Goal: Task Accomplishment & Management: Contribute content

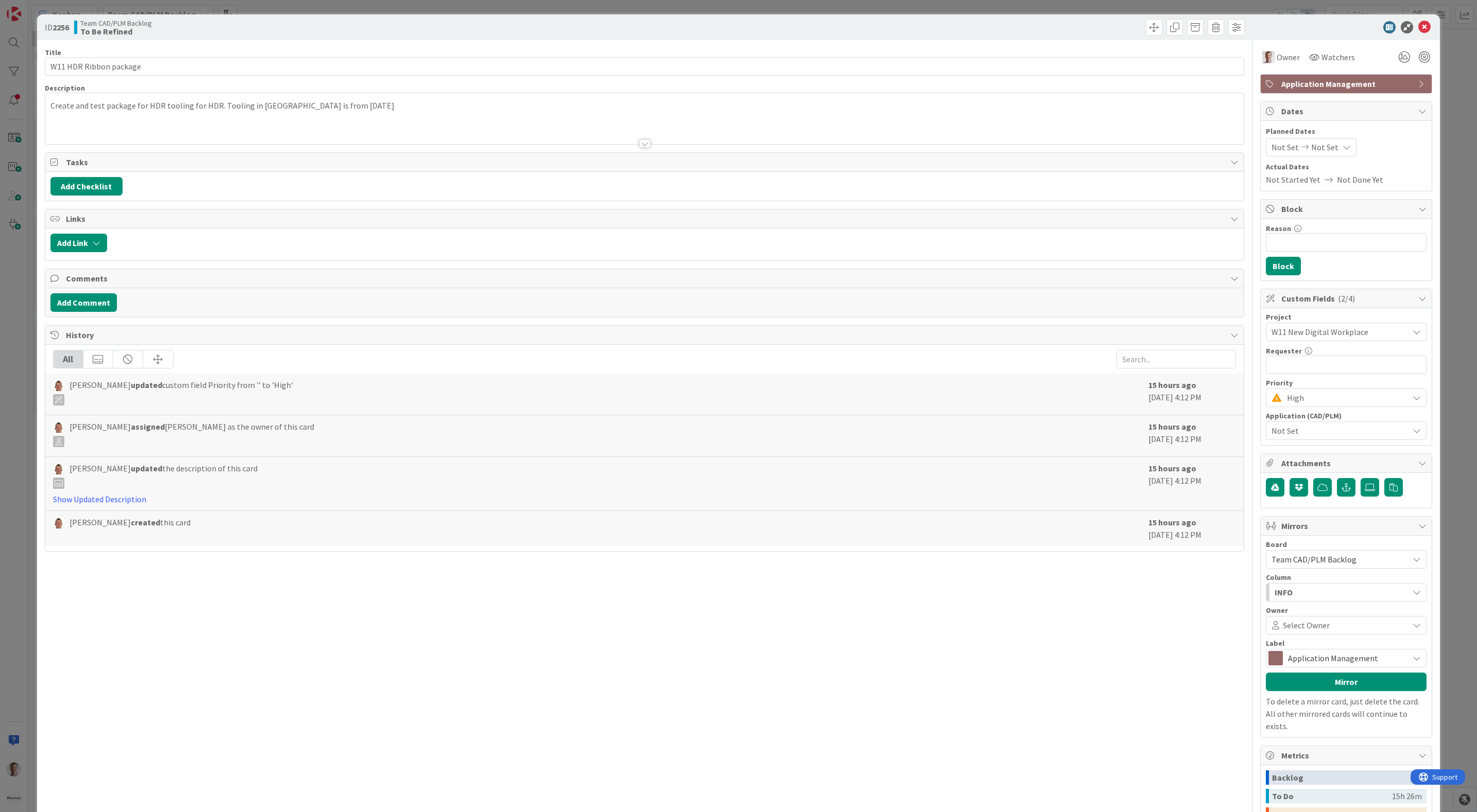
click at [639, 147] on div at bounding box center [645, 143] width 11 height 8
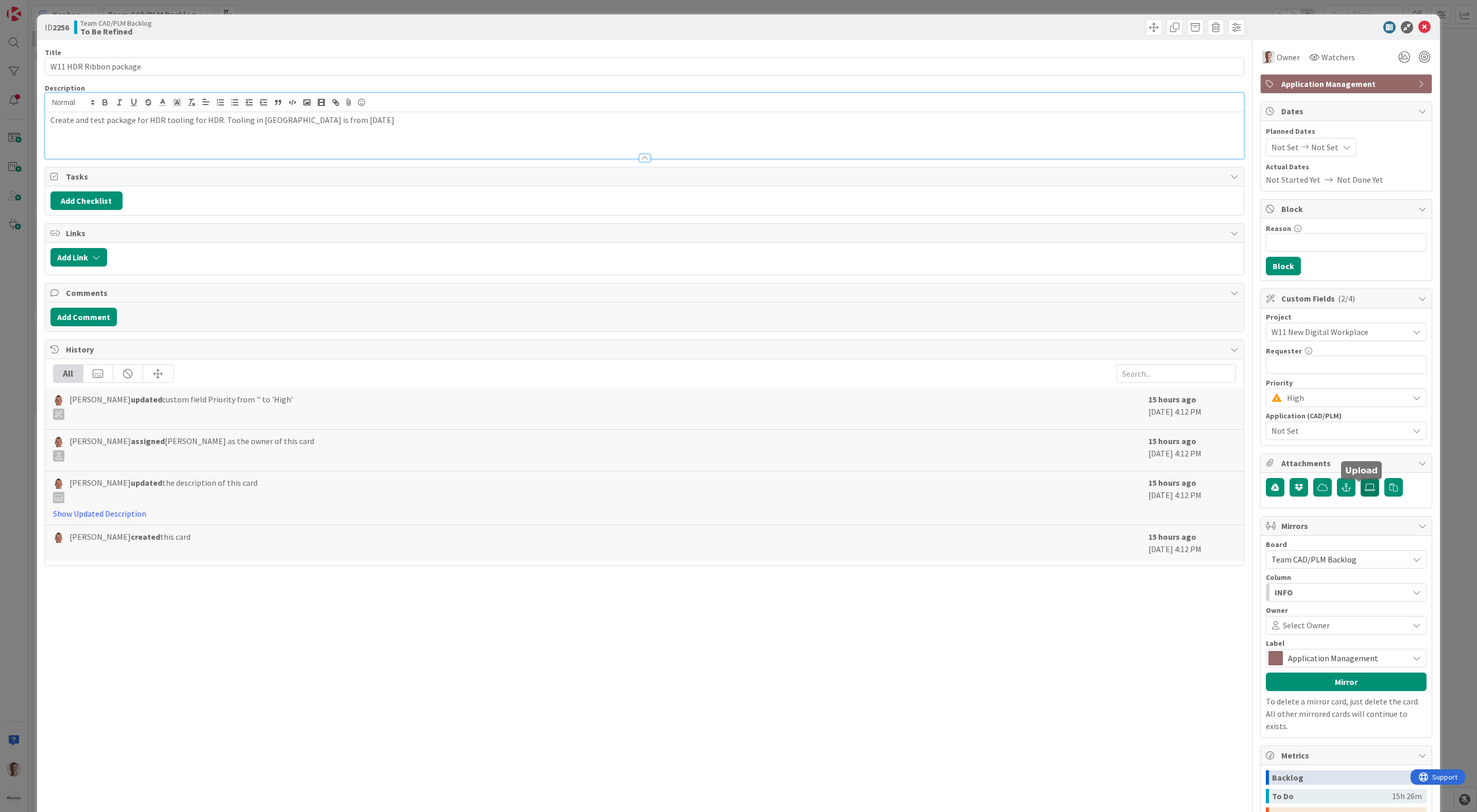
click at [1365, 488] on icon at bounding box center [1370, 487] width 10 height 8
click at [1361, 478] on input "file" at bounding box center [1361, 478] width 0 height 0
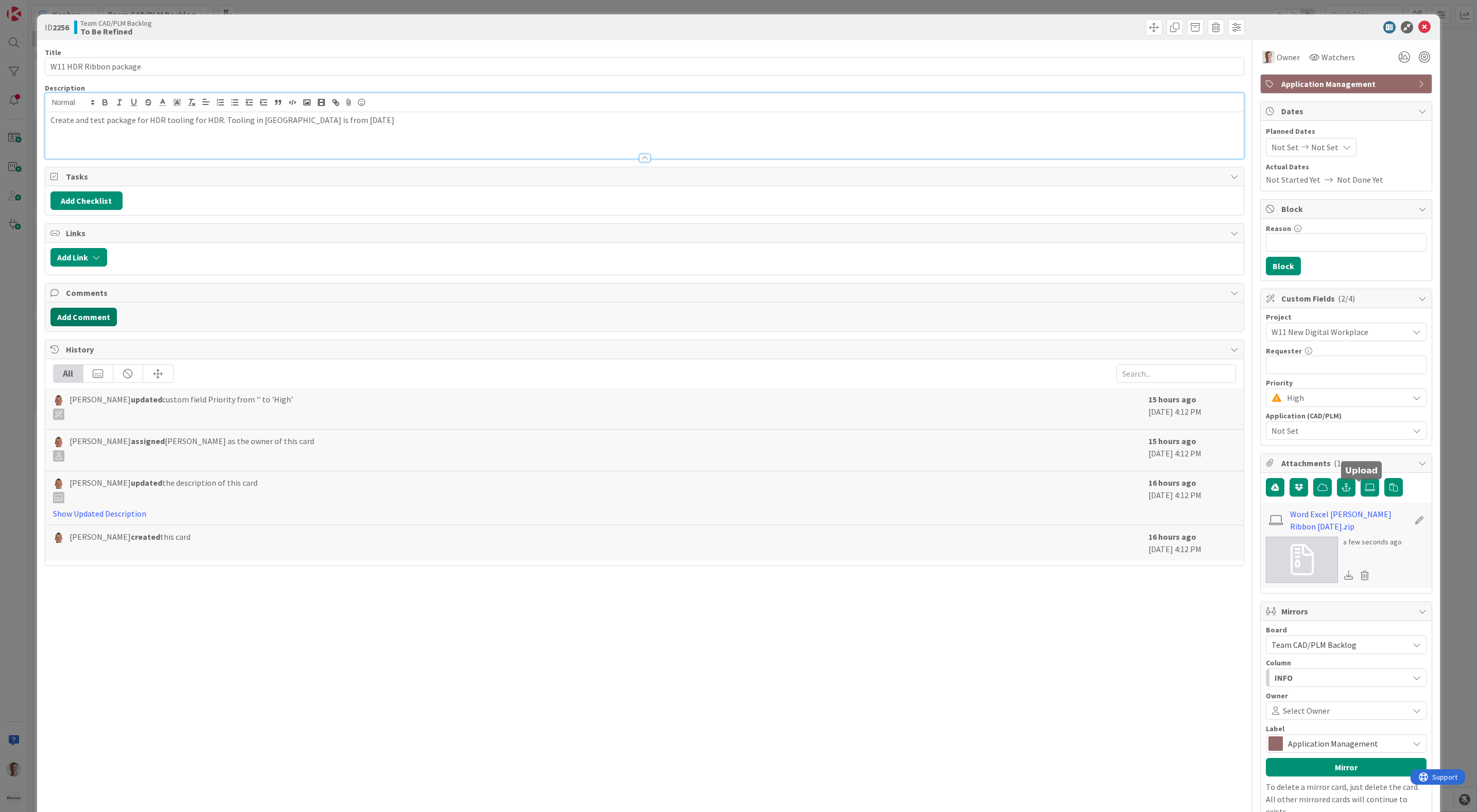
click at [73, 321] on button "Add Comment" at bounding box center [84, 317] width 67 height 18
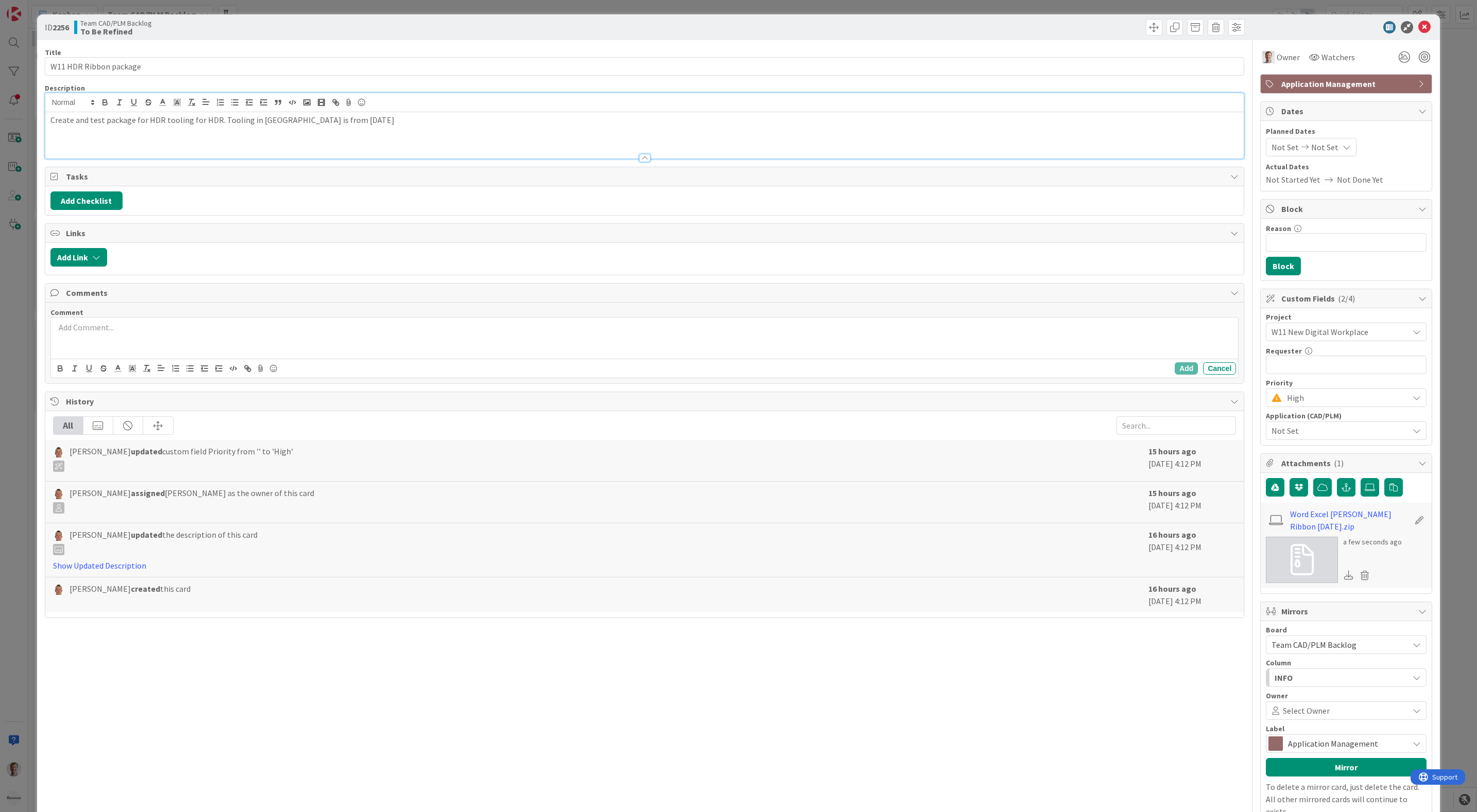
click at [179, 334] on p at bounding box center [644, 327] width 1179 height 12
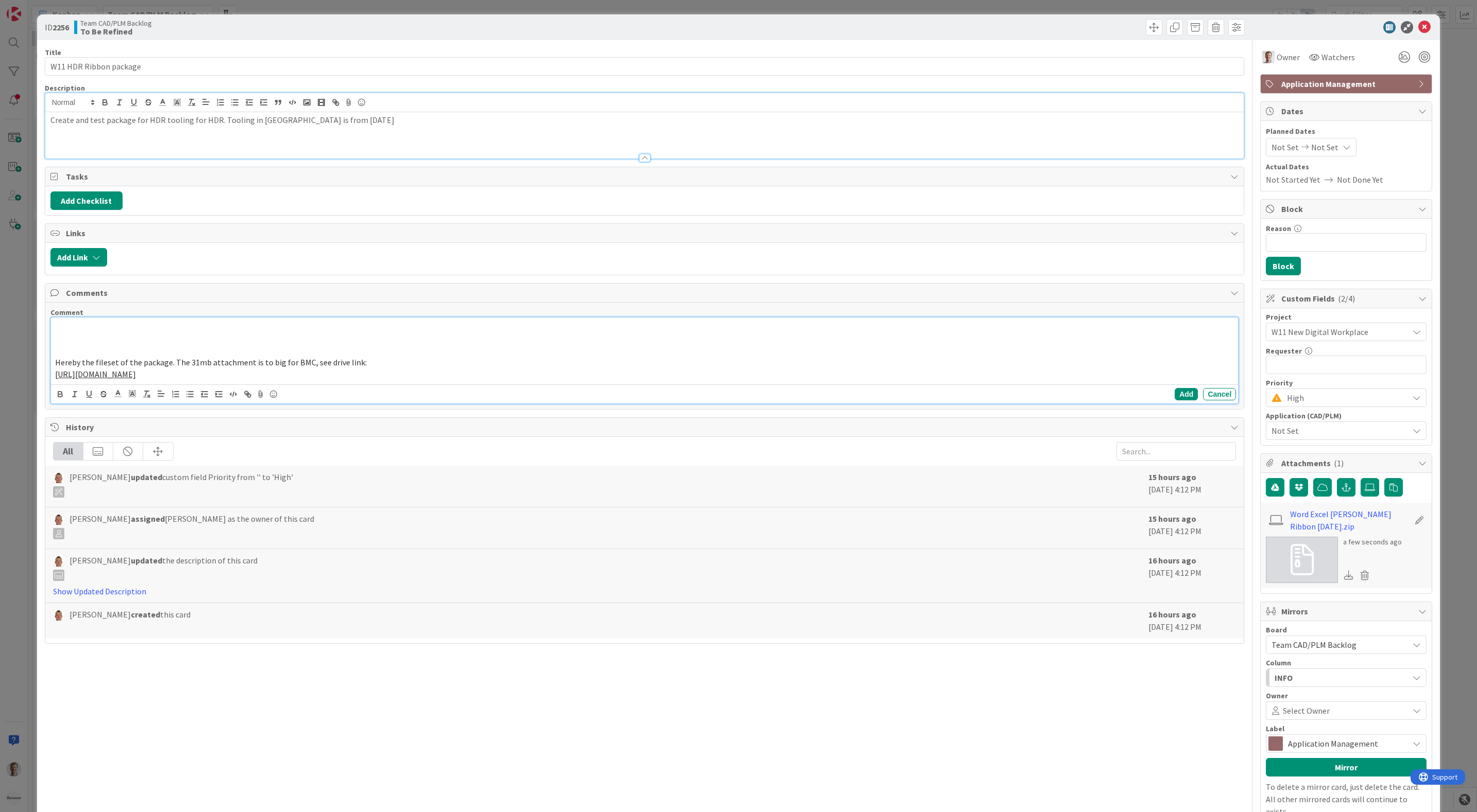
click at [114, 334] on p at bounding box center [644, 327] width 1179 height 12
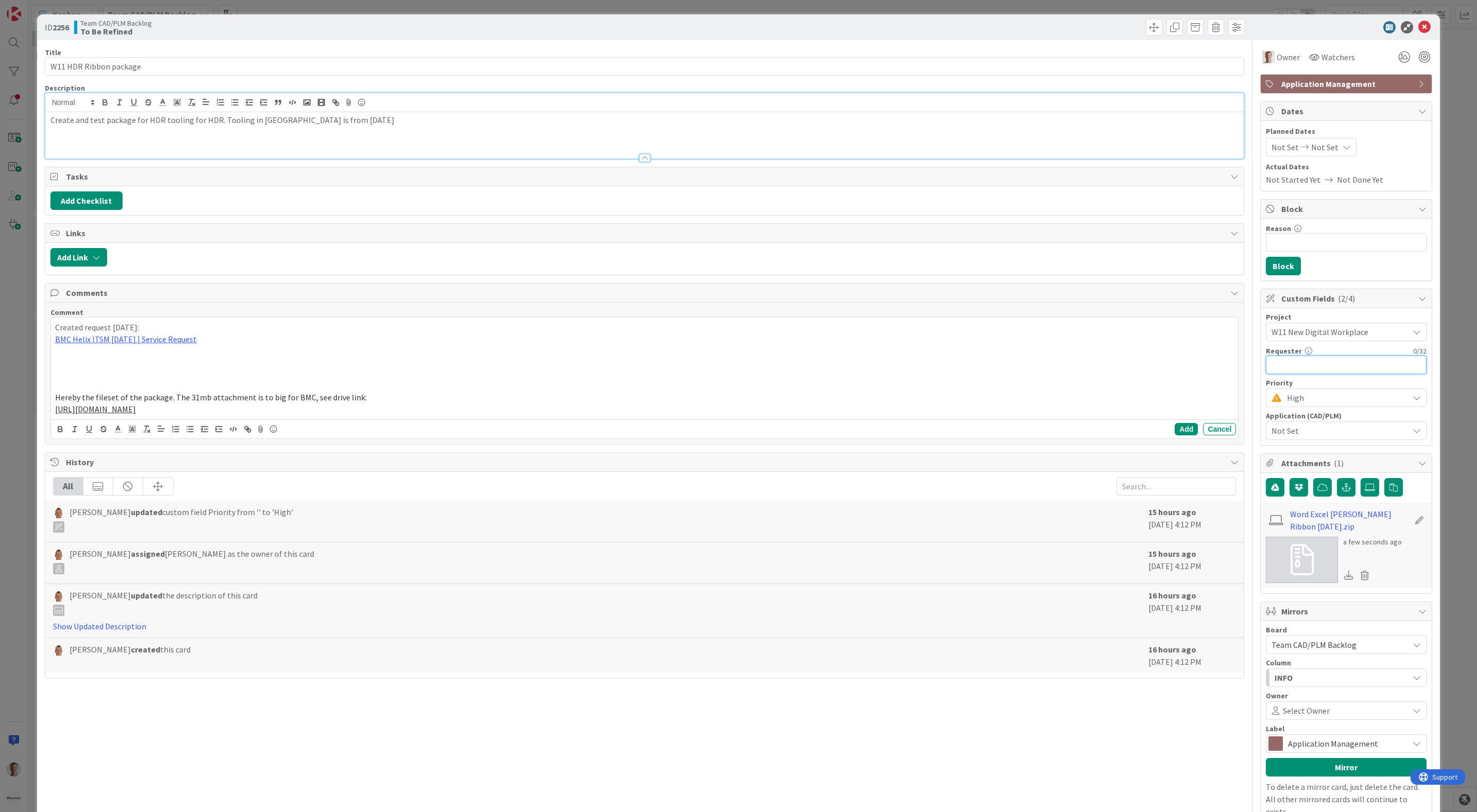
click at [1297, 366] on input "text" at bounding box center [1346, 365] width 161 height 18
type input "[PERSON_NAME]"
click at [1004, 346] on p "BMC Helix ITSM [DATE] | Service Request" at bounding box center [644, 339] width 1179 height 12
click at [165, 363] on p at bounding box center [644, 362] width 1179 height 12
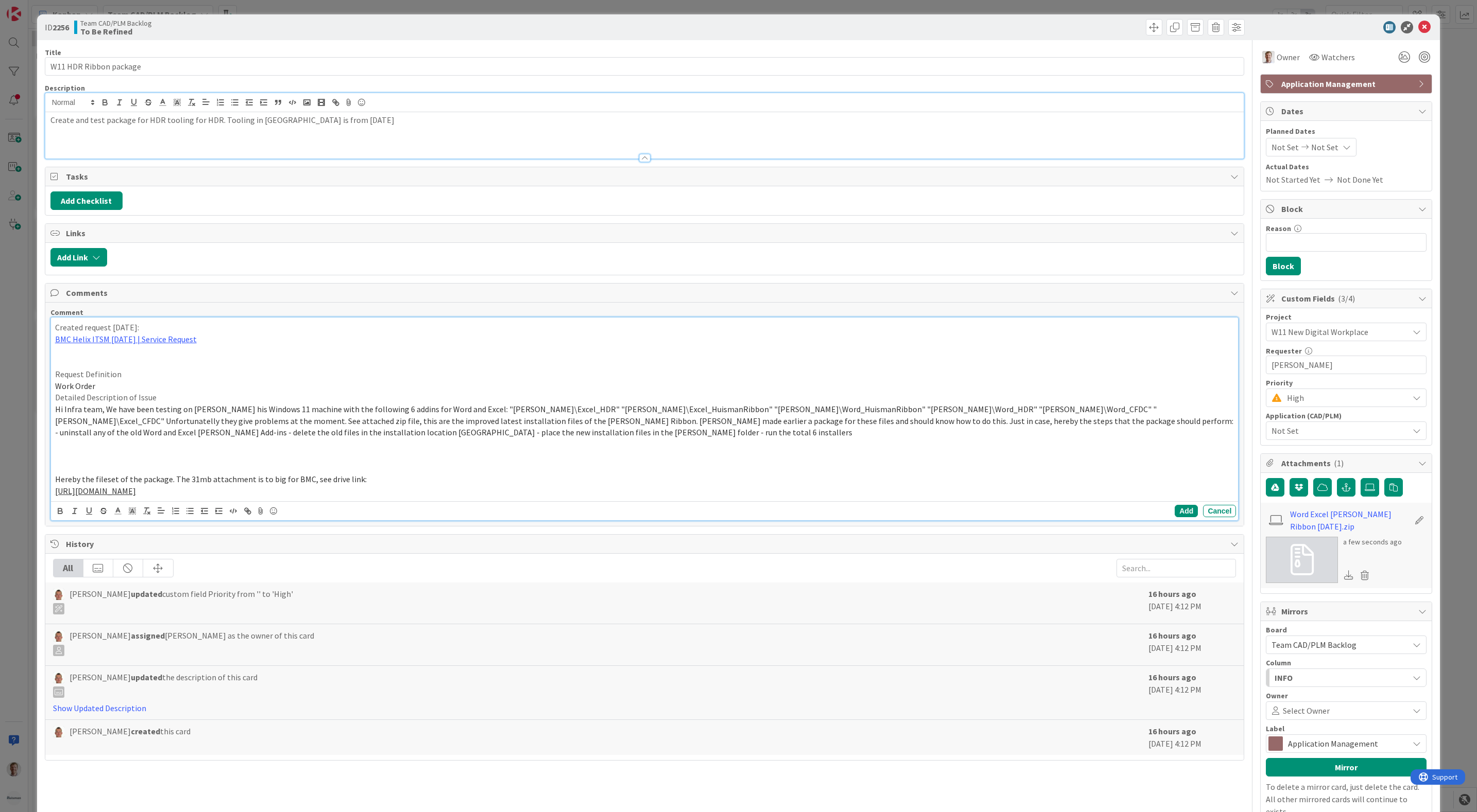
click at [154, 450] on p at bounding box center [644, 444] width 1179 height 12
click at [100, 410] on span "Hi Infra team, We have been testing on [PERSON_NAME] his Windows 11 machine wit…" at bounding box center [645, 421] width 1180 height 33
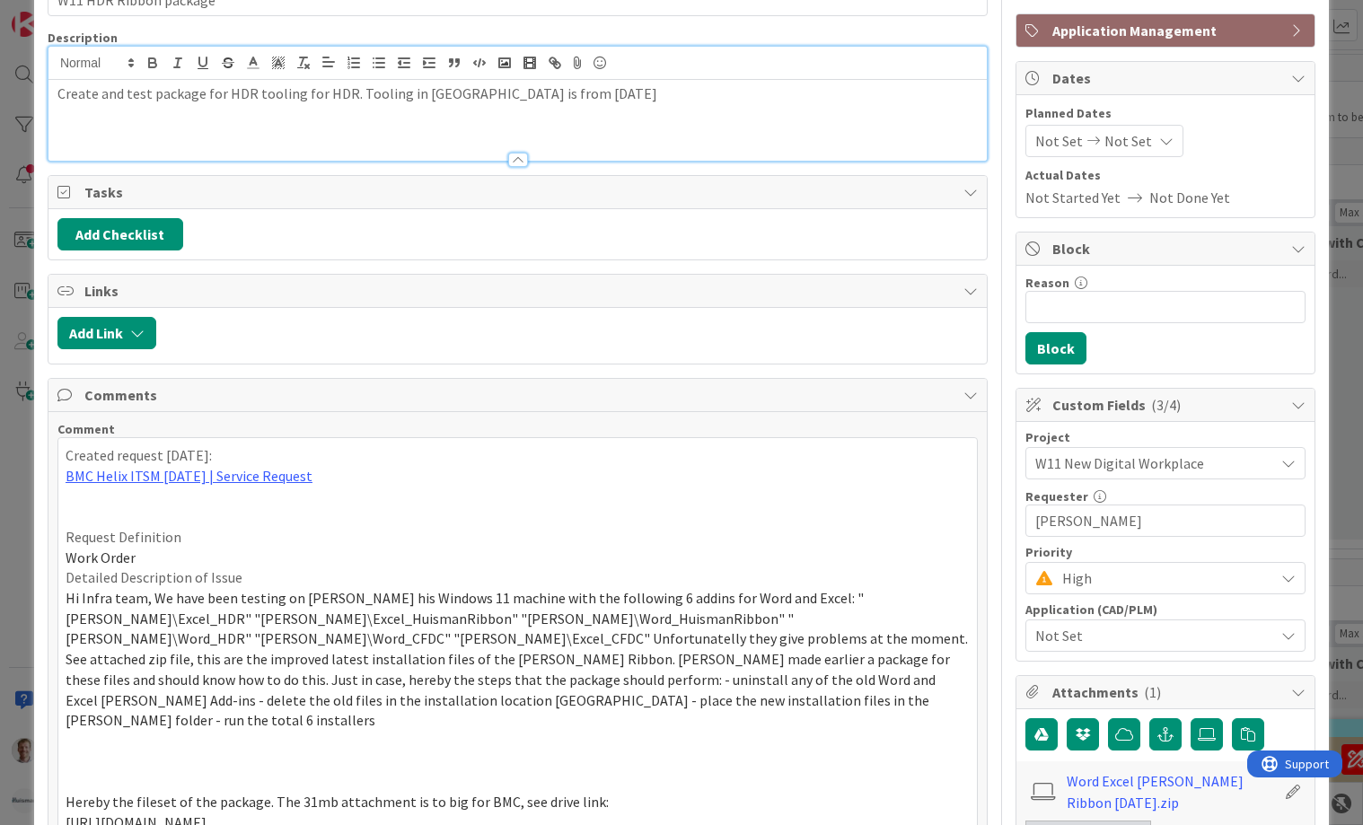
scroll to position [269, 0]
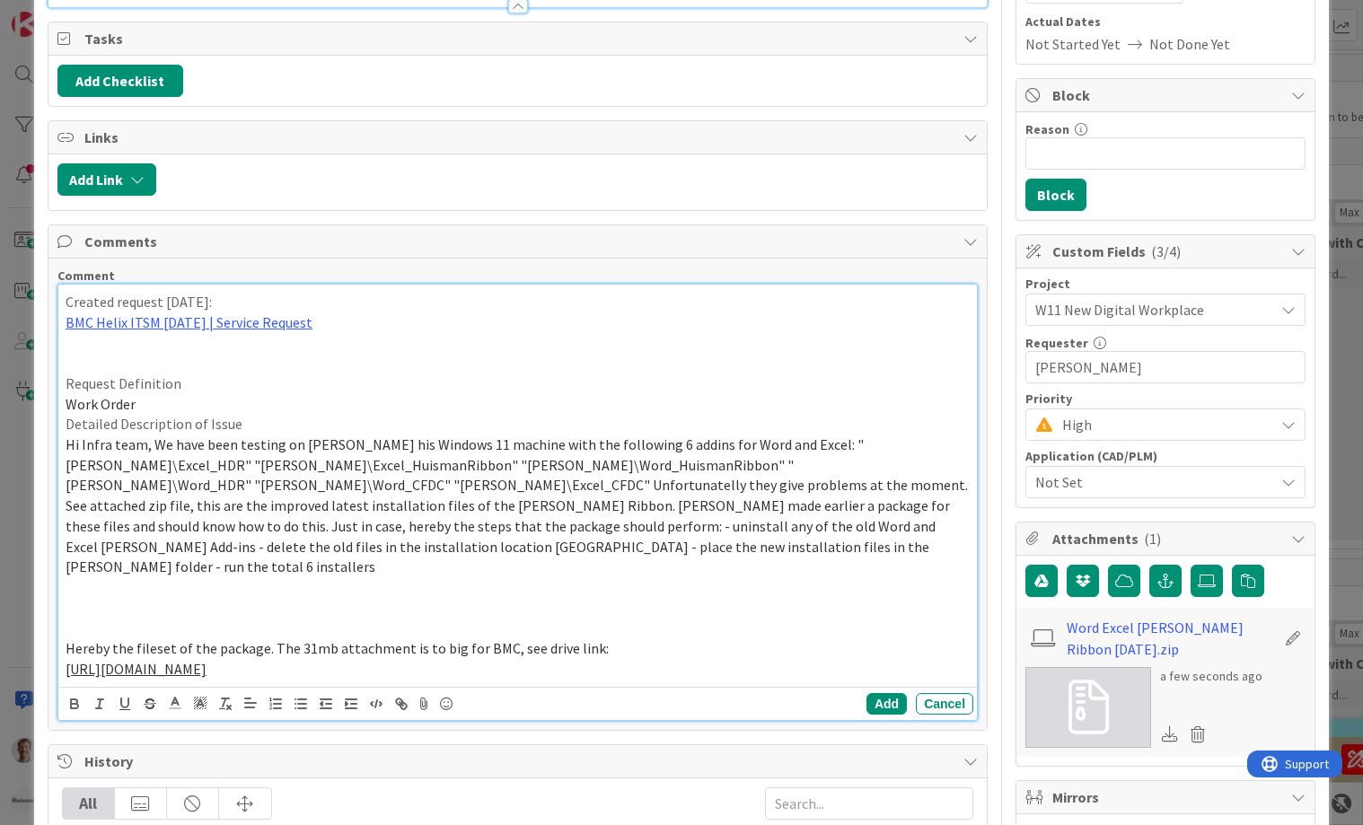
click at [154, 446] on span "Hi Infra team, We have been testing on [PERSON_NAME] his Windows 11 machine wit…" at bounding box center [518, 506] width 905 height 140
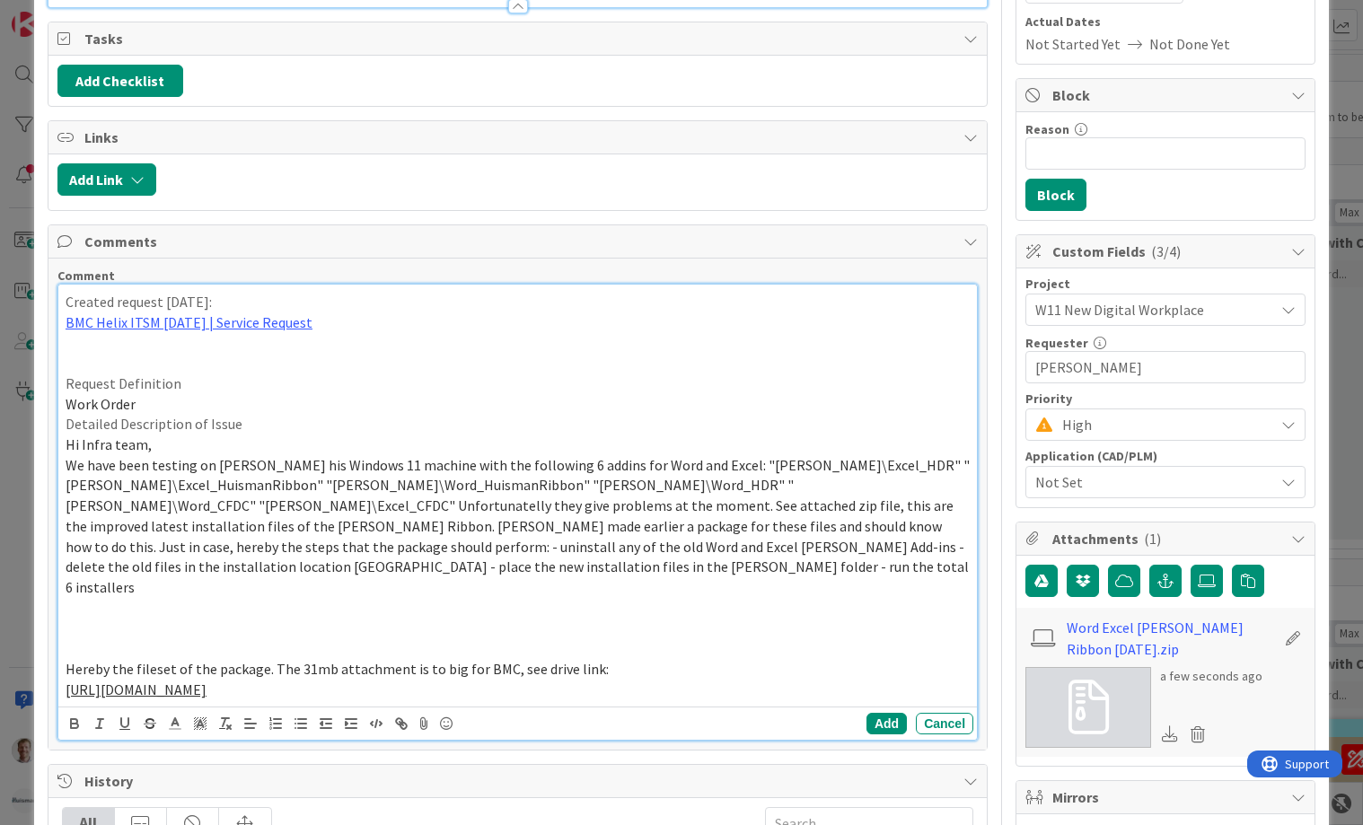
click at [170, 410] on p "Work Order" at bounding box center [518, 404] width 904 height 21
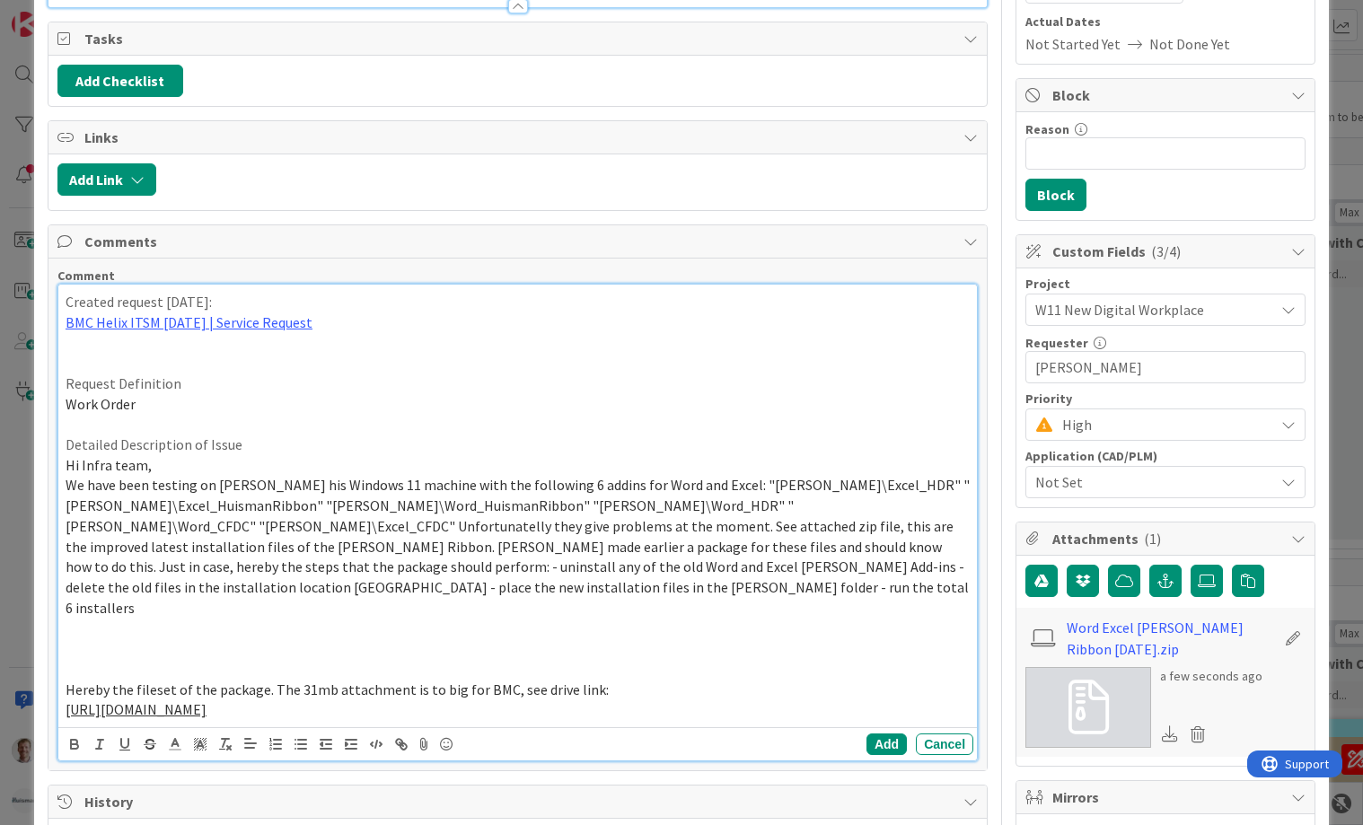
click at [164, 474] on p "Hi Infra team," at bounding box center [518, 465] width 904 height 21
click at [701, 493] on span "We have been testing on [PERSON_NAME] his Windows 11 machine with the following…" at bounding box center [519, 546] width 906 height 140
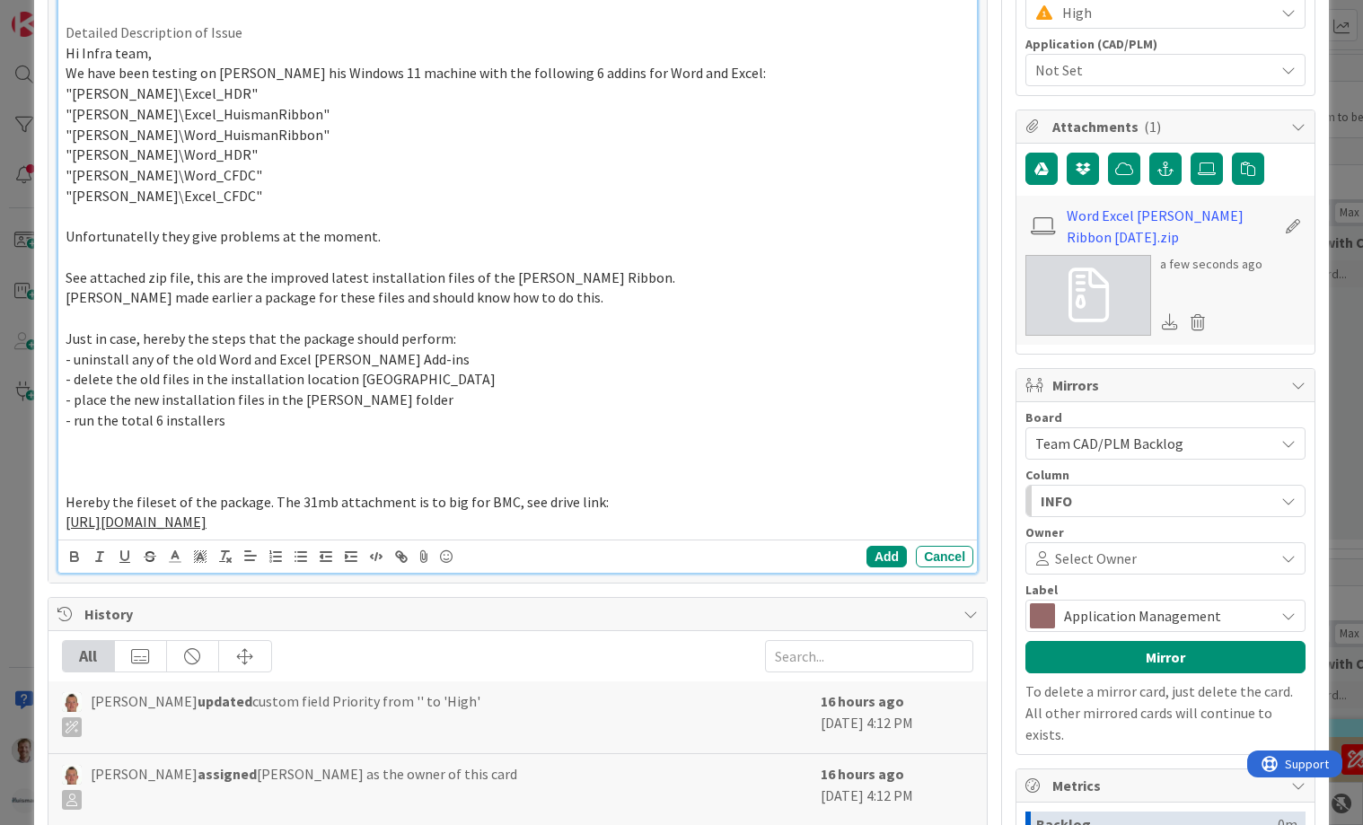
scroll to position [696, 0]
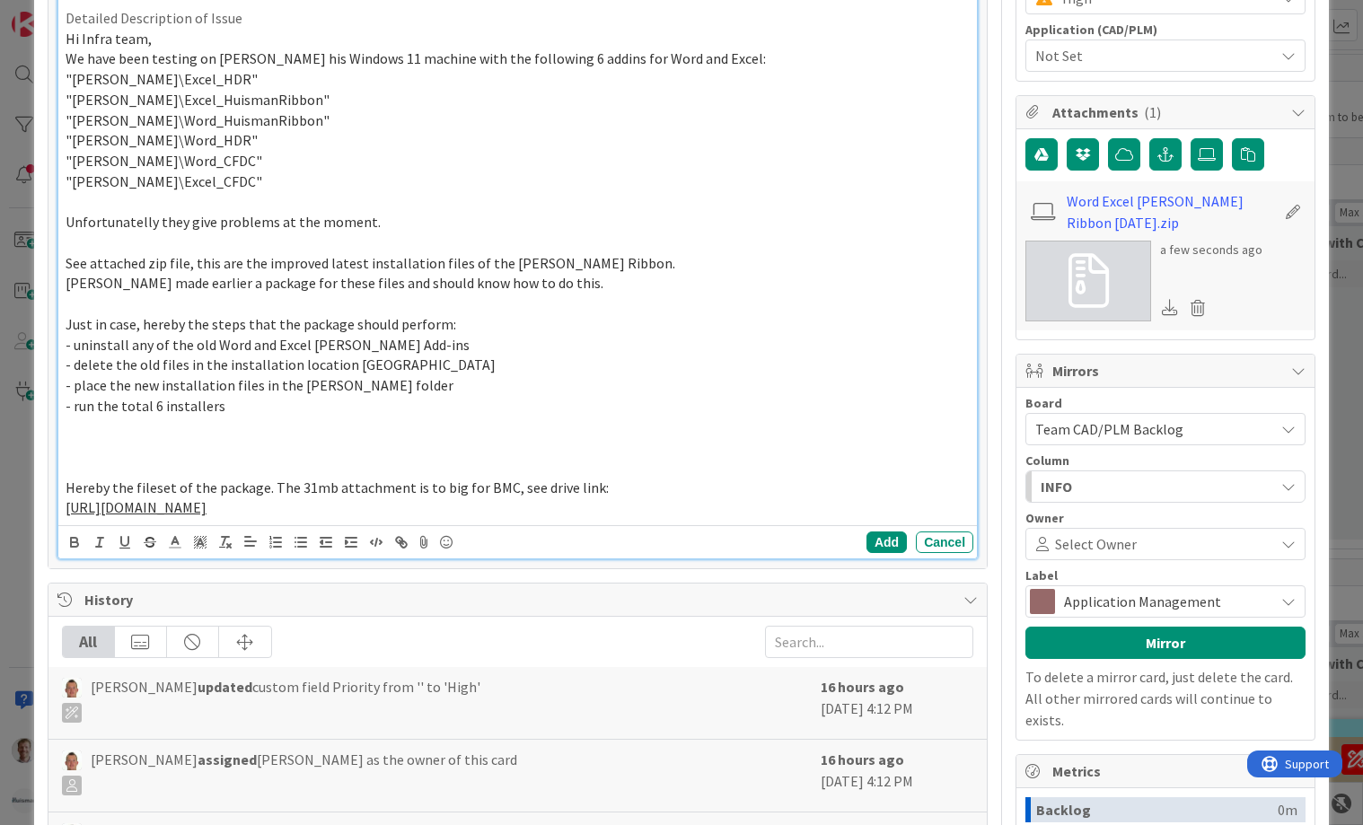
click at [84, 463] on p at bounding box center [518, 467] width 904 height 21
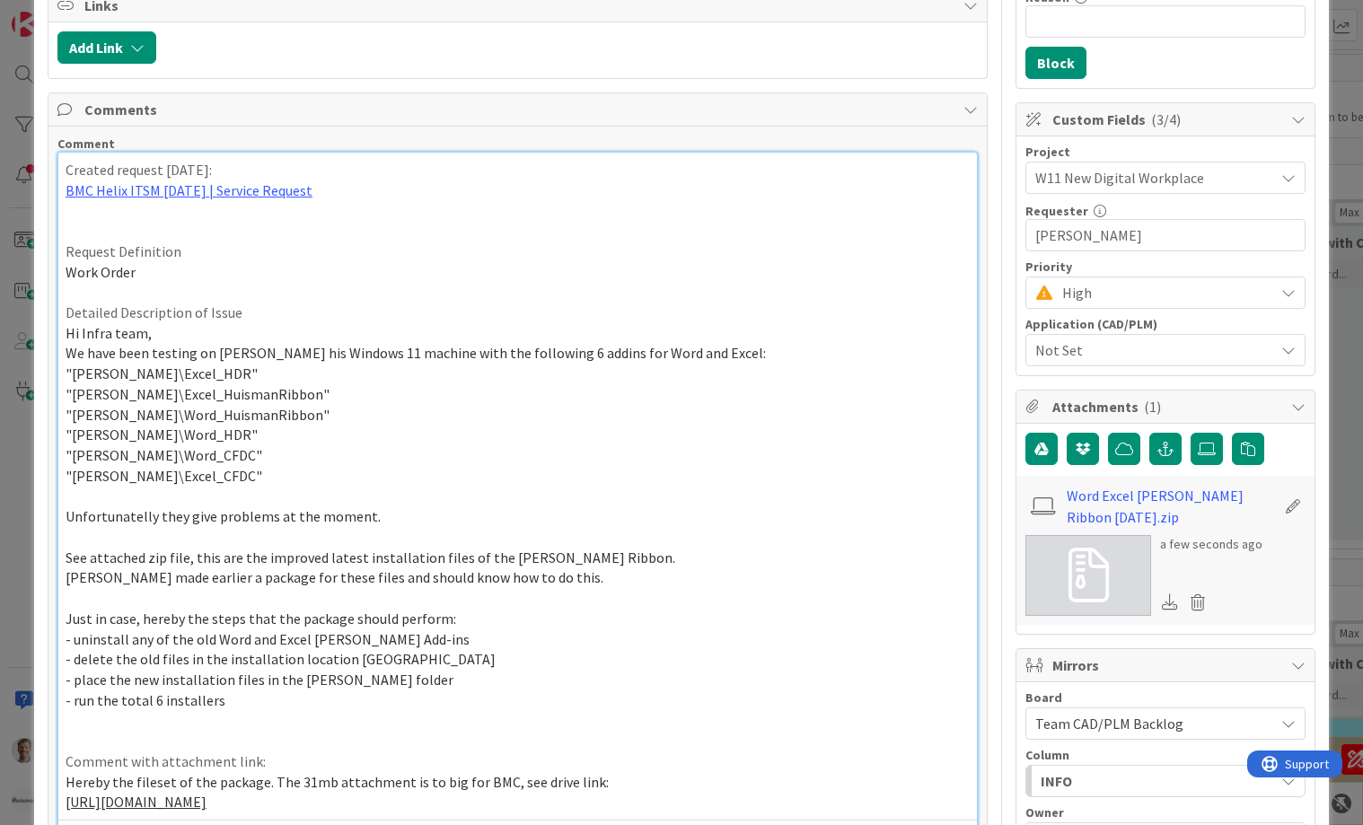
scroll to position [943, 0]
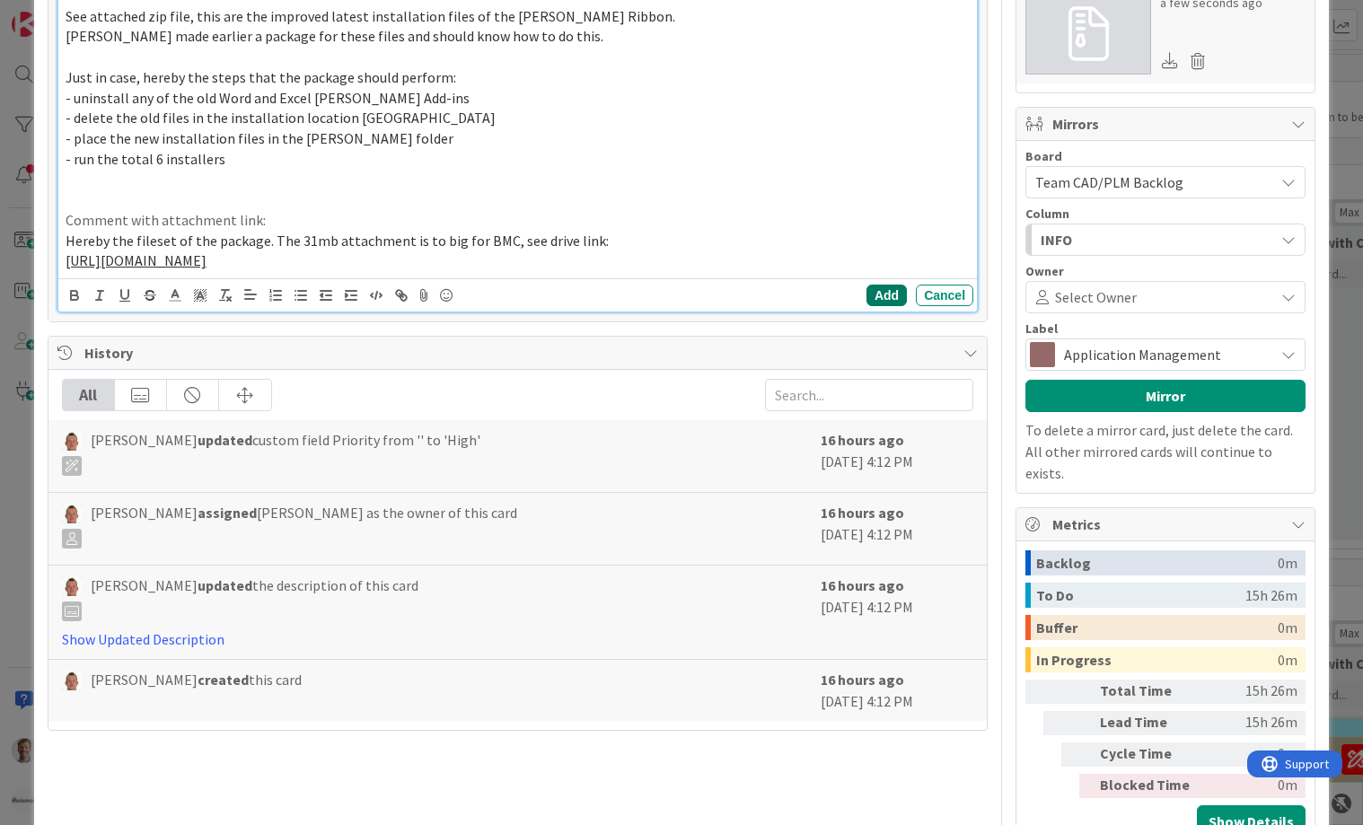
click at [867, 306] on button "Add" at bounding box center [887, 296] width 40 height 22
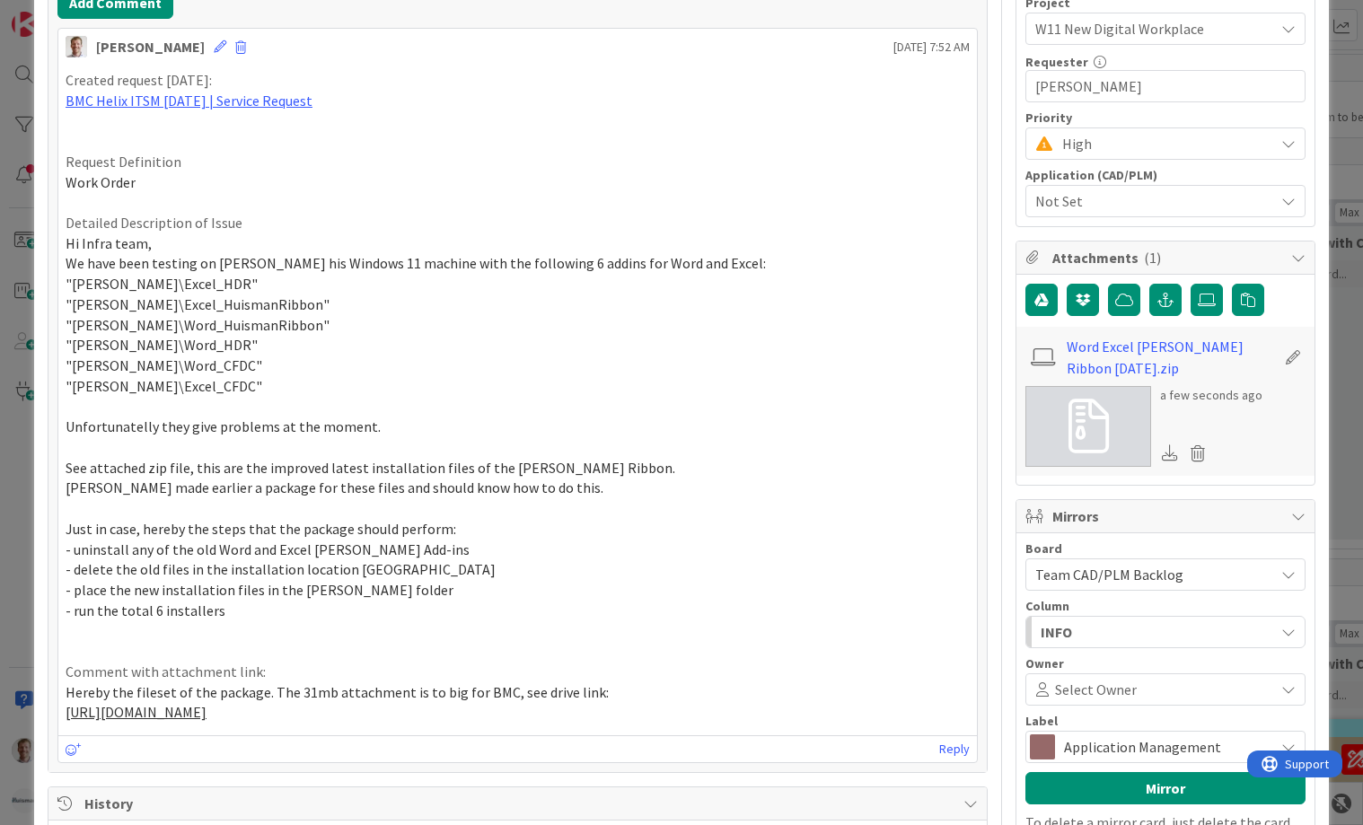
scroll to position [539, 0]
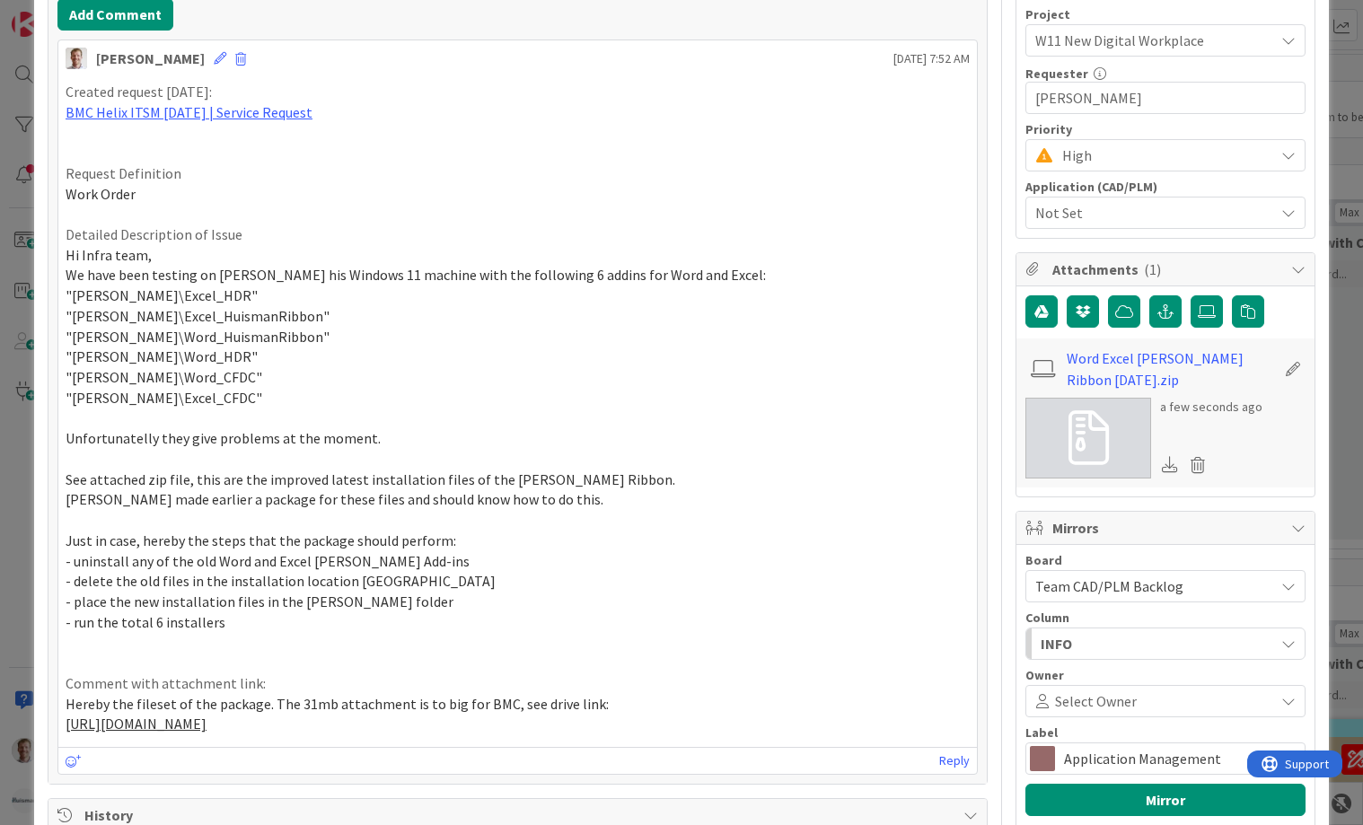
drag, startPoint x: 170, startPoint y: 757, endPoint x: 17, endPoint y: 94, distance: 680.2
click at [17, 94] on div "ID 2256 Team CAD/PLM Backlog To Be Refined Title 22 / 128 W11 HDR Ribbon packag…" at bounding box center [681, 412] width 1363 height 825
copy div "Created request [DATE]: BMC Helix ITSM [DATE] | Service Request Request Definit…"
click at [763, 216] on p at bounding box center [518, 214] width 904 height 21
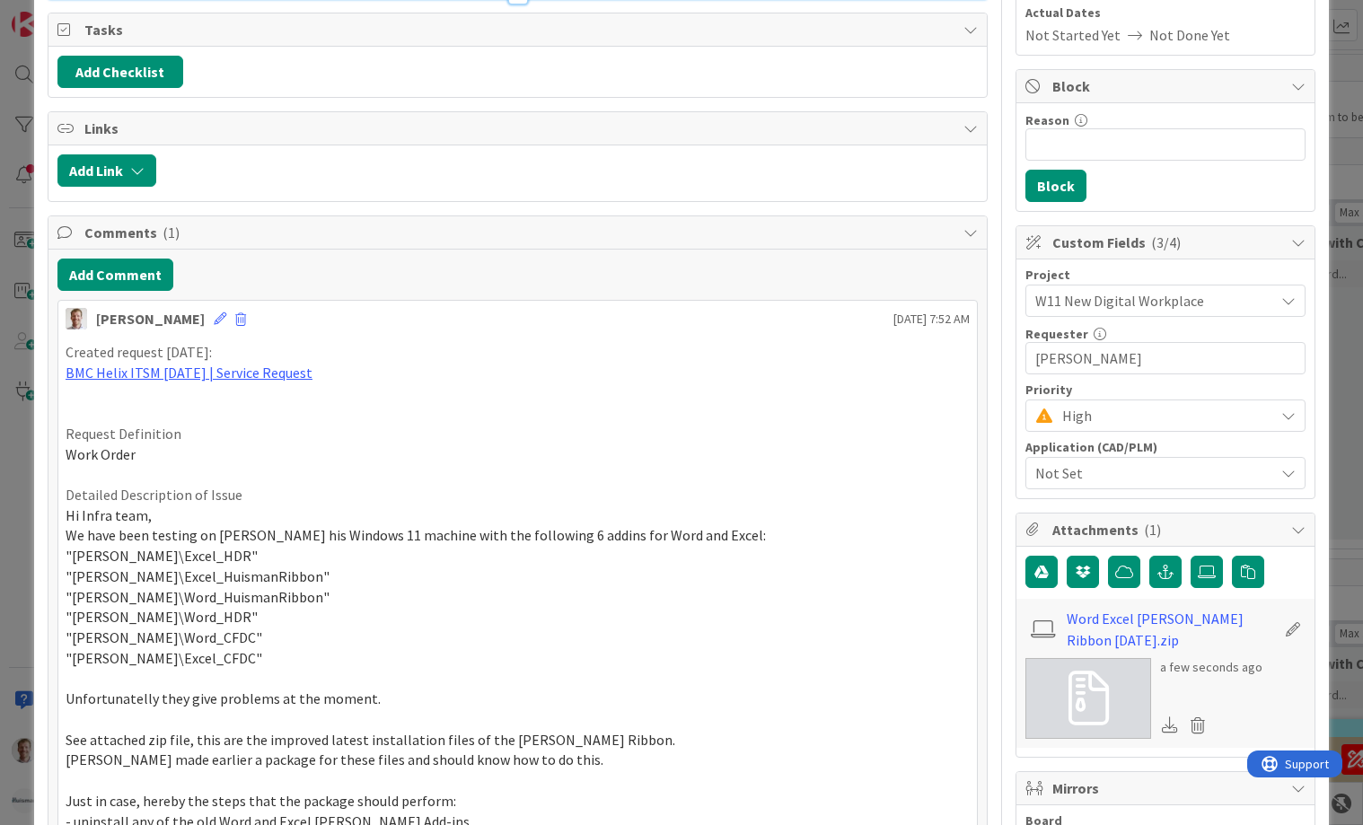
scroll to position [0, 0]
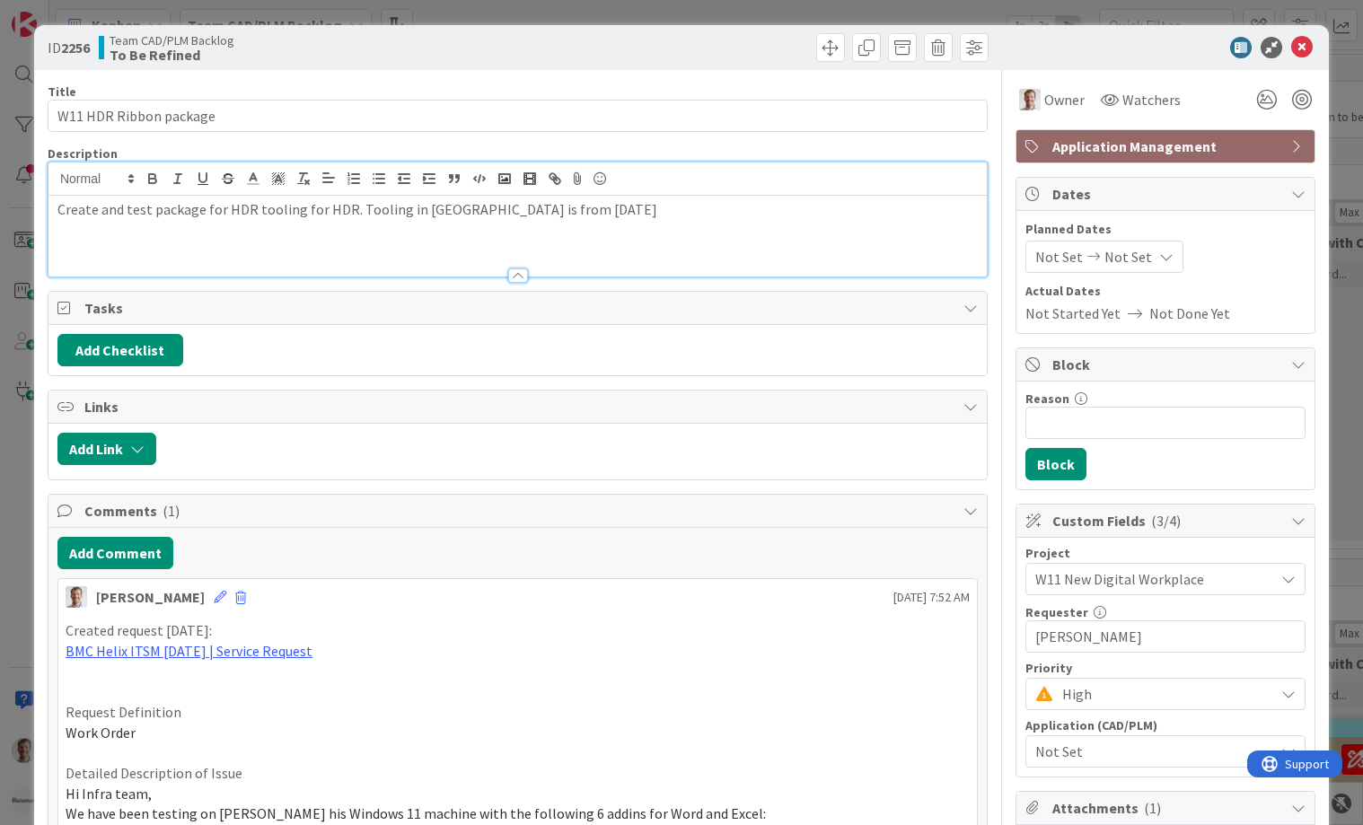
click at [373, 243] on div "Create and test package for HDR tooling for HDR. Tooling in [GEOGRAPHIC_DATA] i…" at bounding box center [518, 236] width 939 height 81
click at [734, 226] on div "Create and test package for HDR tooling for HDR. Tooling in [GEOGRAPHIC_DATA] i…" at bounding box center [518, 236] width 939 height 81
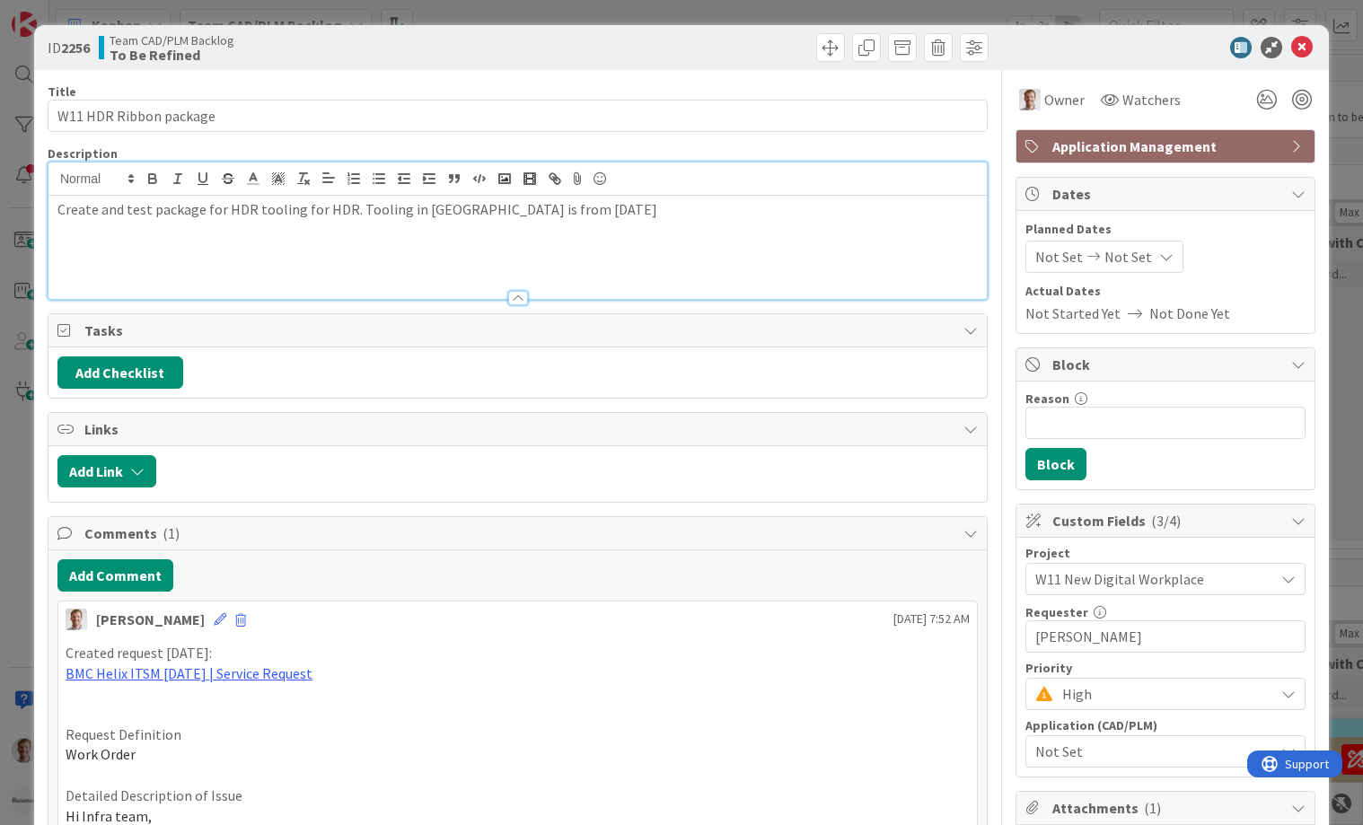
scroll to position [108, 0]
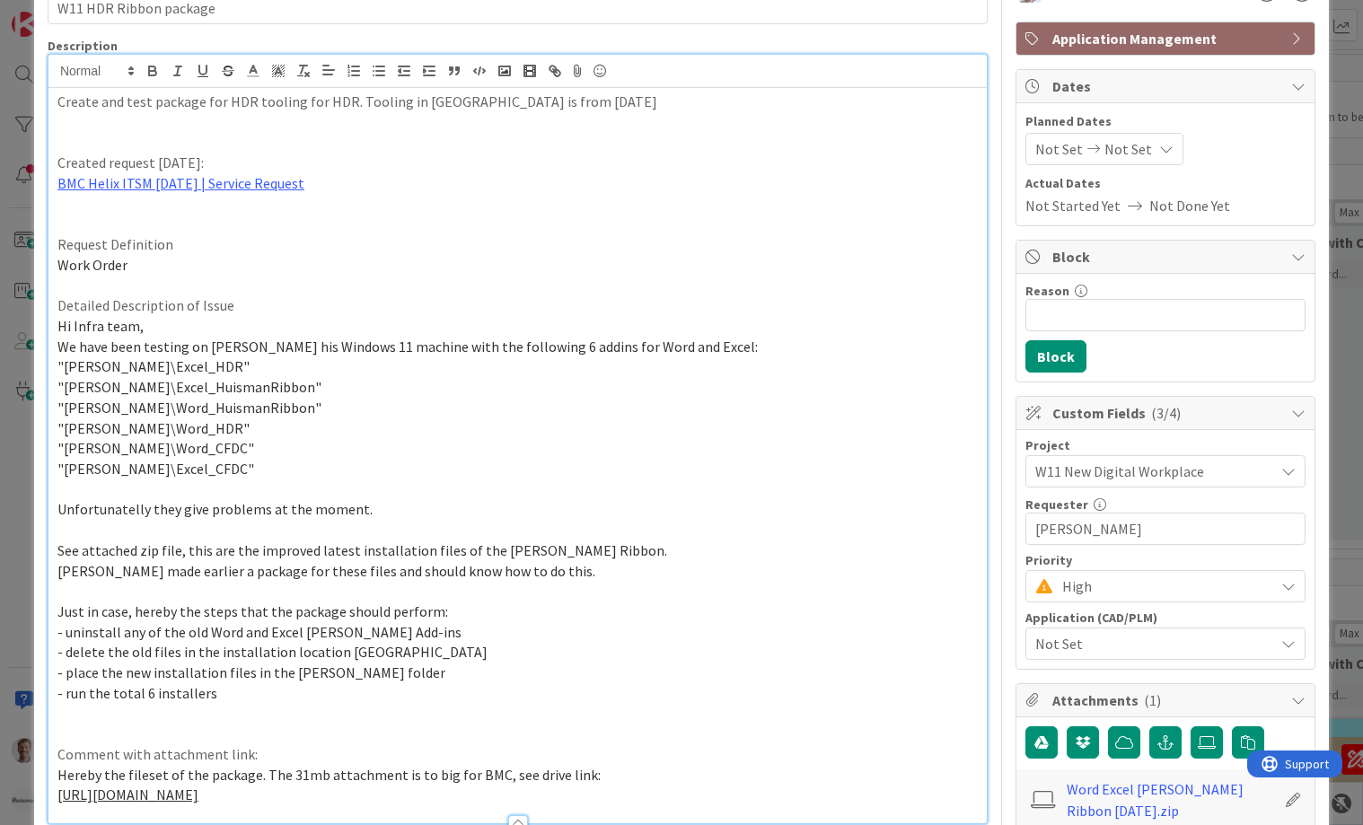
click at [211, 137] on p at bounding box center [517, 142] width 921 height 21
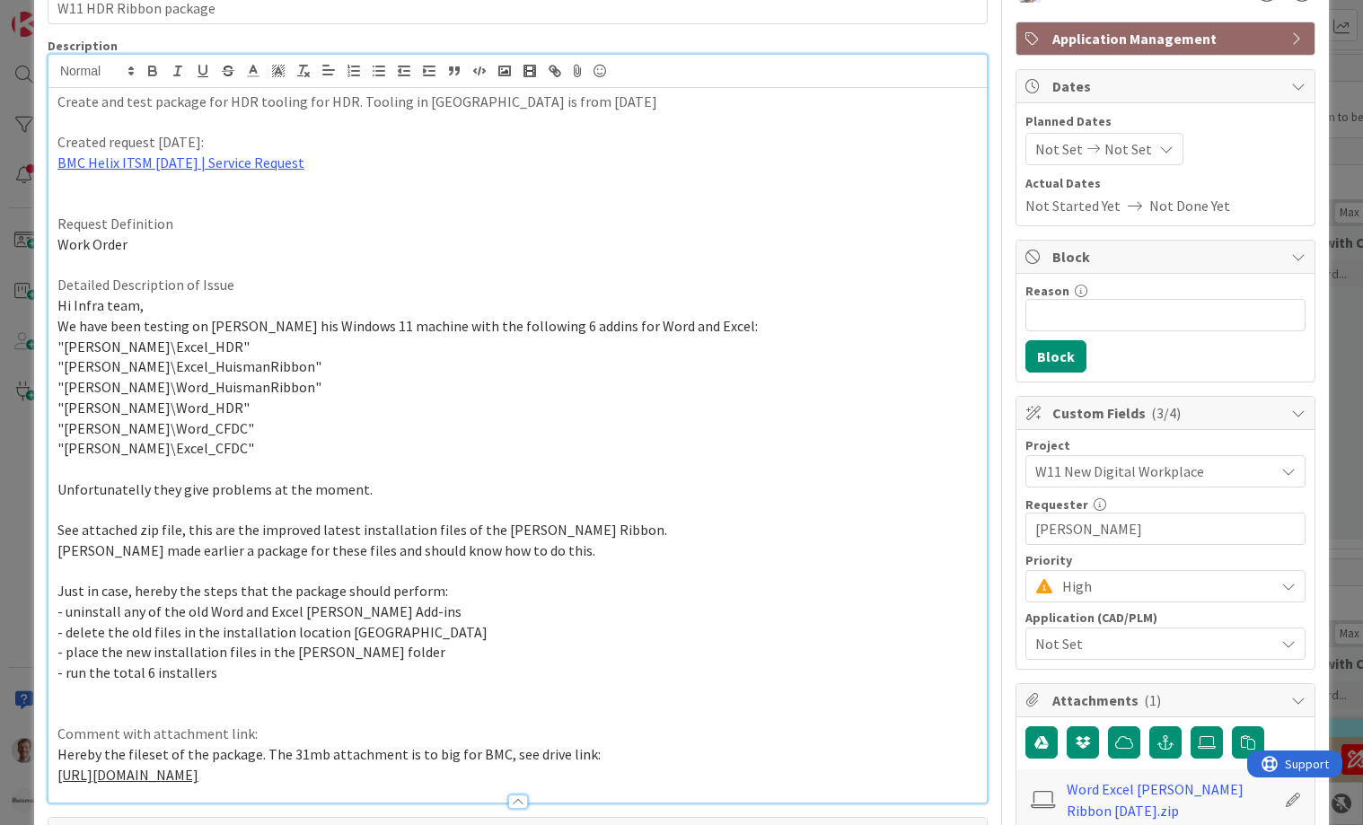
click at [163, 207] on p at bounding box center [517, 204] width 921 height 21
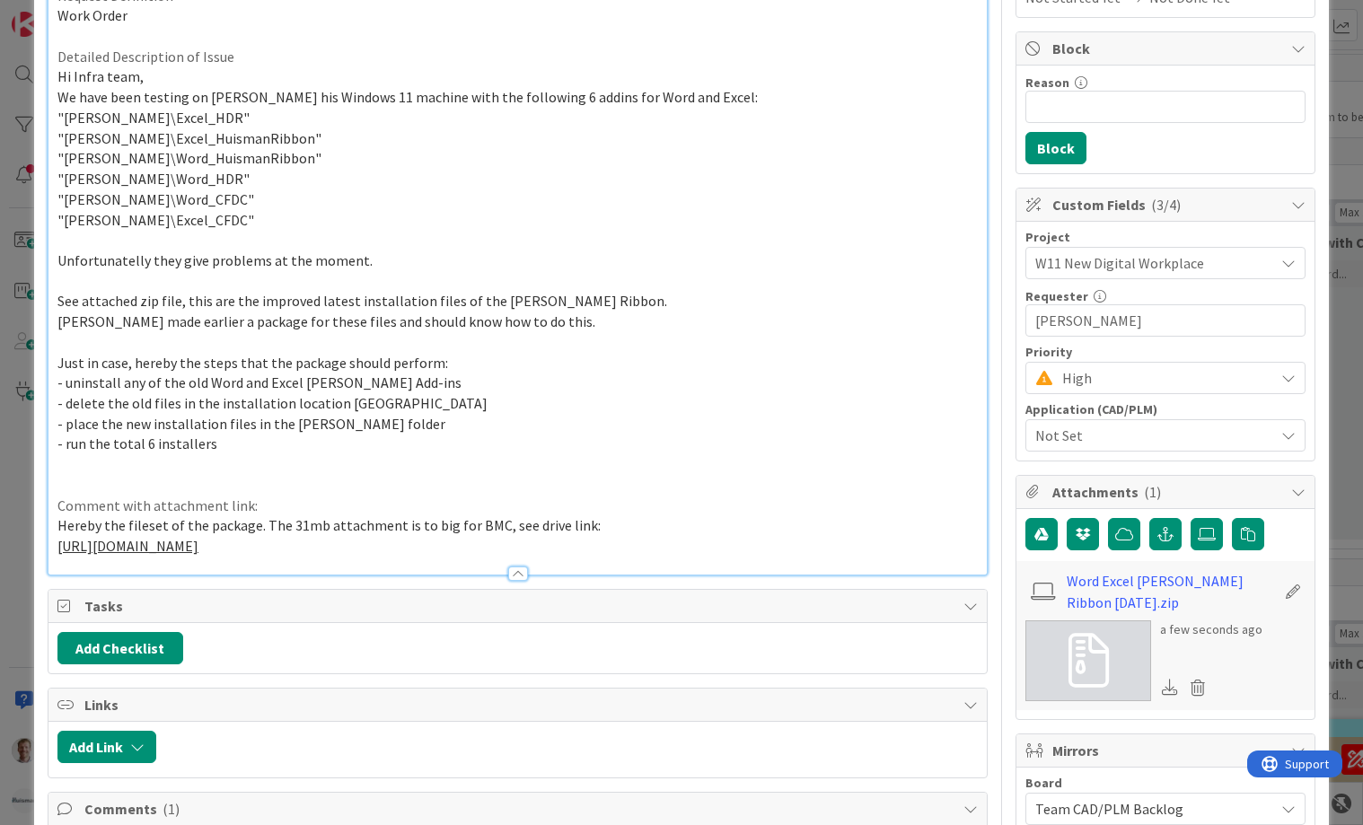
scroll to position [0, 0]
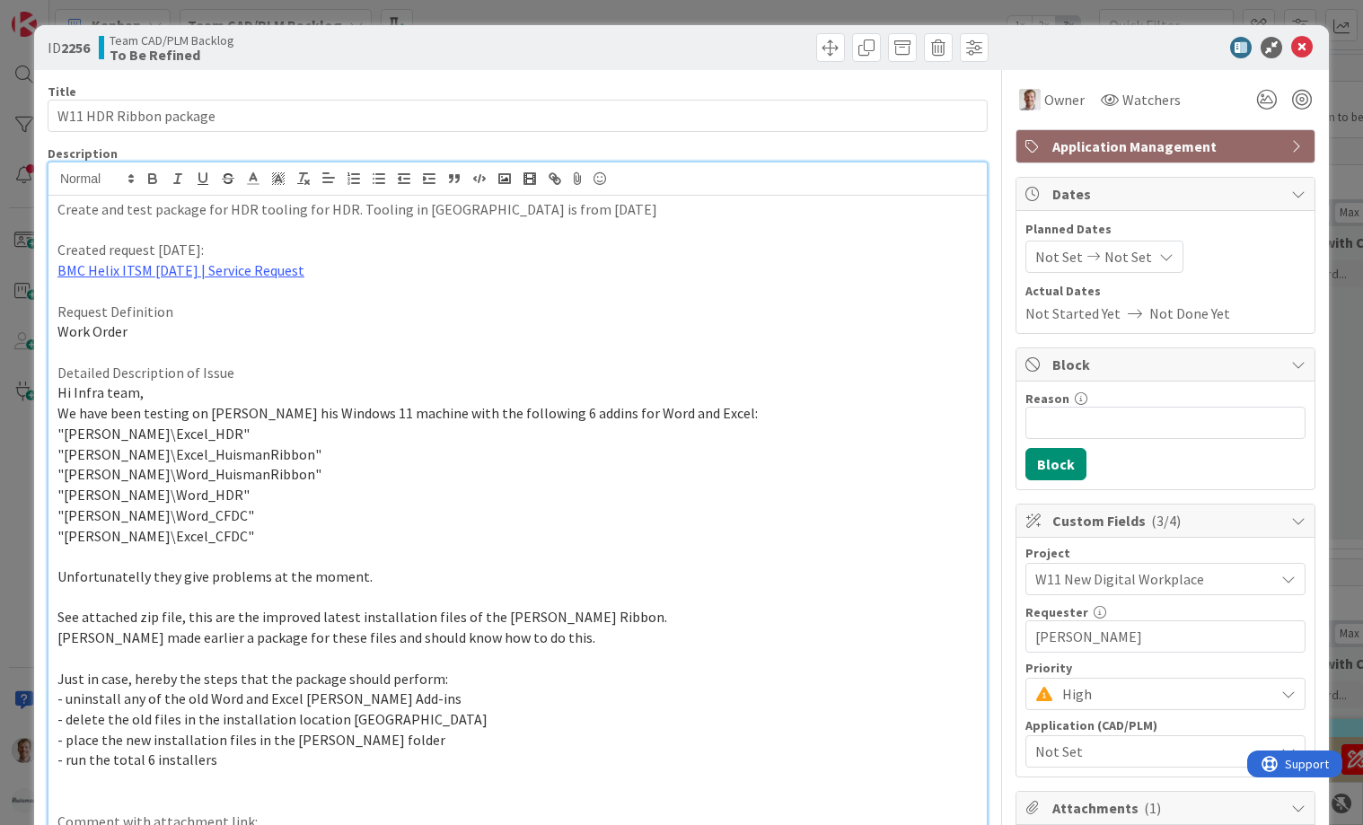
click at [491, 62] on div "ID 2256 Team CAD/PLM Backlog To Be Refined" at bounding box center [681, 47] width 1295 height 45
click at [1292, 49] on icon at bounding box center [1303, 48] width 22 height 22
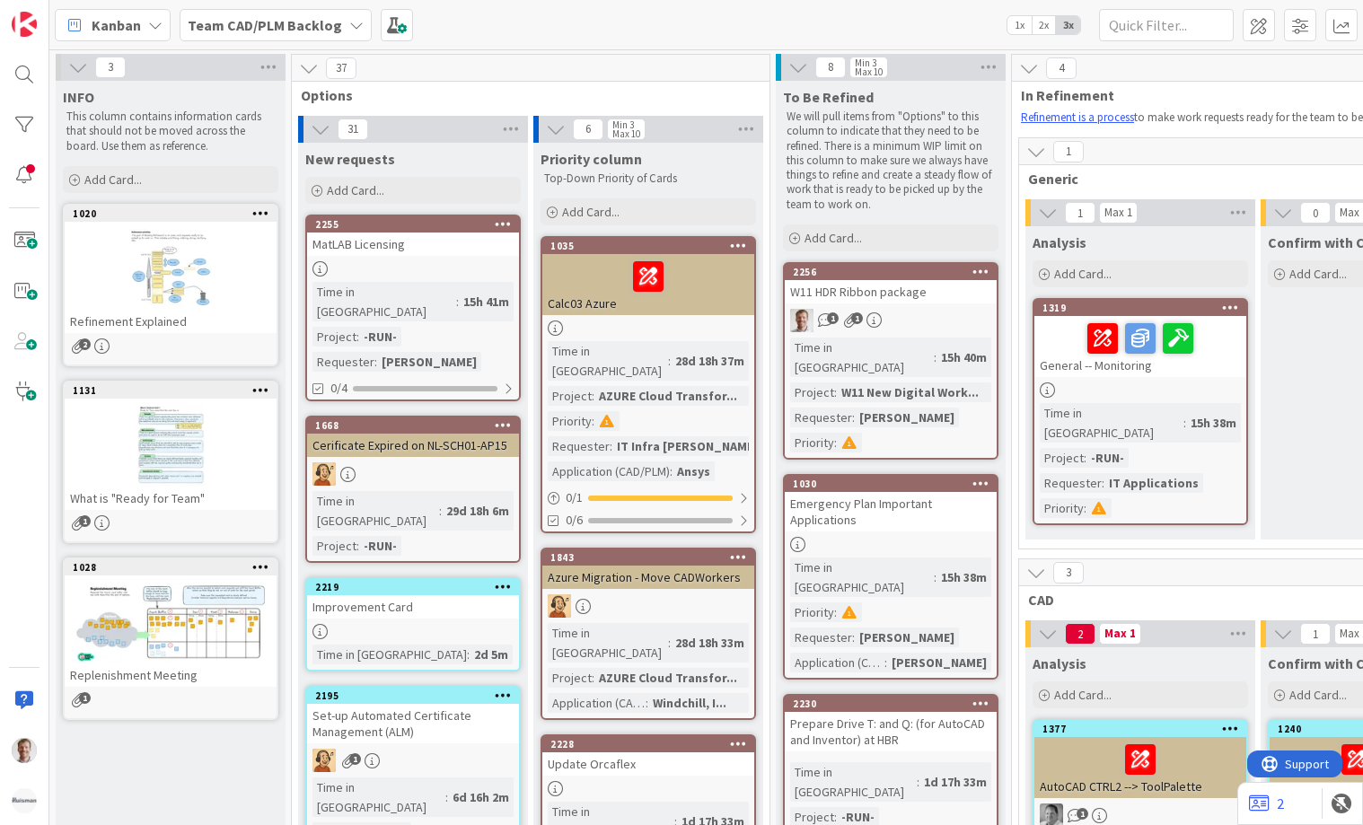
click at [939, 288] on div "W11 HDR Ribbon package" at bounding box center [891, 291] width 212 height 23
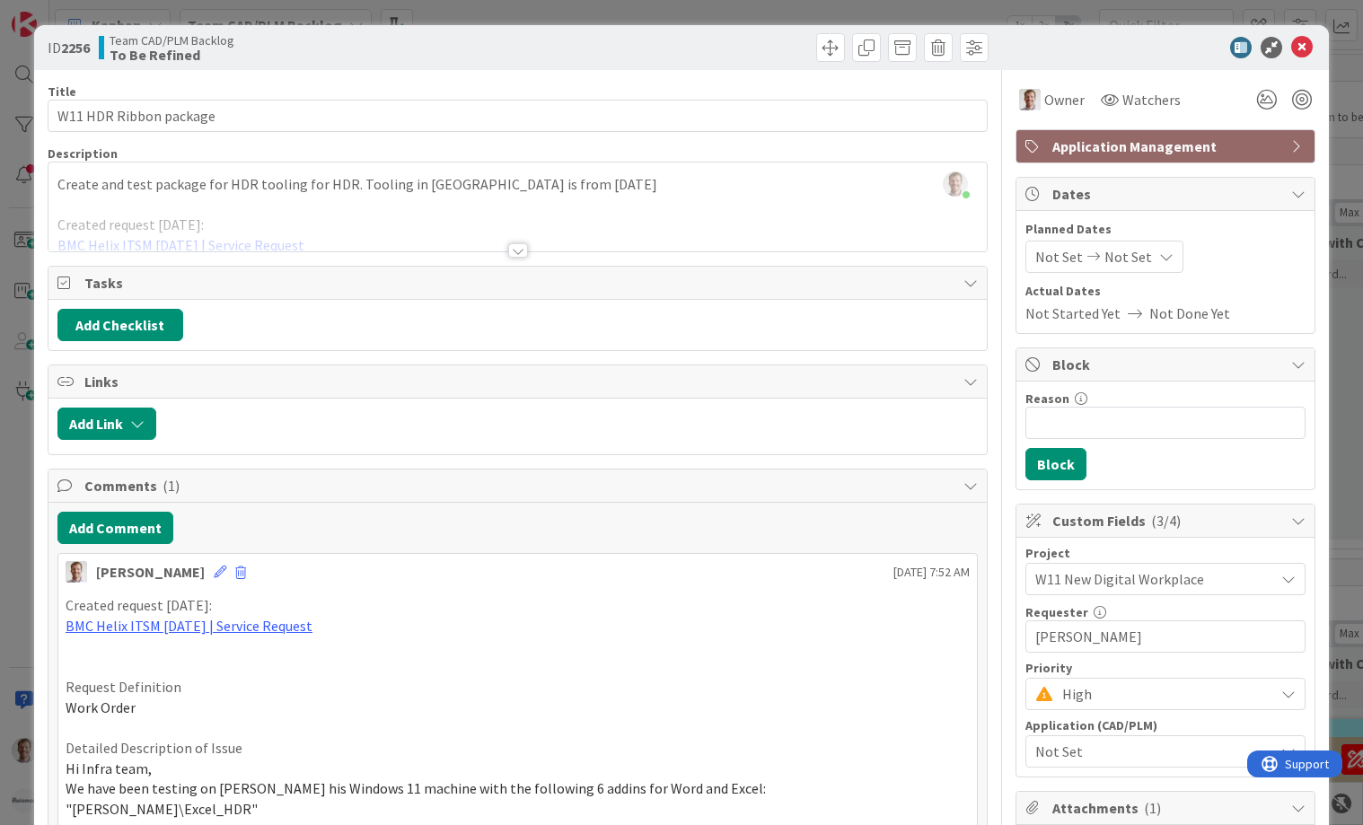
click at [602, 57] on div at bounding box center [756, 47] width 466 height 29
click at [1292, 47] on icon at bounding box center [1303, 48] width 22 height 22
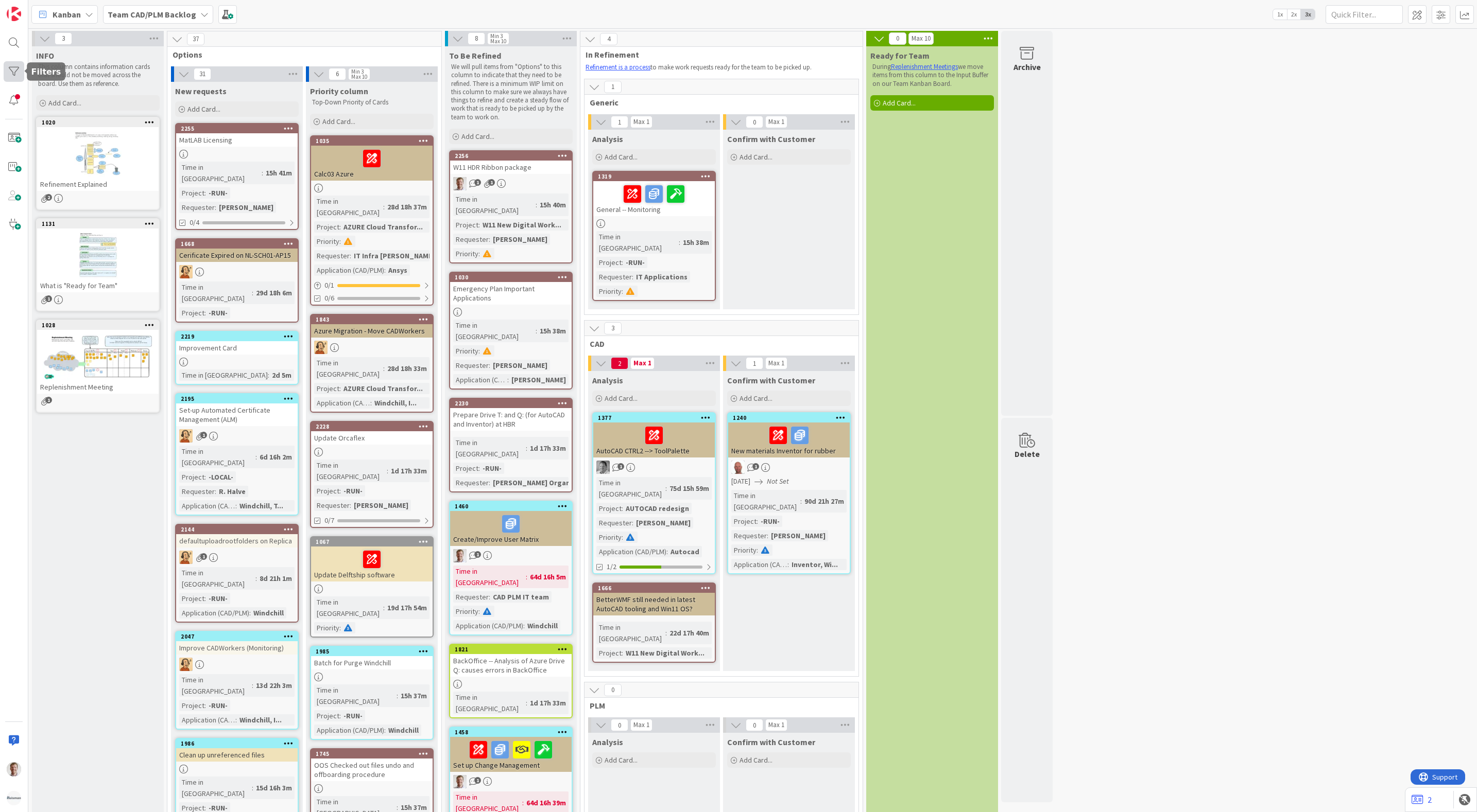
click at [15, 76] on div at bounding box center [14, 72] width 21 height 21
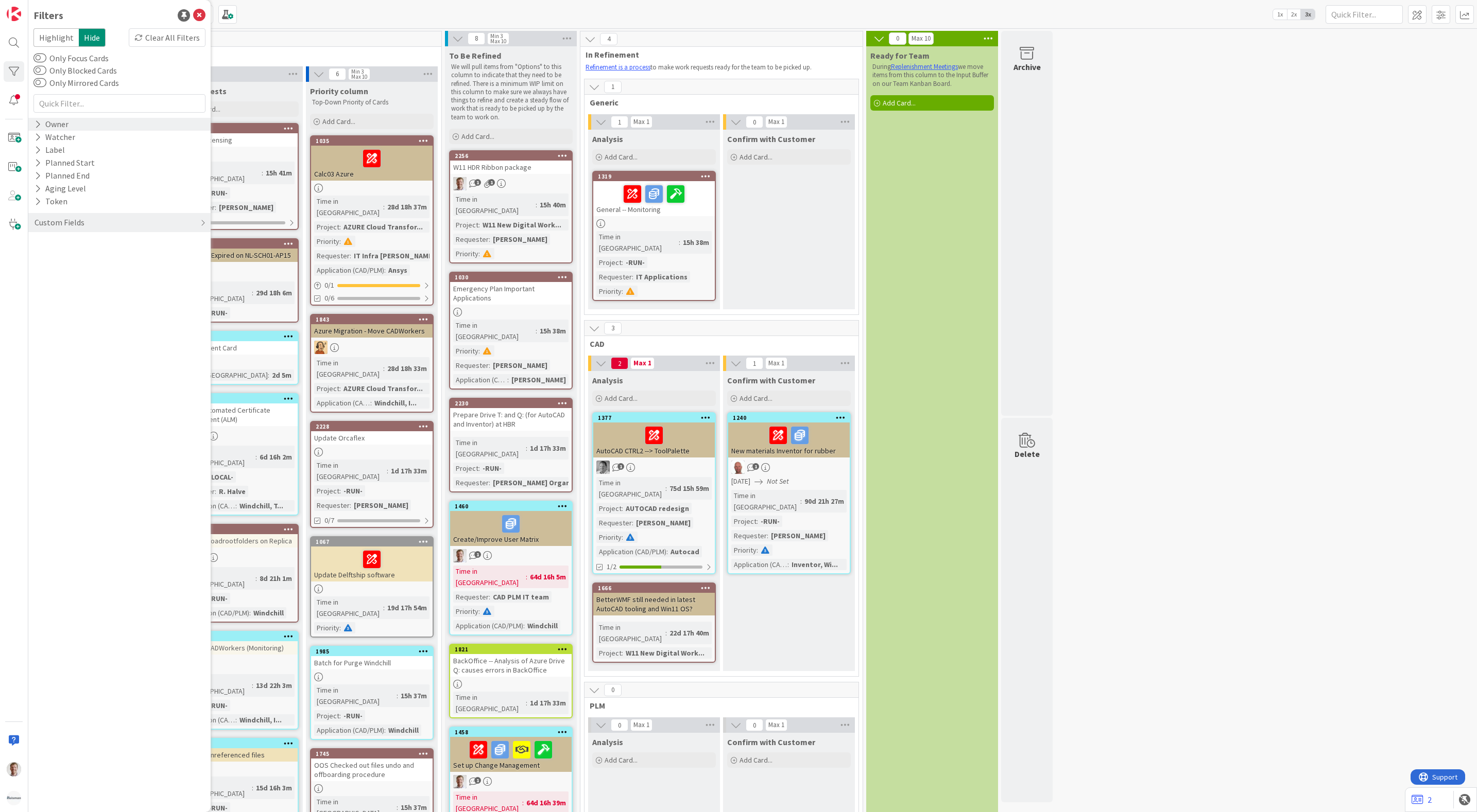
click at [54, 124] on div "Owner" at bounding box center [51, 124] width 36 height 13
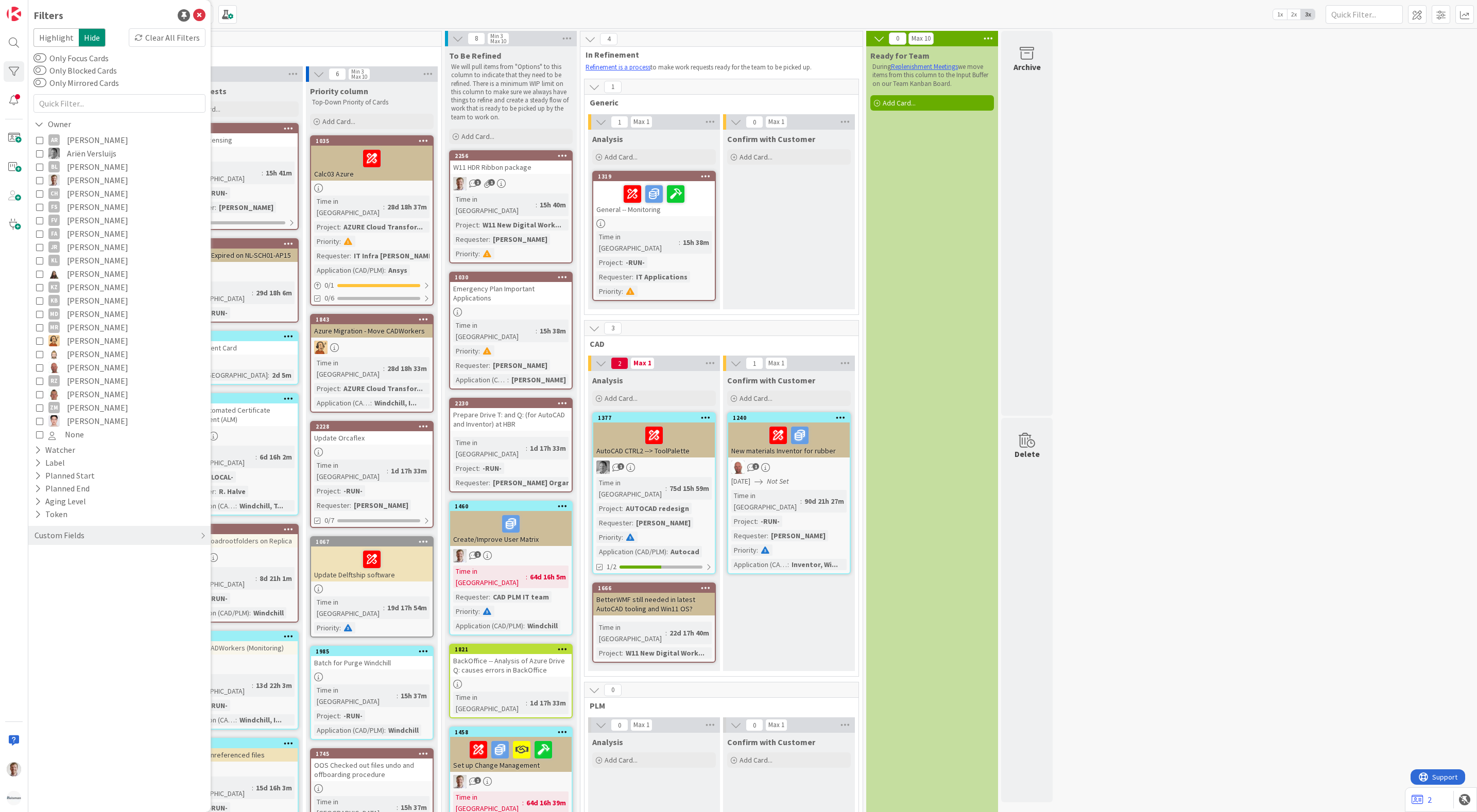
click at [75, 179] on span "[PERSON_NAME]" at bounding box center [97, 180] width 61 height 13
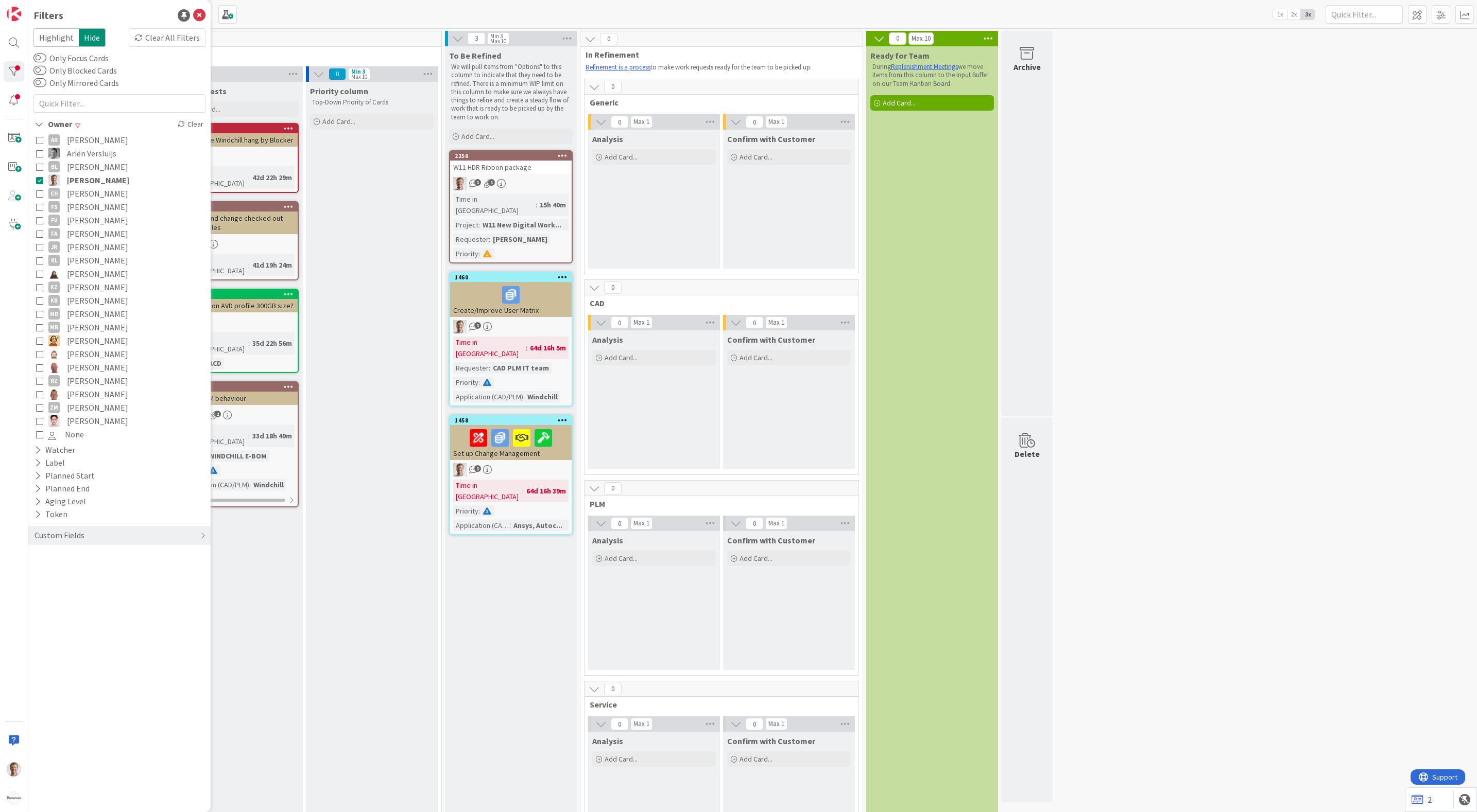
click at [1335, 584] on div "0 INFO This column contains information cards that should not be moved across t…" at bounding box center [752, 559] width 1444 height 1057
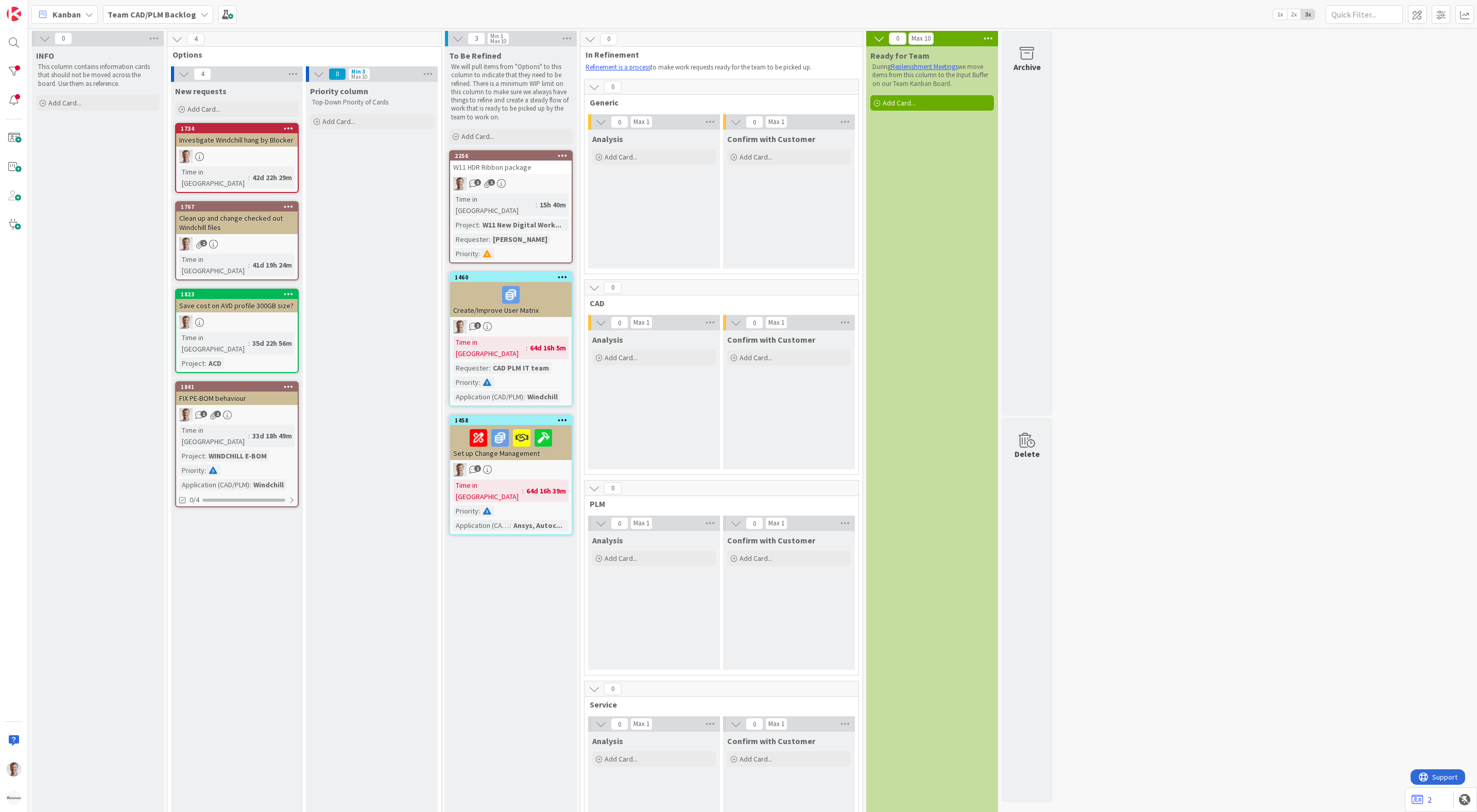
click at [177, 18] on b "Team CAD/PLM Backlog" at bounding box center [152, 14] width 88 height 10
click at [158, 125] on h4 "Team CAD/PLM Kanban" at bounding box center [177, 123] width 124 height 10
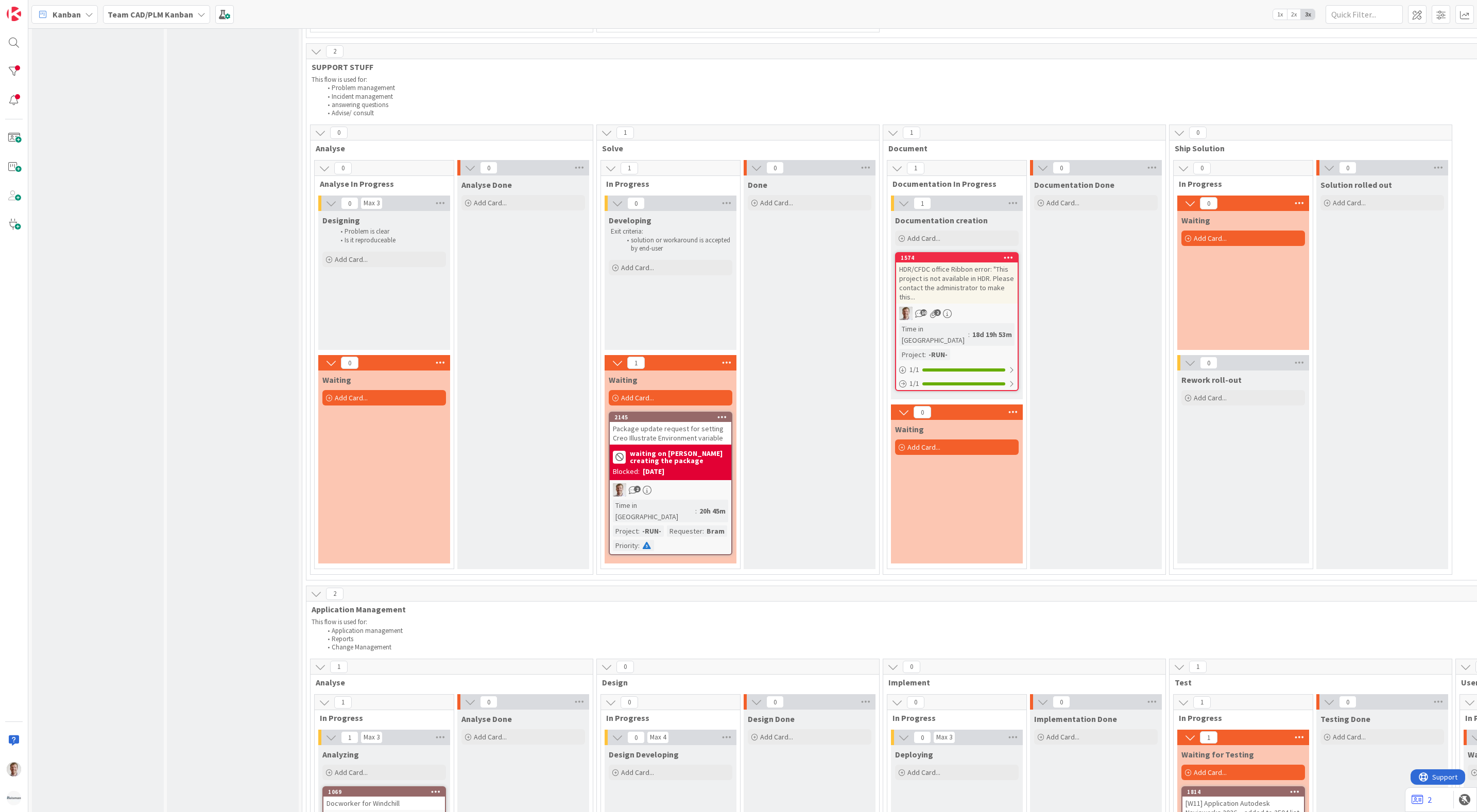
scroll to position [540, 0]
click at [672, 421] on div "Package update request for setting Creo Illustrate Environment variable" at bounding box center [670, 433] width 122 height 23
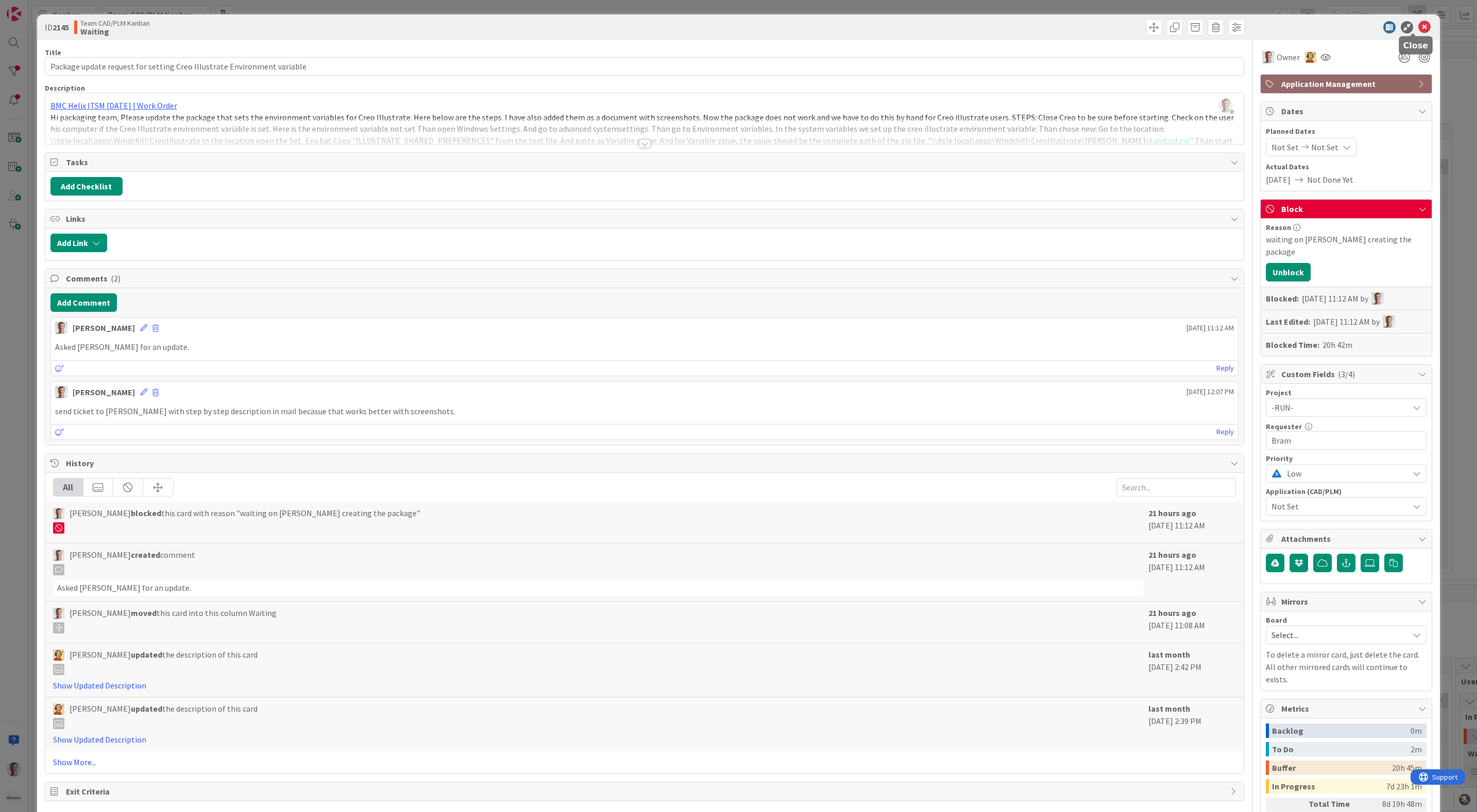
drag, startPoint x: 1415, startPoint y: 22, endPoint x: 1408, endPoint y: 22, distance: 7.0
click at [1419, 22] on icon at bounding box center [1425, 28] width 13 height 13
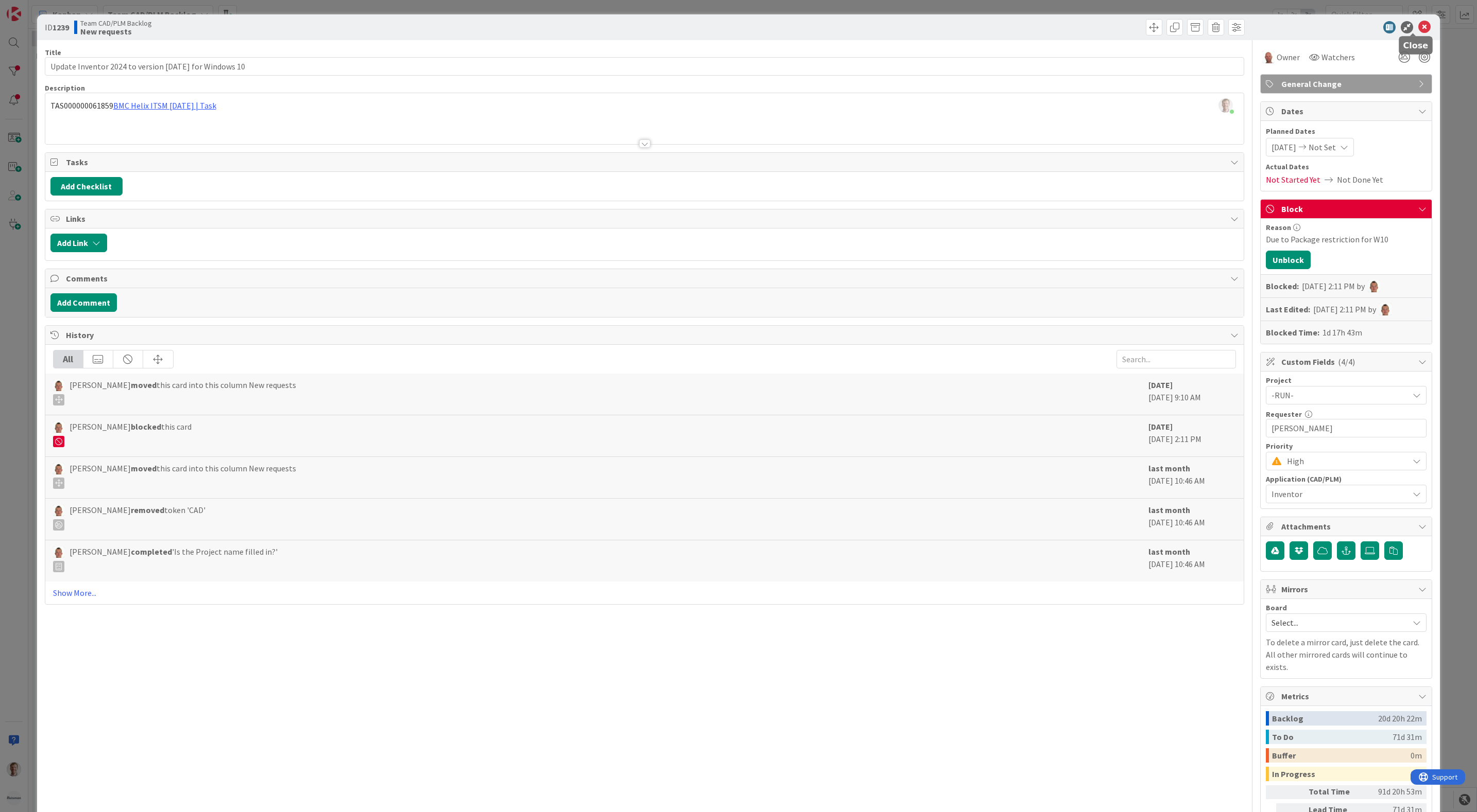
click at [1419, 27] on icon at bounding box center [1425, 28] width 13 height 13
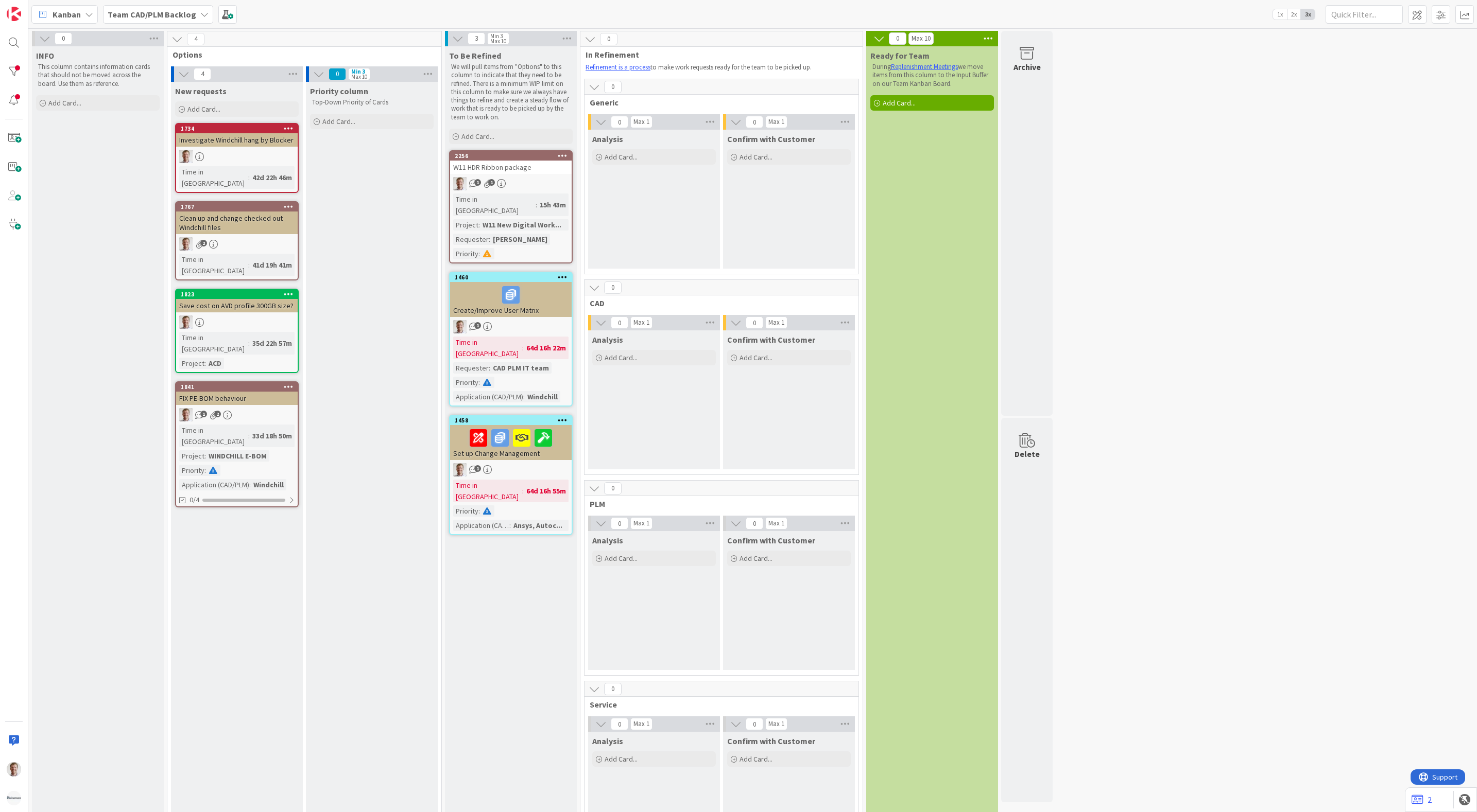
click at [152, 16] on b "Team CAD/PLM Backlog" at bounding box center [152, 14] width 88 height 10
click at [61, 354] on div "INFO This column contains information cards that should not be moved across the…" at bounding box center [98, 564] width 132 height 1037
click at [215, 105] on span "Add Card..." at bounding box center [204, 109] width 33 height 9
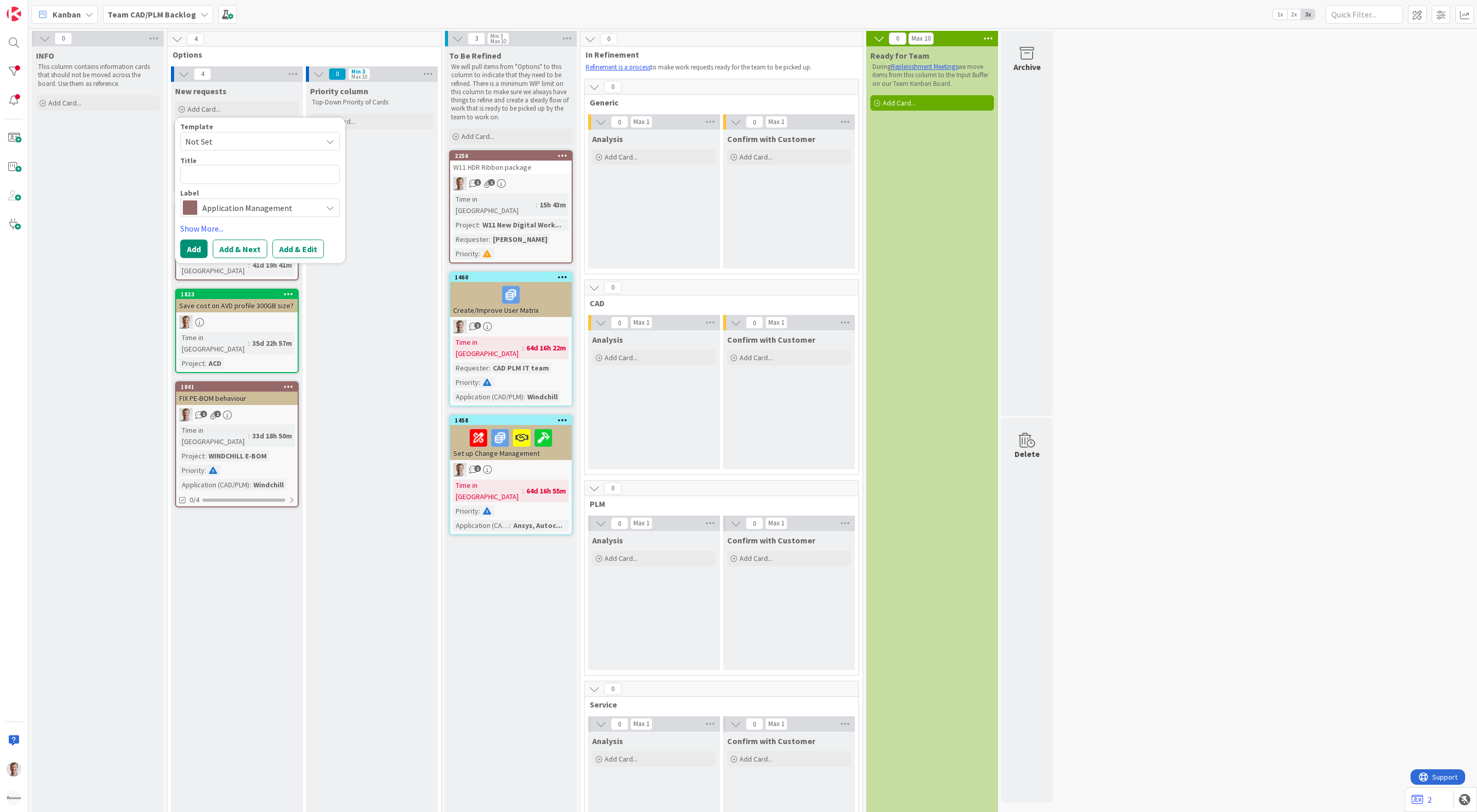
click at [267, 203] on span "Application Management" at bounding box center [259, 207] width 114 height 14
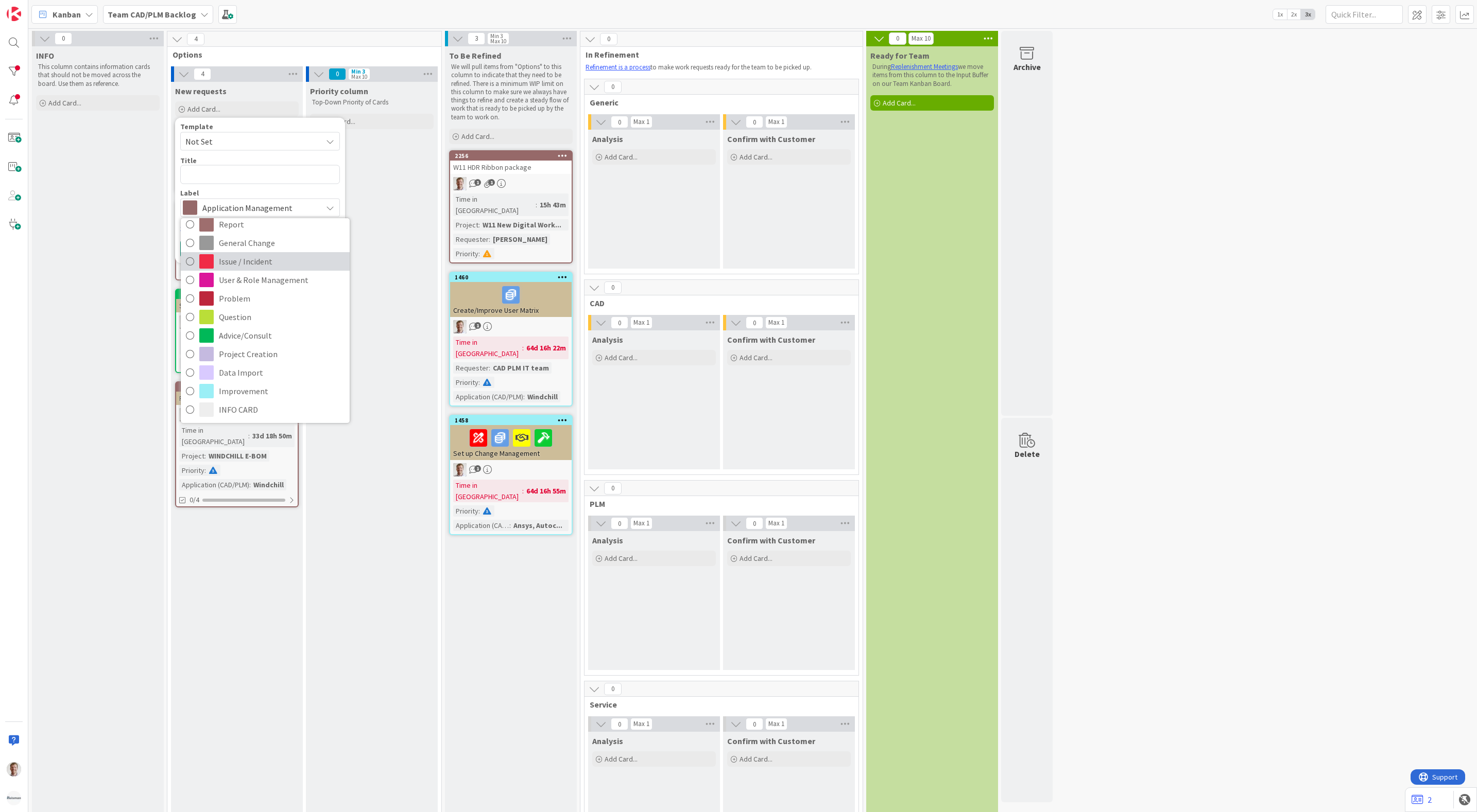
scroll to position [77, 0]
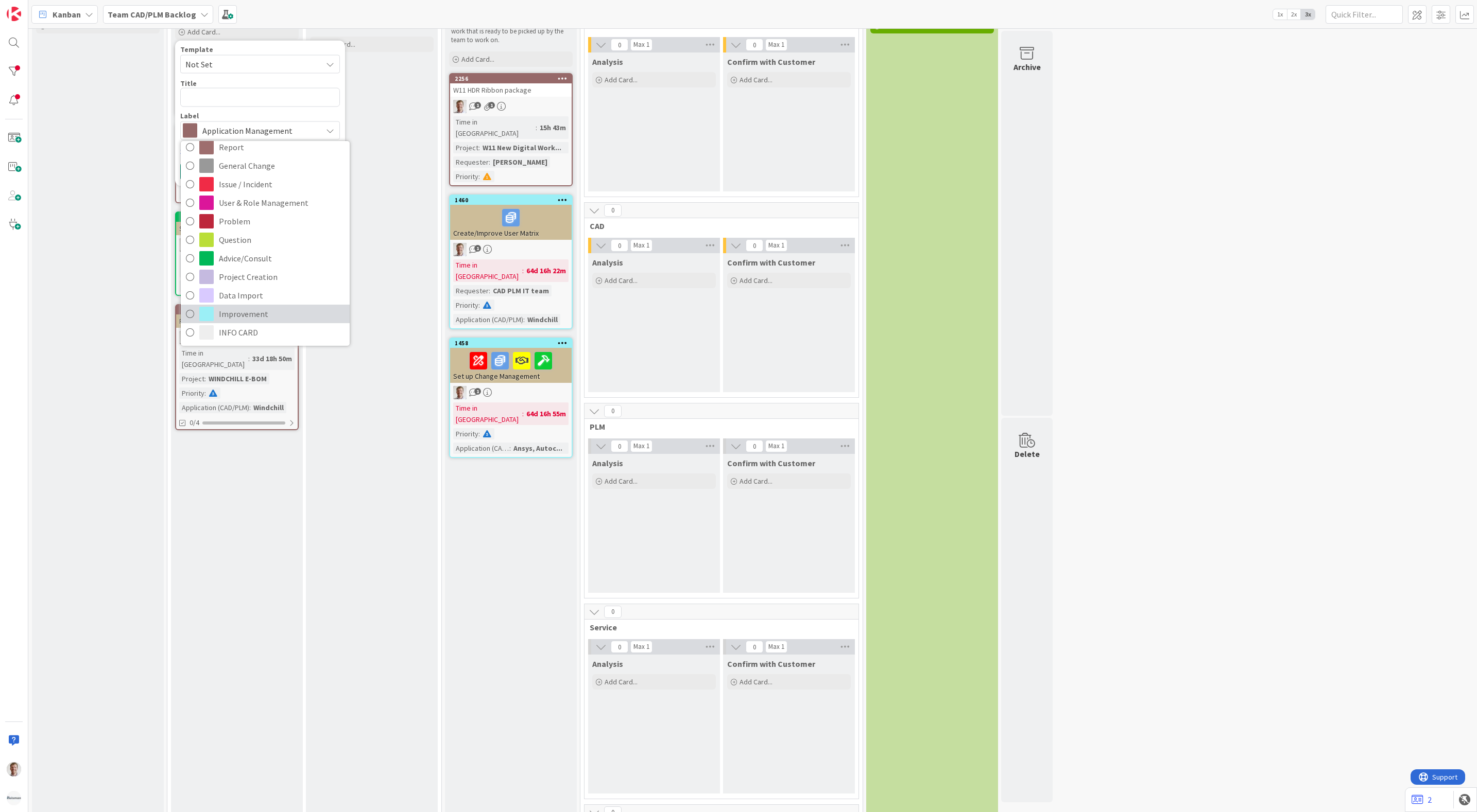
click at [271, 315] on span "Improvement" at bounding box center [282, 313] width 126 height 15
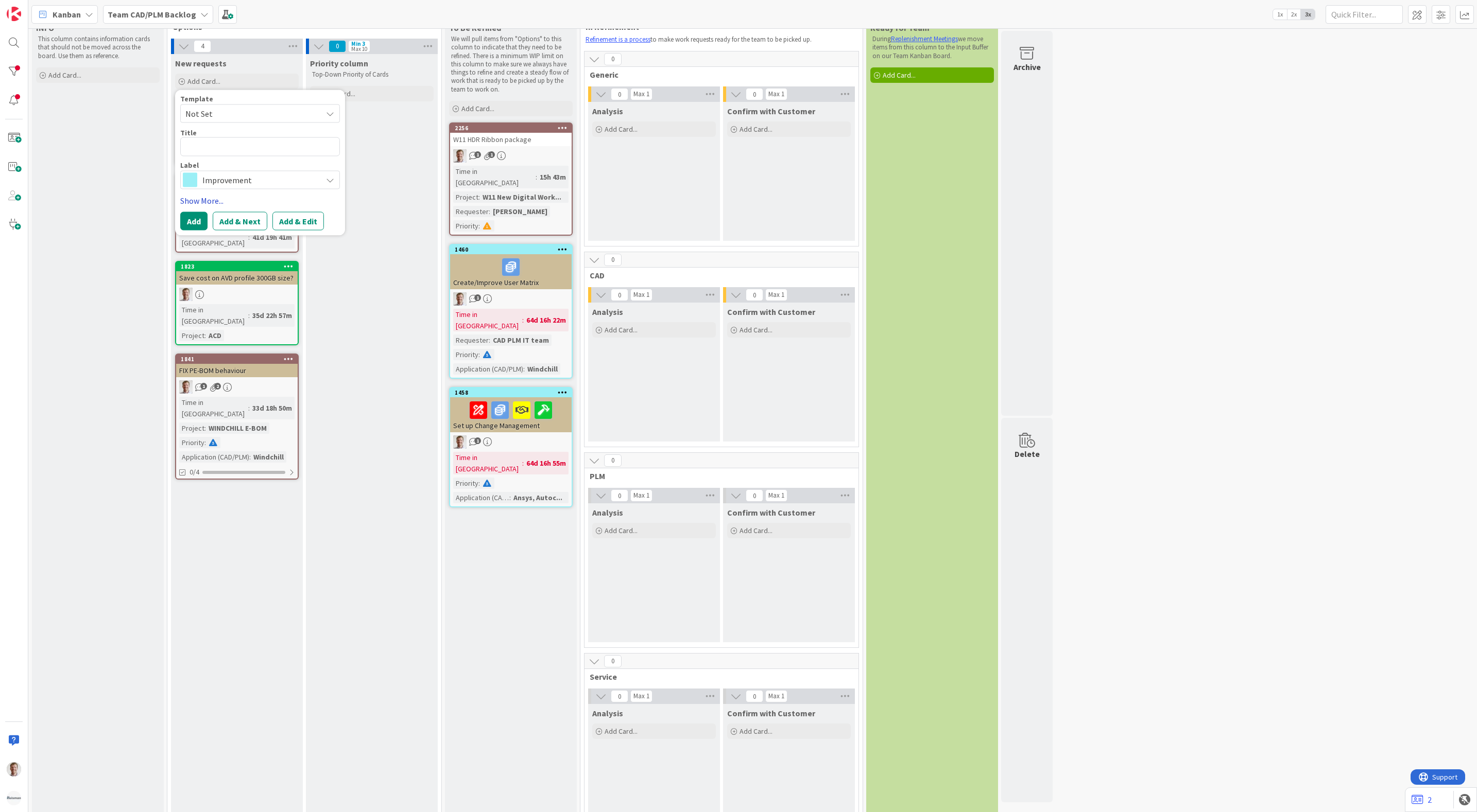
scroll to position [0, 0]
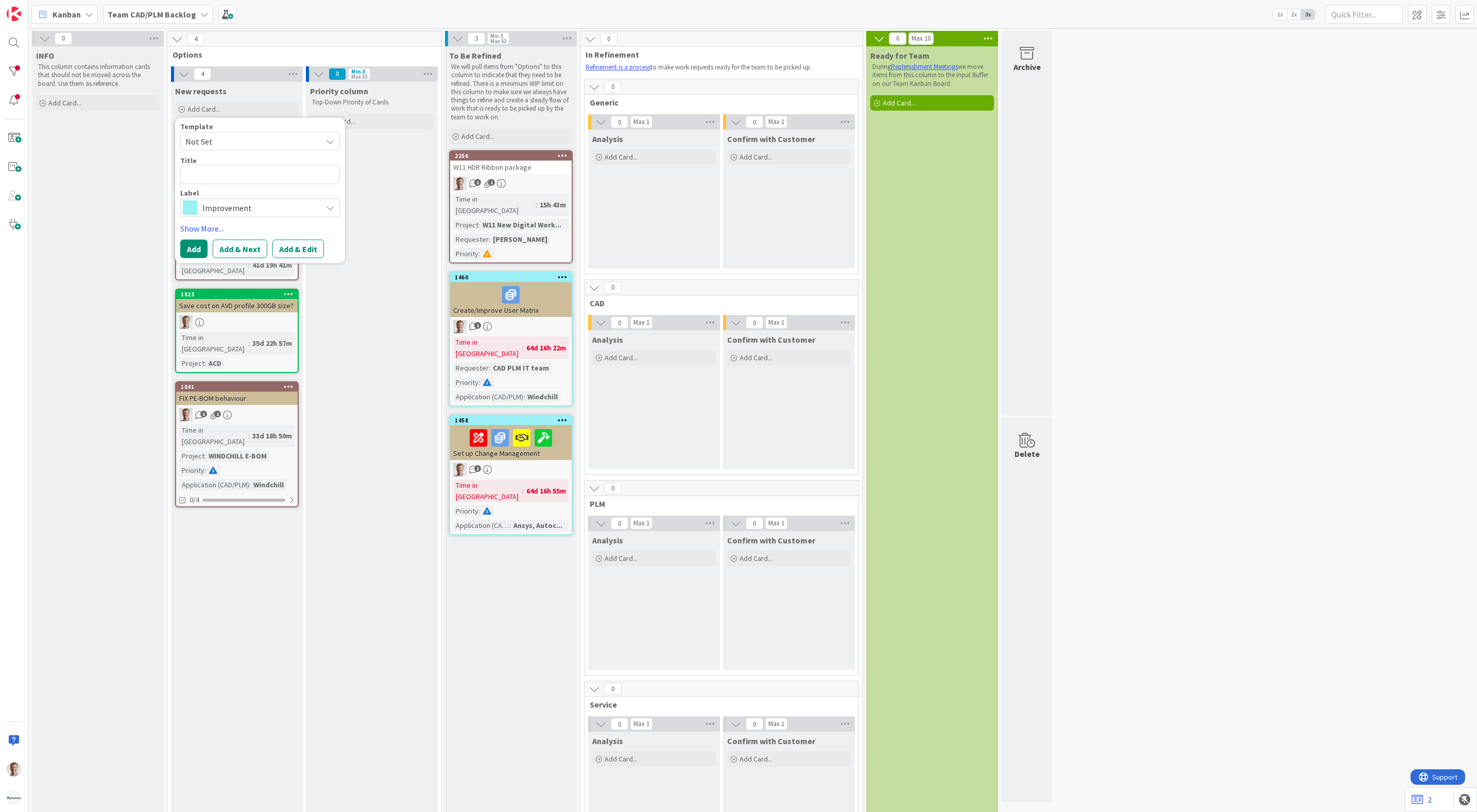
click at [283, 146] on span "Not Set" at bounding box center [249, 141] width 129 height 13
click at [254, 184] on span "Improvement Card" at bounding box center [268, 185] width 147 height 13
type textarea "x"
type textarea "Improvement Card"
drag, startPoint x: 273, startPoint y: 175, endPoint x: 89, endPoint y: 169, distance: 184.1
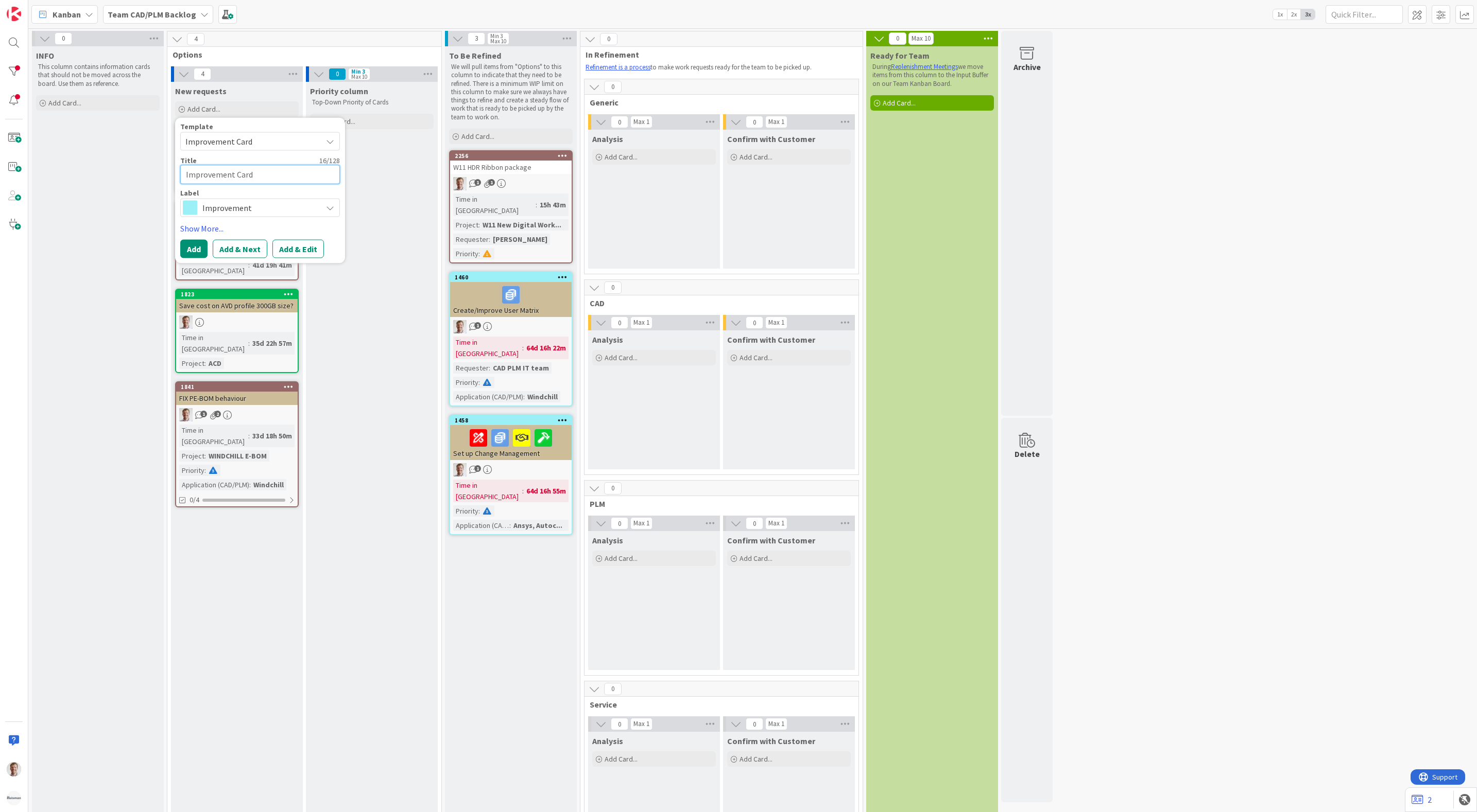
click at [89, 169] on div "0 INFO This column contains information cards that should not be moved across t…" at bounding box center [542, 559] width 1024 height 1057
type textarea "x"
type textarea "I"
type textarea "x"
type textarea "Im"
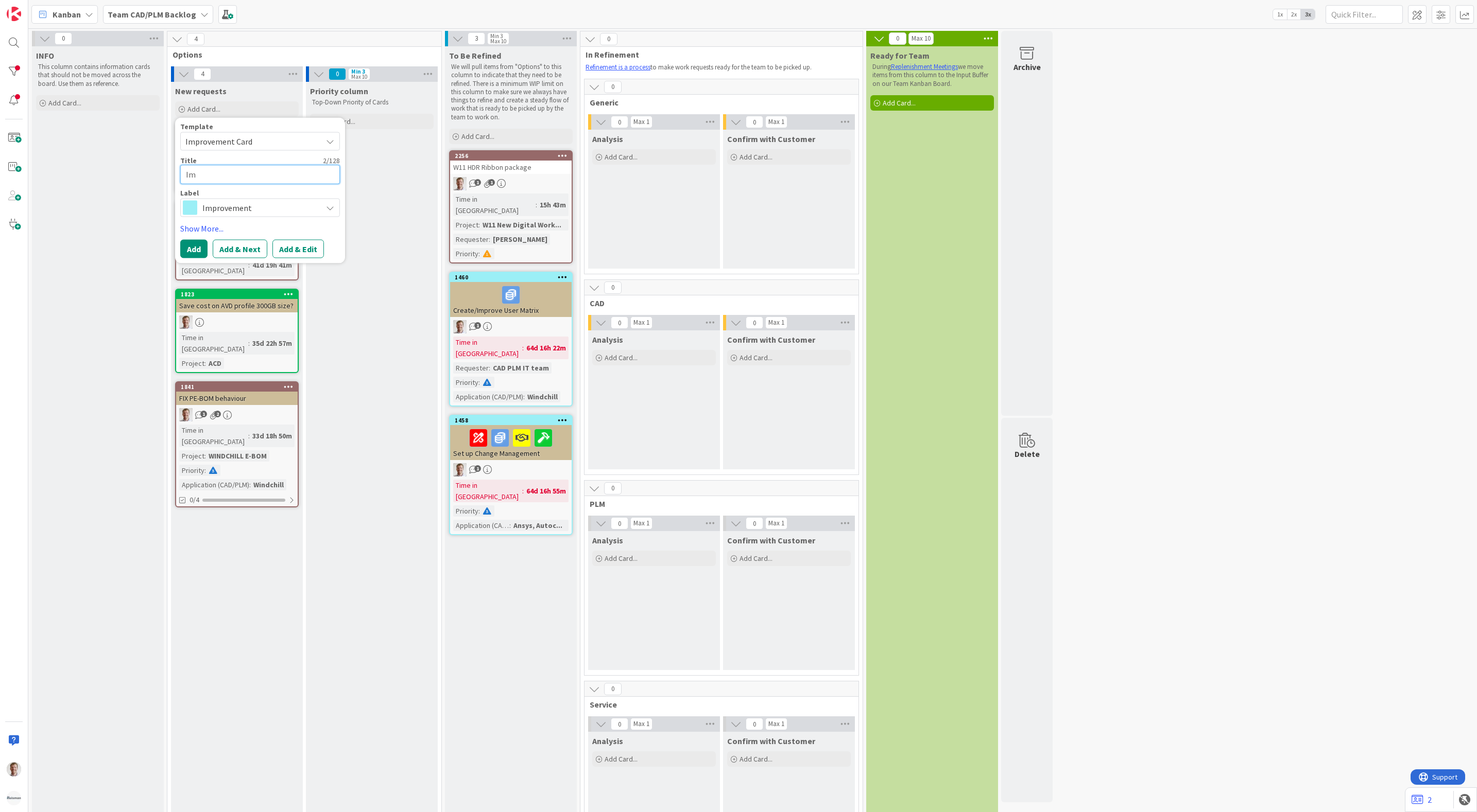
type textarea "x"
type textarea "Imp"
type textarea "x"
type textarea "Impr"
type textarea "x"
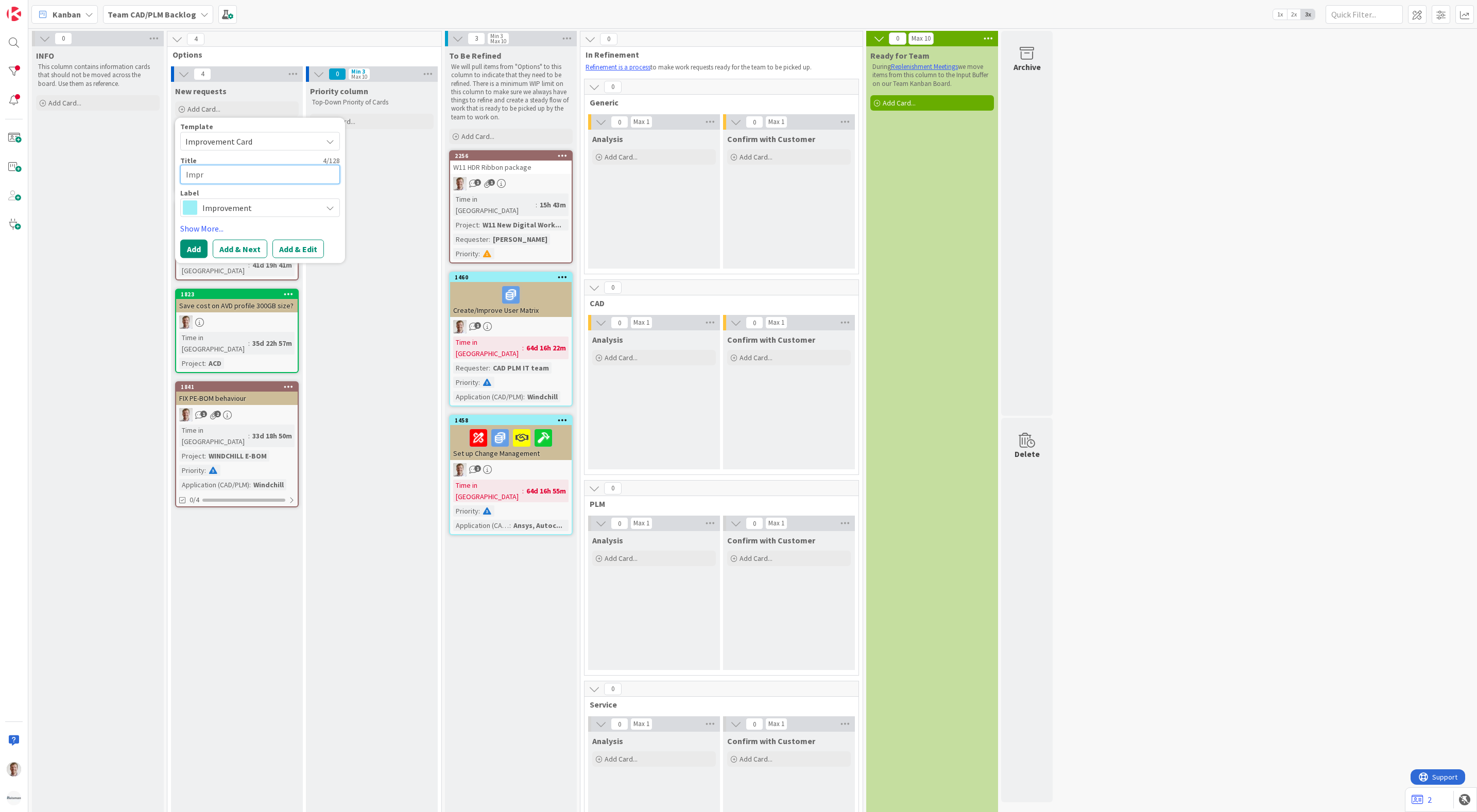
type textarea "Impro"
type textarea "x"
type textarea "Improv"
type textarea "x"
type textarea "Improve"
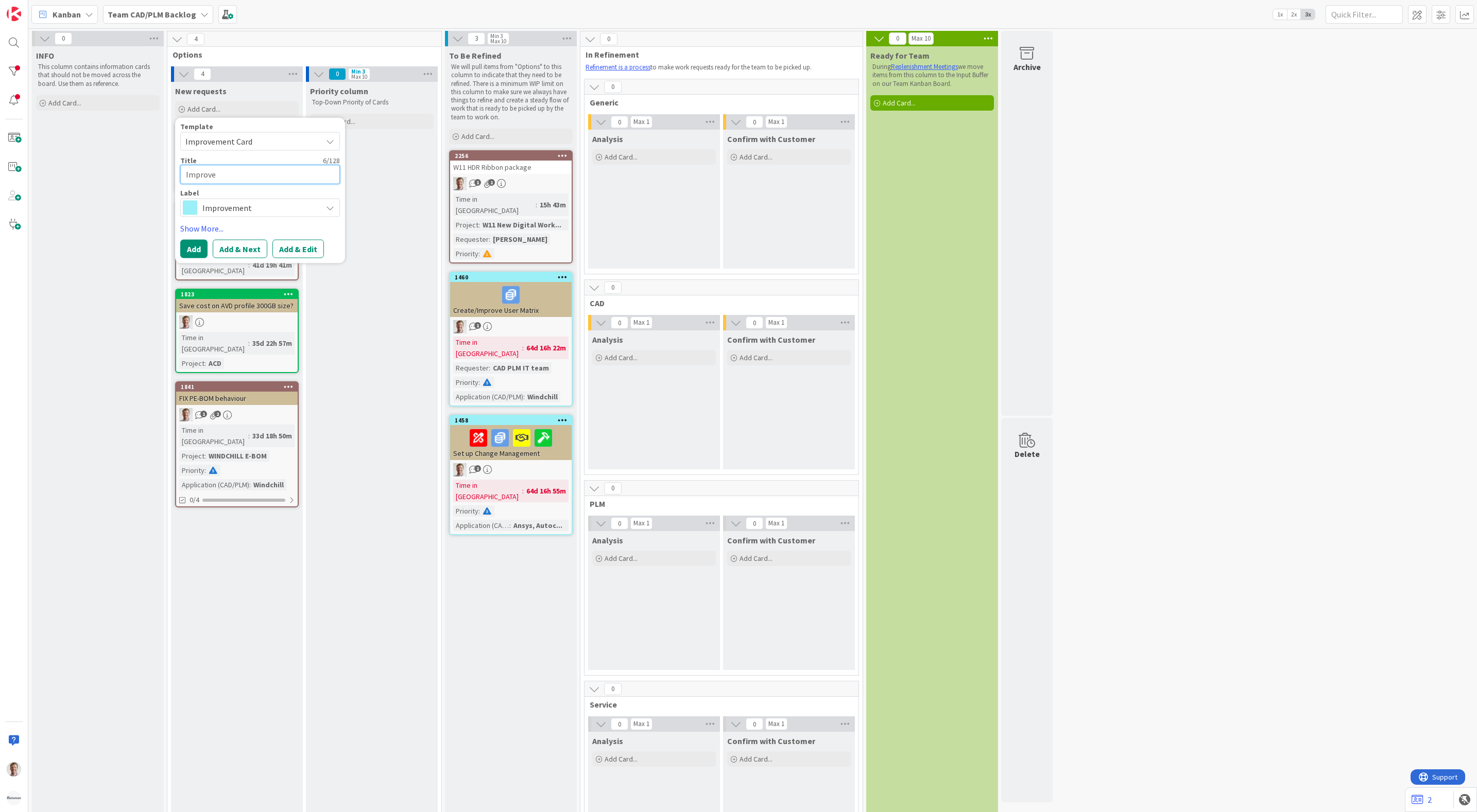
type textarea "x"
type textarea "Improve"
type textarea "x"
type textarea "Improve t"
type textarea "x"
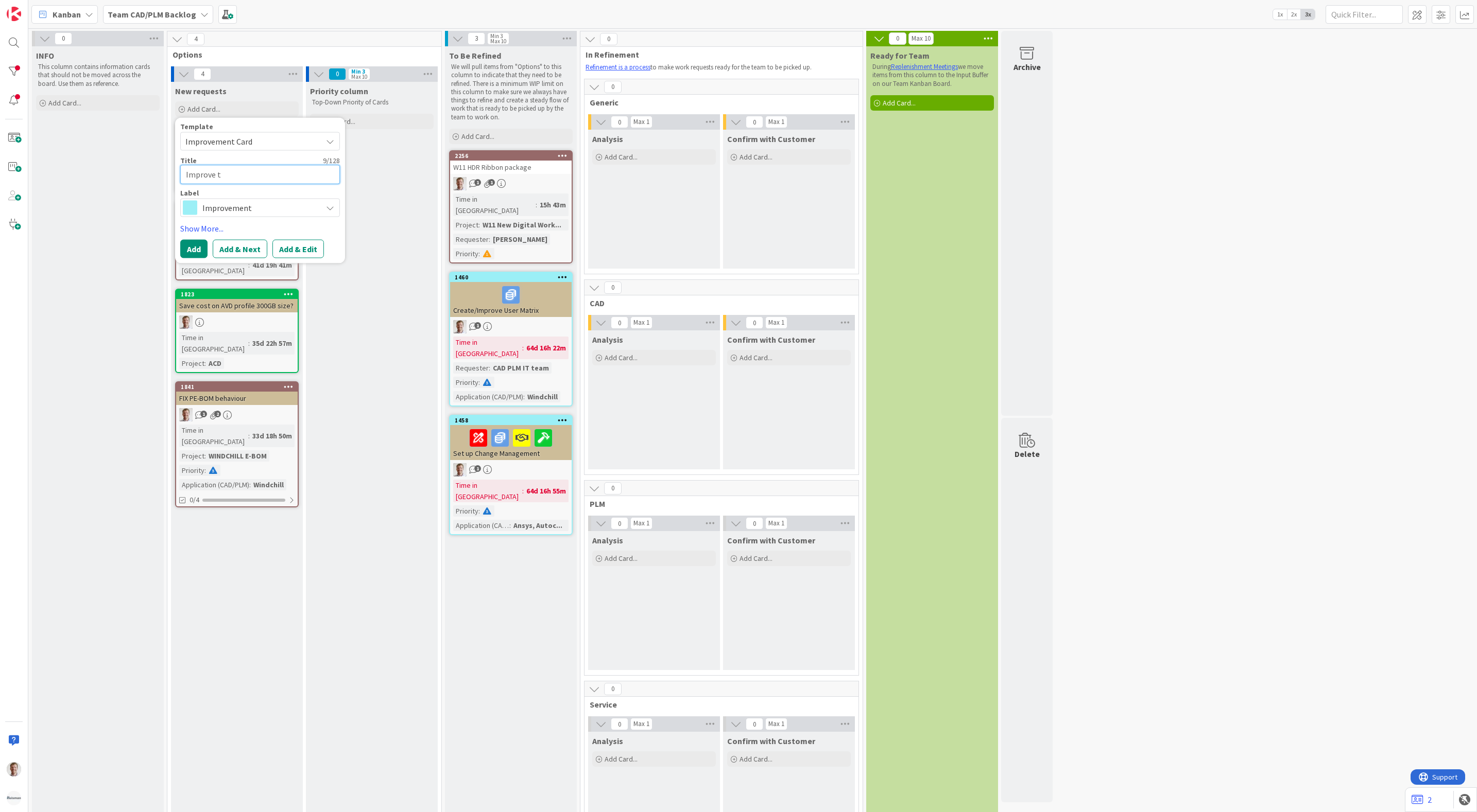
type textarea "Improve th"
type textarea "x"
type textarea "Improve the"
type textarea "x"
type textarea "Improve the"
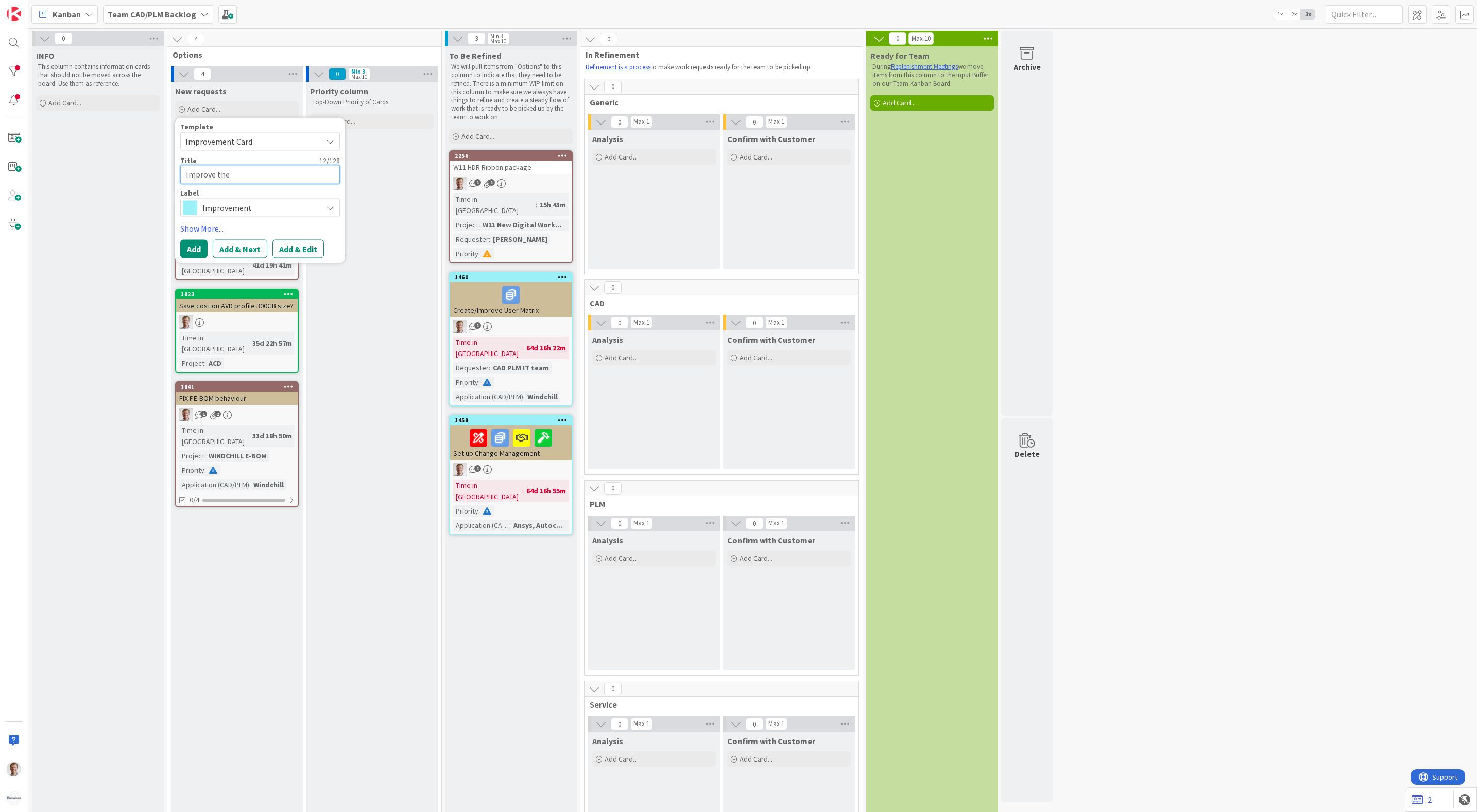
type textarea "x"
type textarea "Improve the a"
type textarea "x"
type textarea "Improve the ap"
type textarea "x"
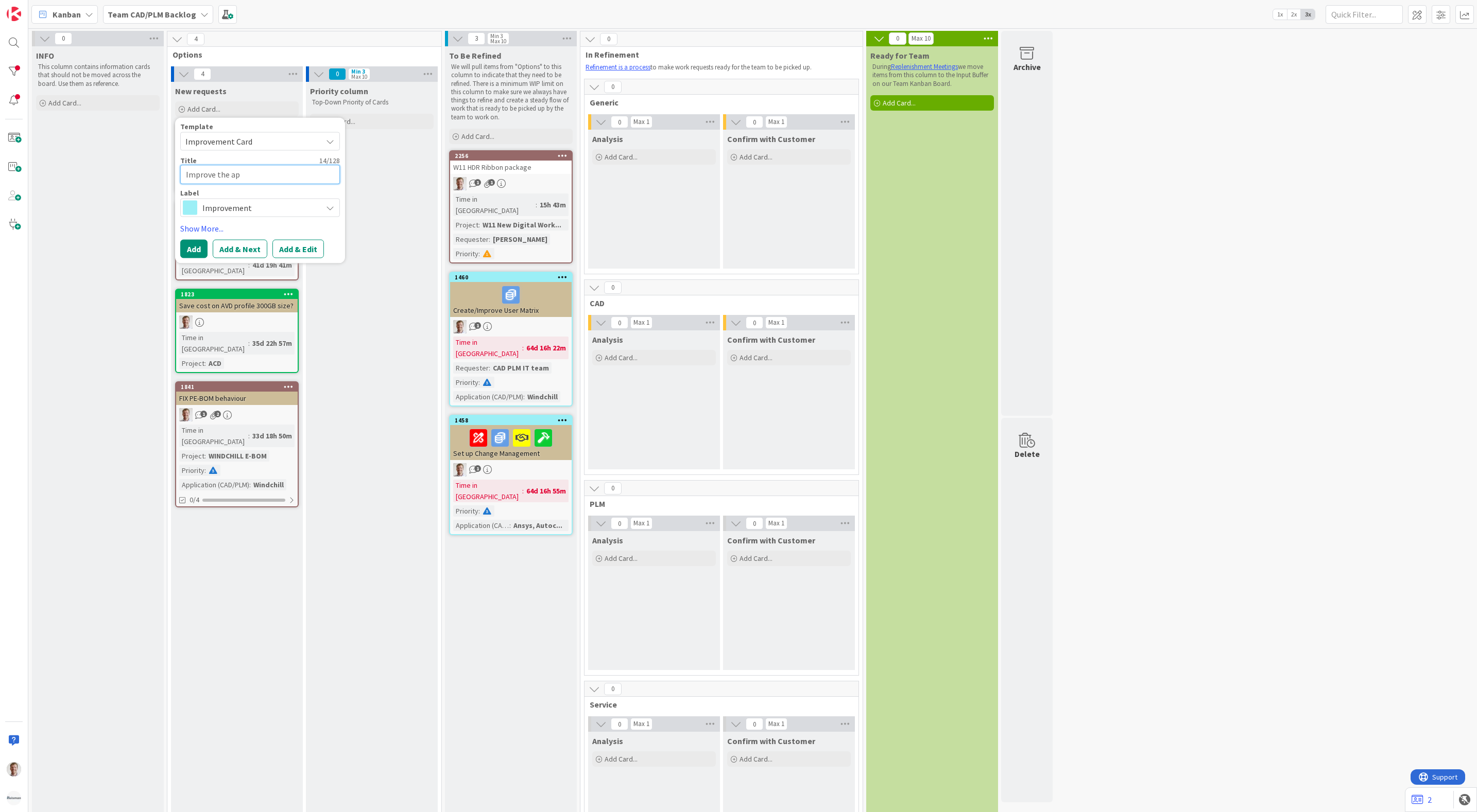
type textarea "Improve the app"
type textarea "x"
type textarea "Improve the appr"
type textarea "x"
type textarea "Improve the appro"
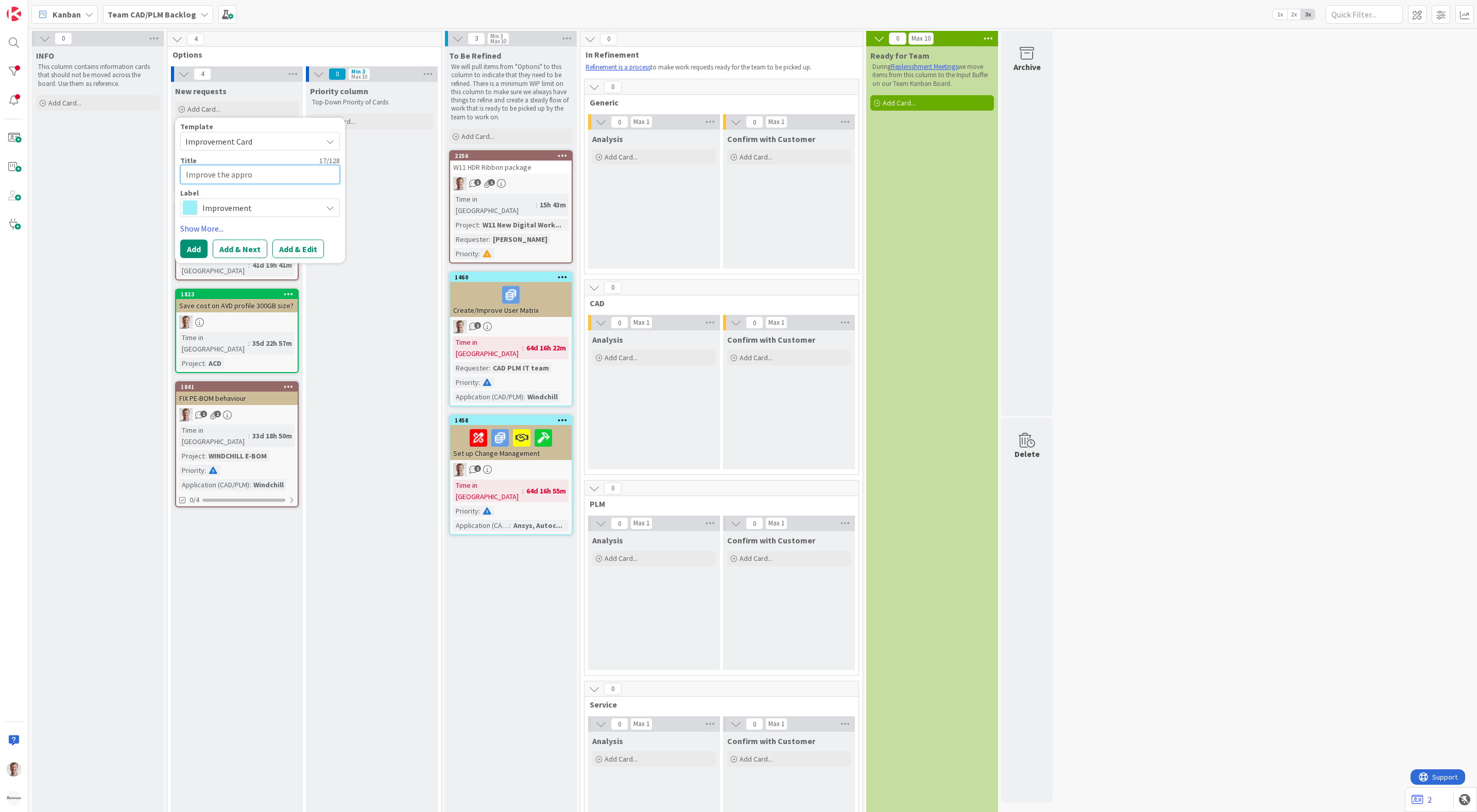
type textarea "x"
type textarea "Improve the approv"
type textarea "x"
type textarea "Improve the approva"
type textarea "x"
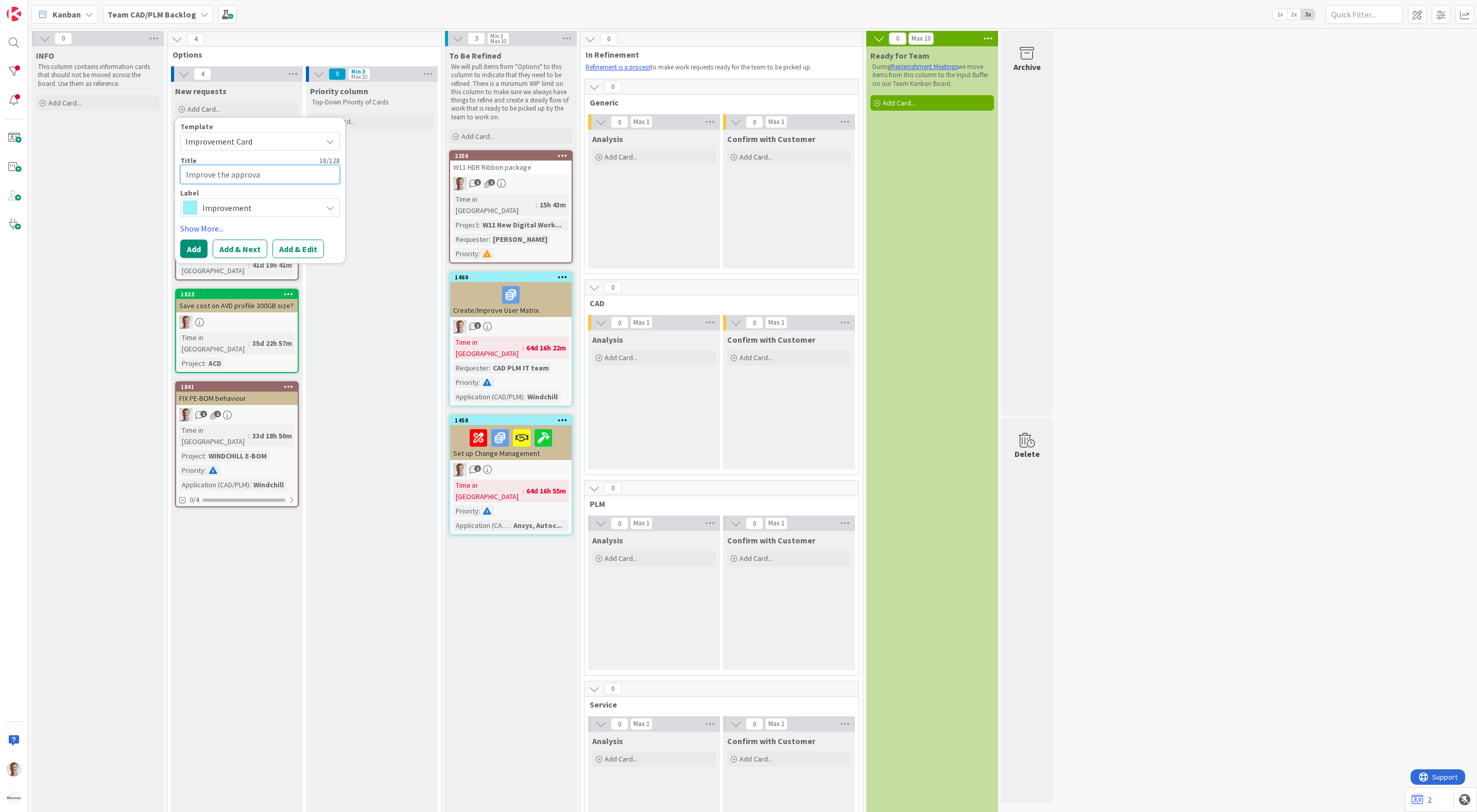
type textarea "Improve the approval"
type textarea "x"
type textarea "Improve the approval"
type textarea "x"
type textarea "Improve the approval f"
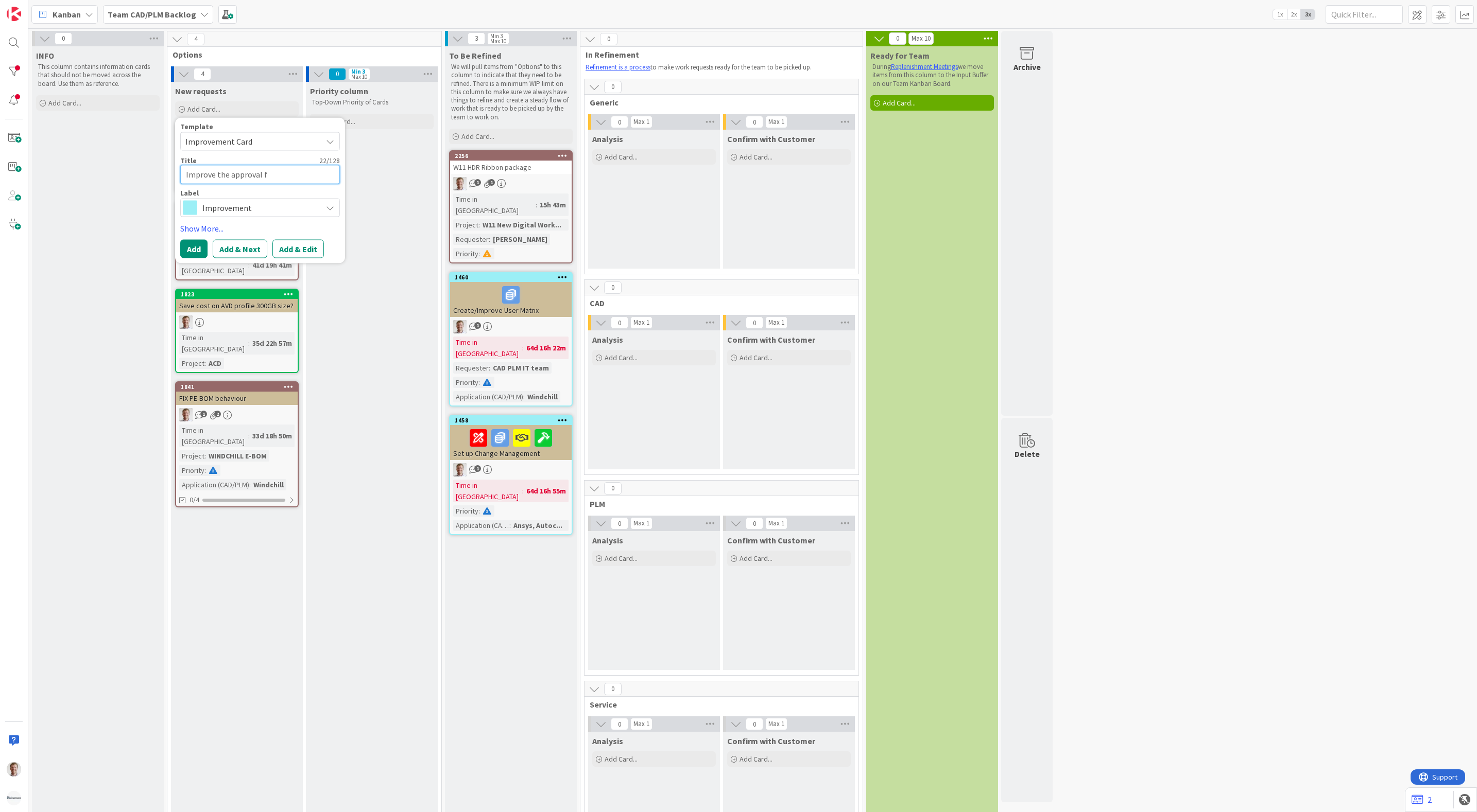
type textarea "x"
type textarea "Improve the approval fr"
type textarea "x"
type textarea "Improve the approval fro"
type textarea "x"
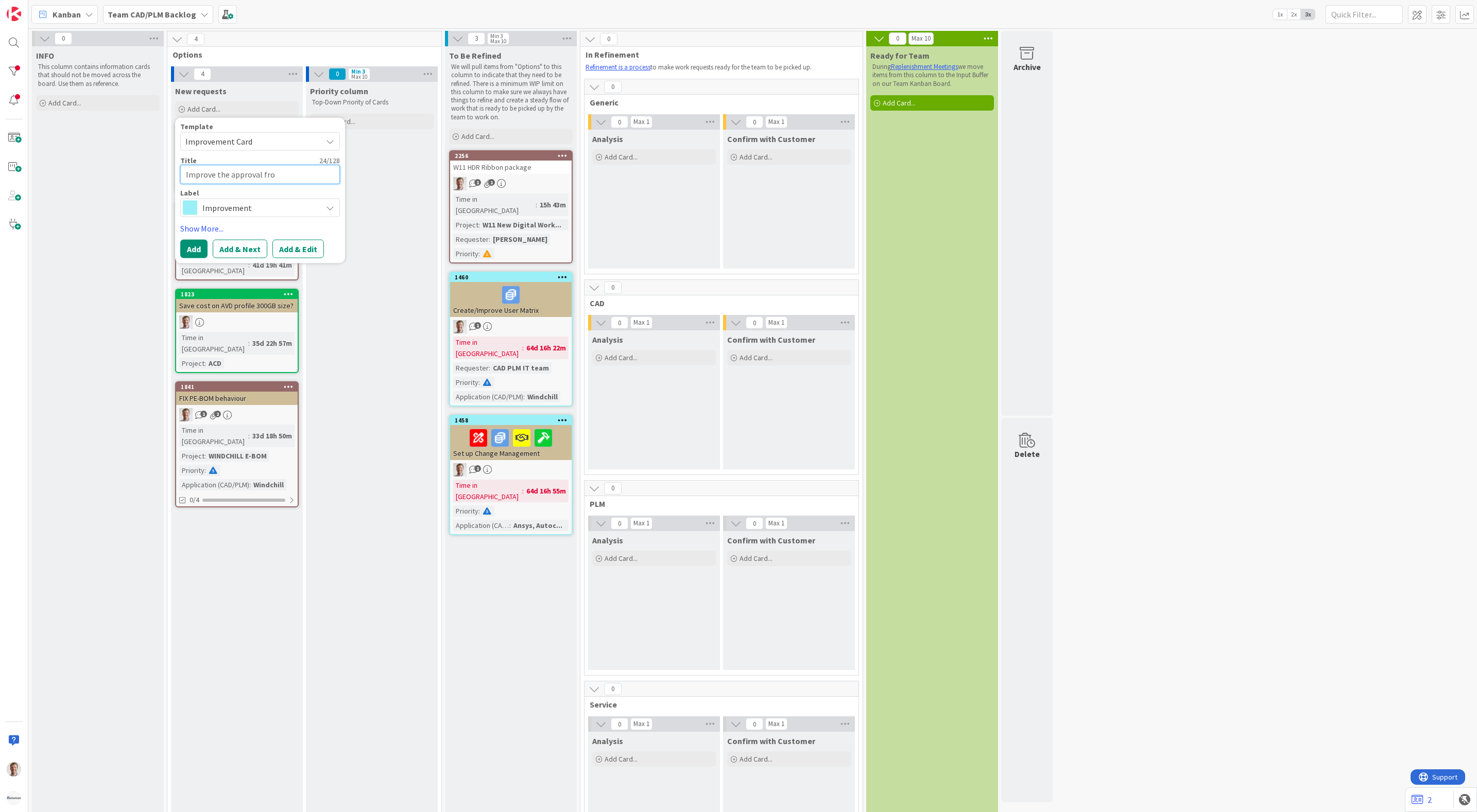
type textarea "Improve the approval from"
type textarea "x"
type textarea "Improve the approval from"
type textarea "x"
type textarea "Improve the approval from m"
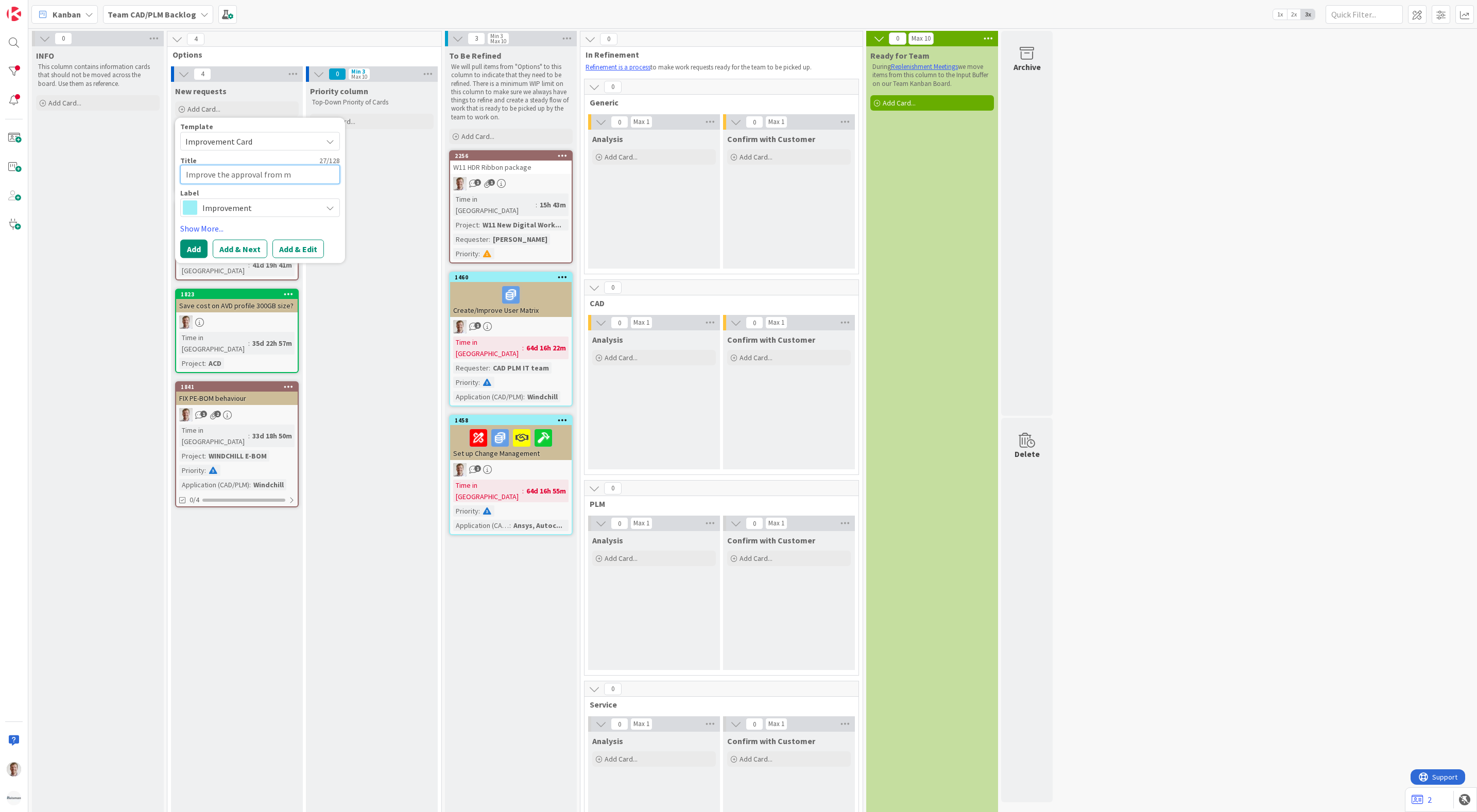
type textarea "x"
type textarea "Improve the approval from ma"
type textarea "x"
type textarea "Improve the approval from man"
type textarea "x"
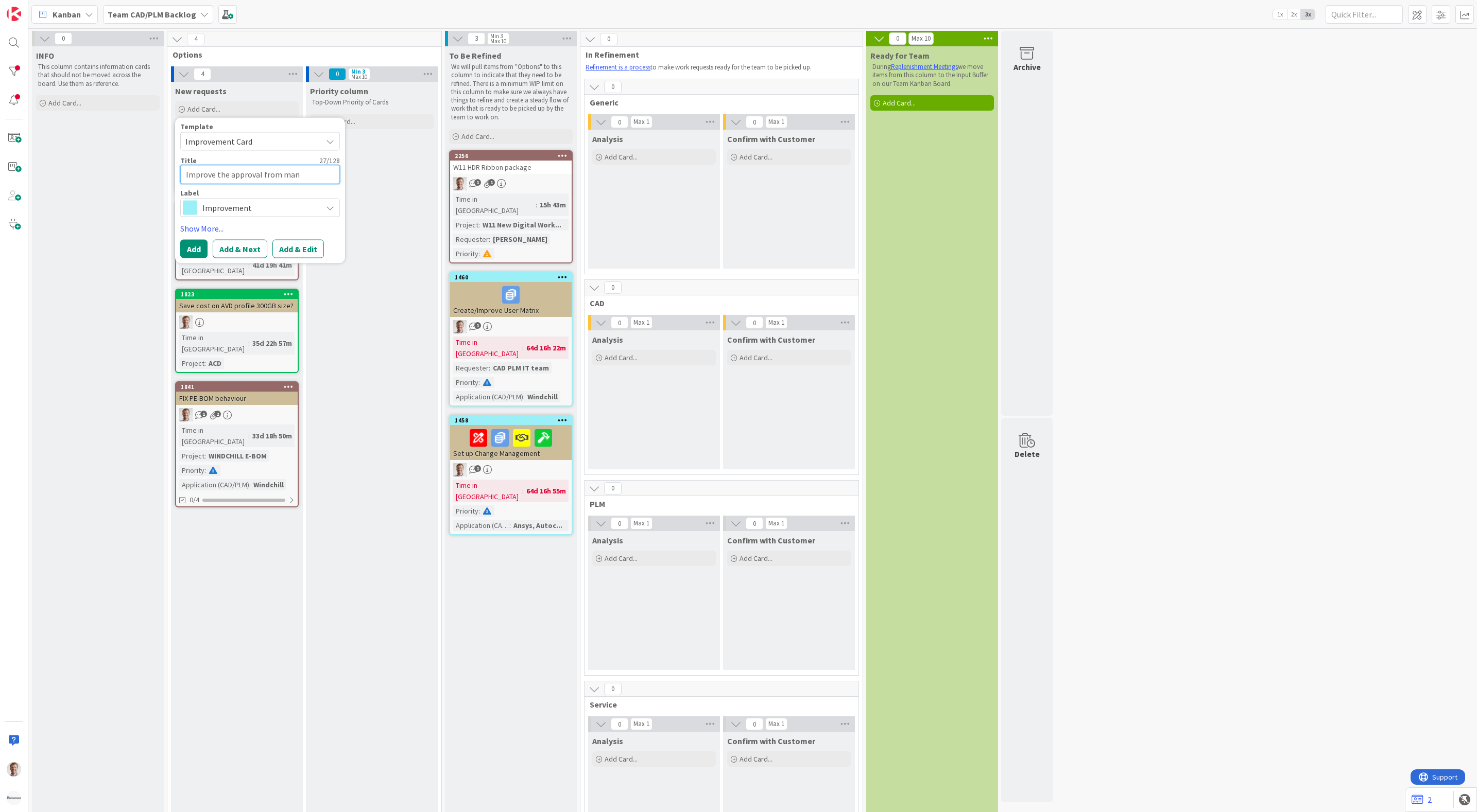
type textarea "Improve the approval from mana"
type textarea "x"
type textarea "Improve the approval from manag"
type textarea "x"
type textarea "Improve the approval from manage"
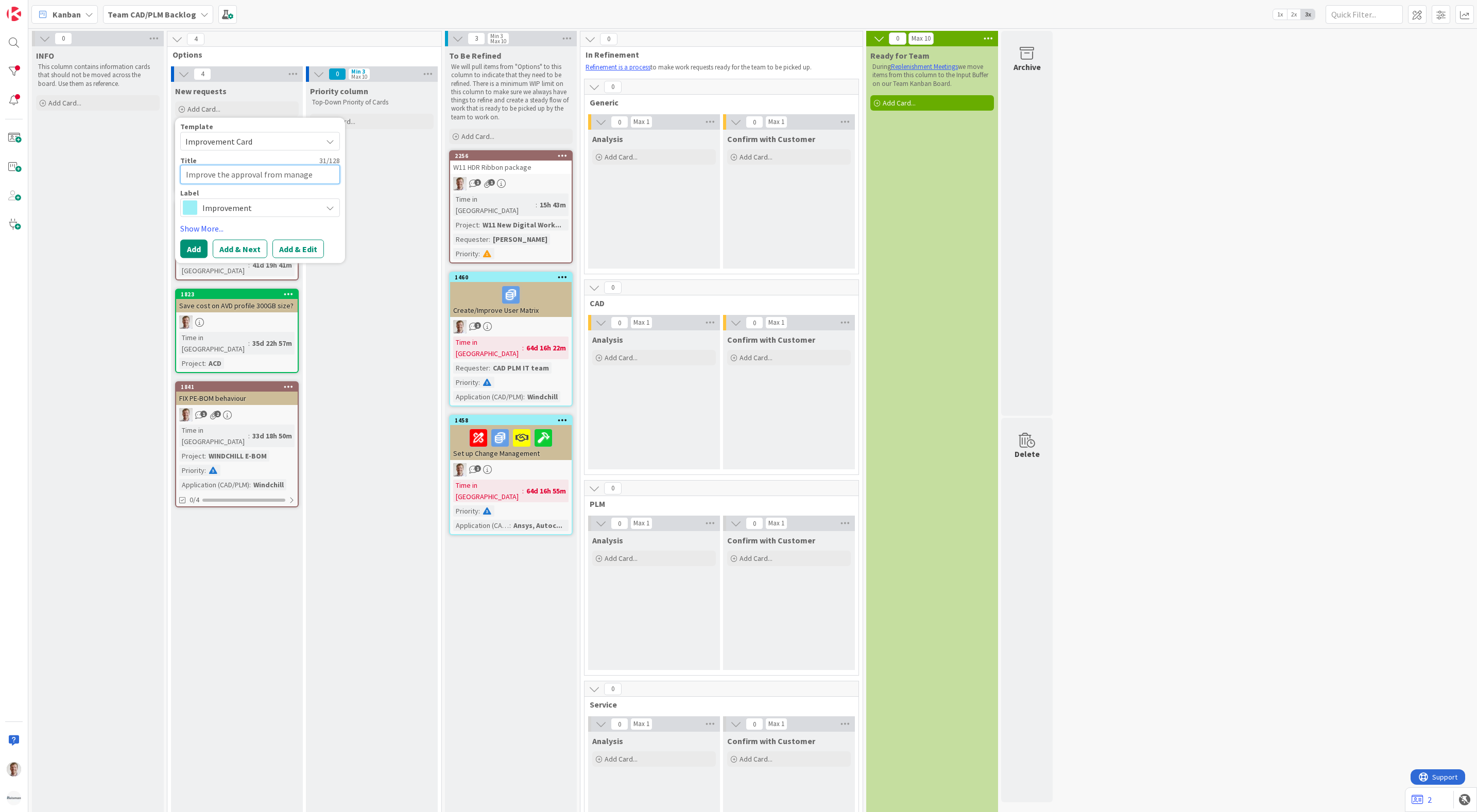
type textarea "x"
type textarea "Improve the approval from manager"
type textarea "x"
type textarea "Improve the approval from manager"
type textarea "x"
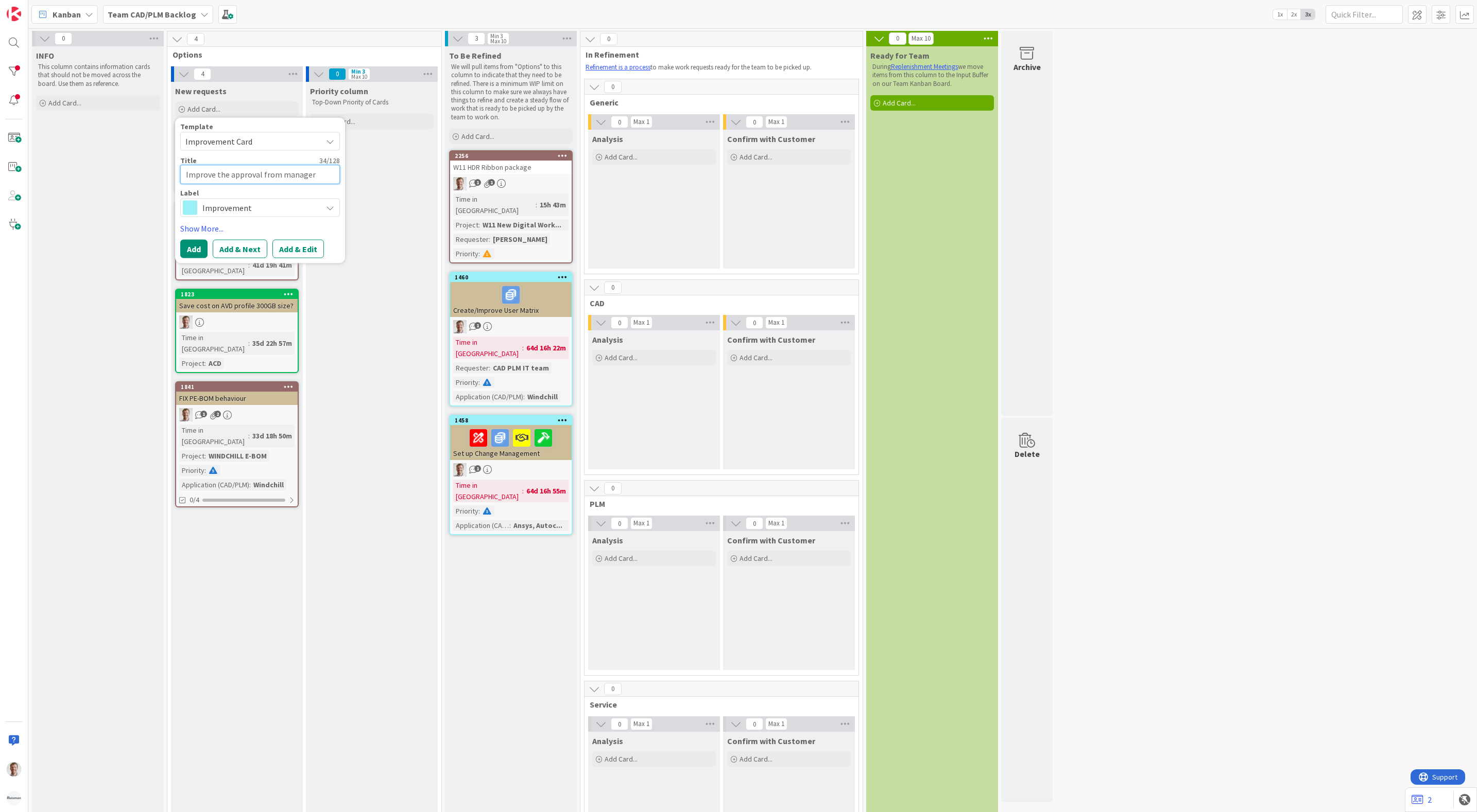
type textarea "Improve the approval from manager p"
type textarea "x"
type textarea "Improve the approval from manager pr"
type textarea "x"
type textarea "Improve the approval from manager pro"
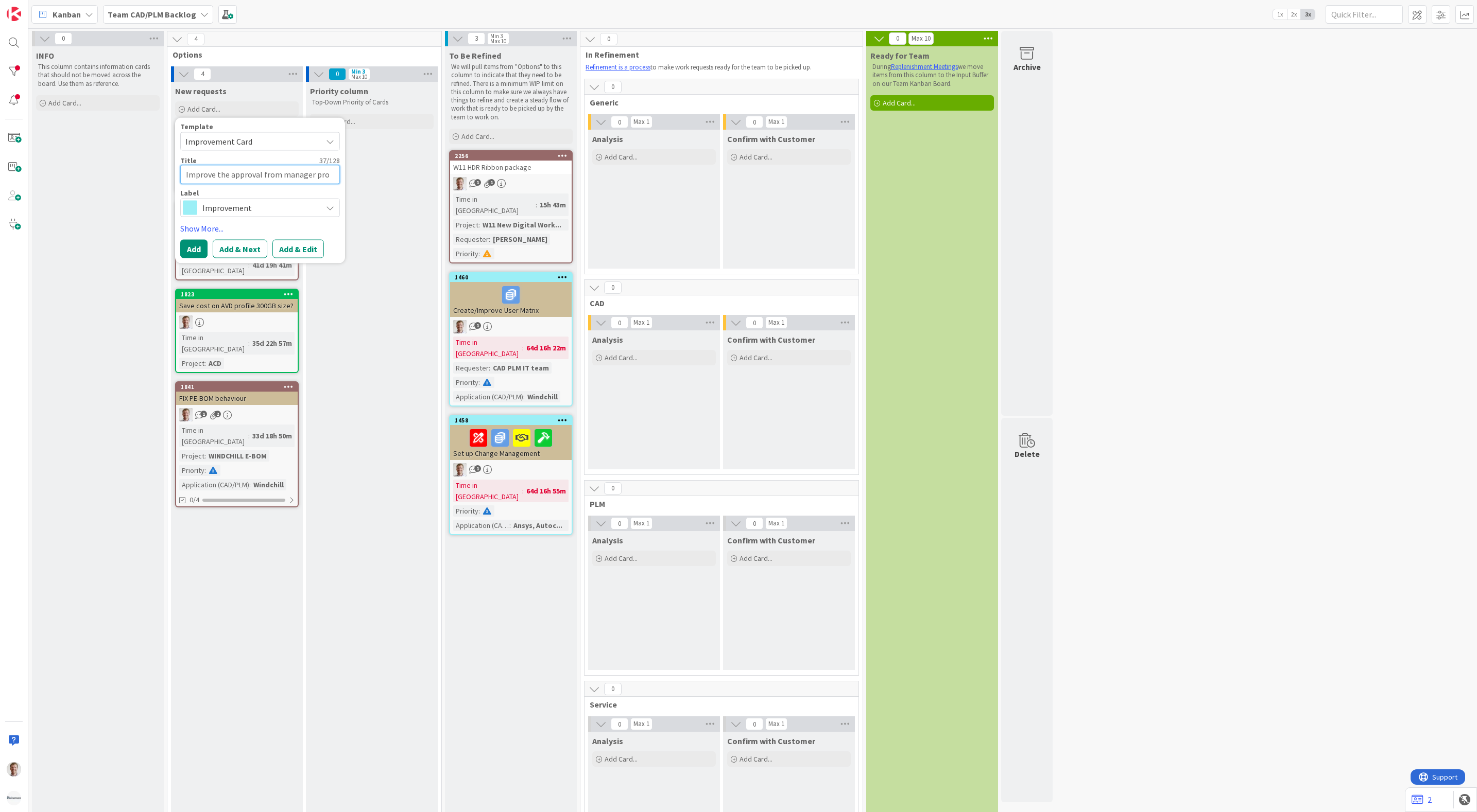
type textarea "x"
type textarea "Improve the approval from manager proc"
type textarea "x"
type textarea "Improve the approval from manager proce"
type textarea "x"
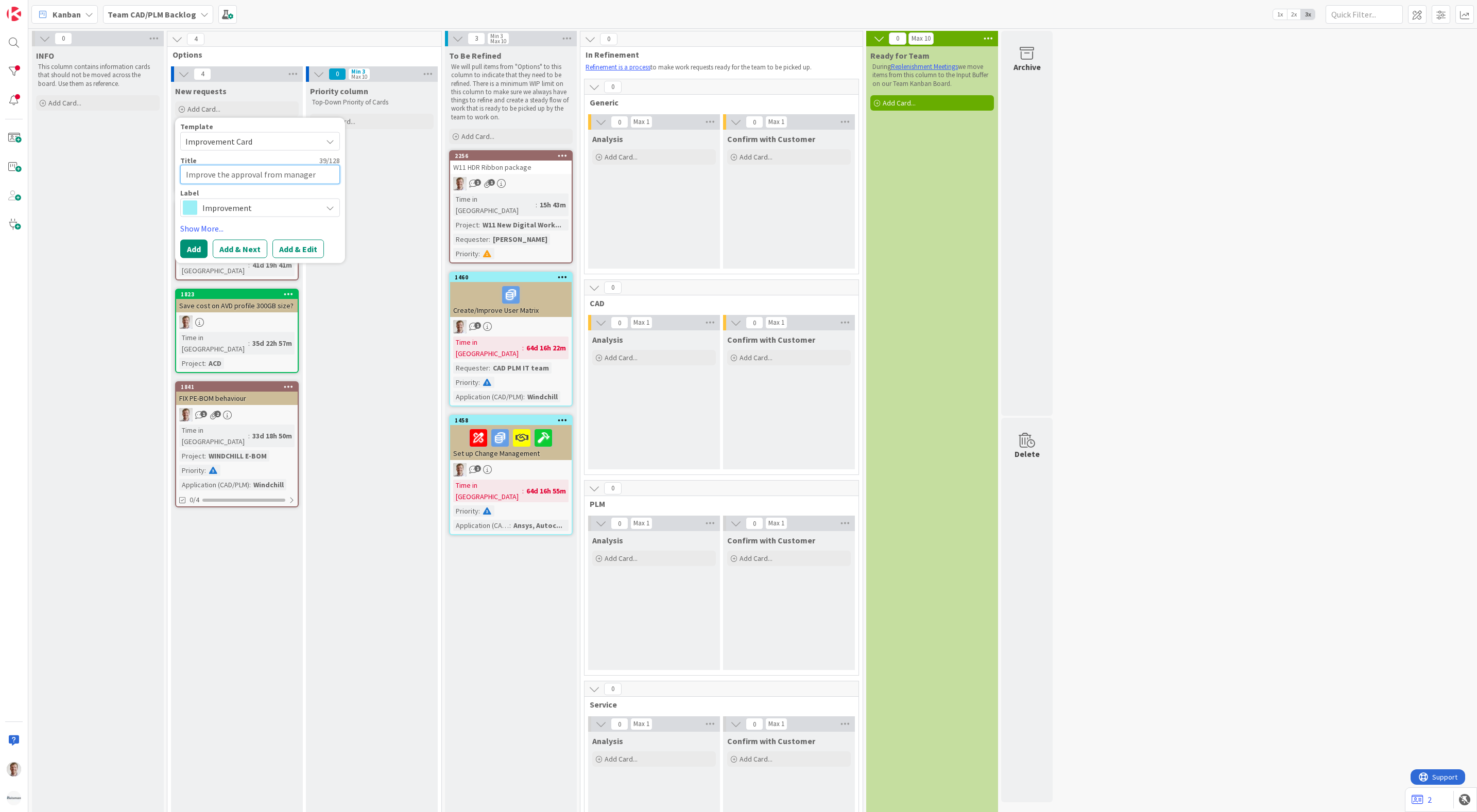
type textarea "Improve the approval from manager proces"
type textarea "x"
type textarea "Improve the approval from manager proces"
type textarea "x"
type textarea "Improve the approval from manager proces s"
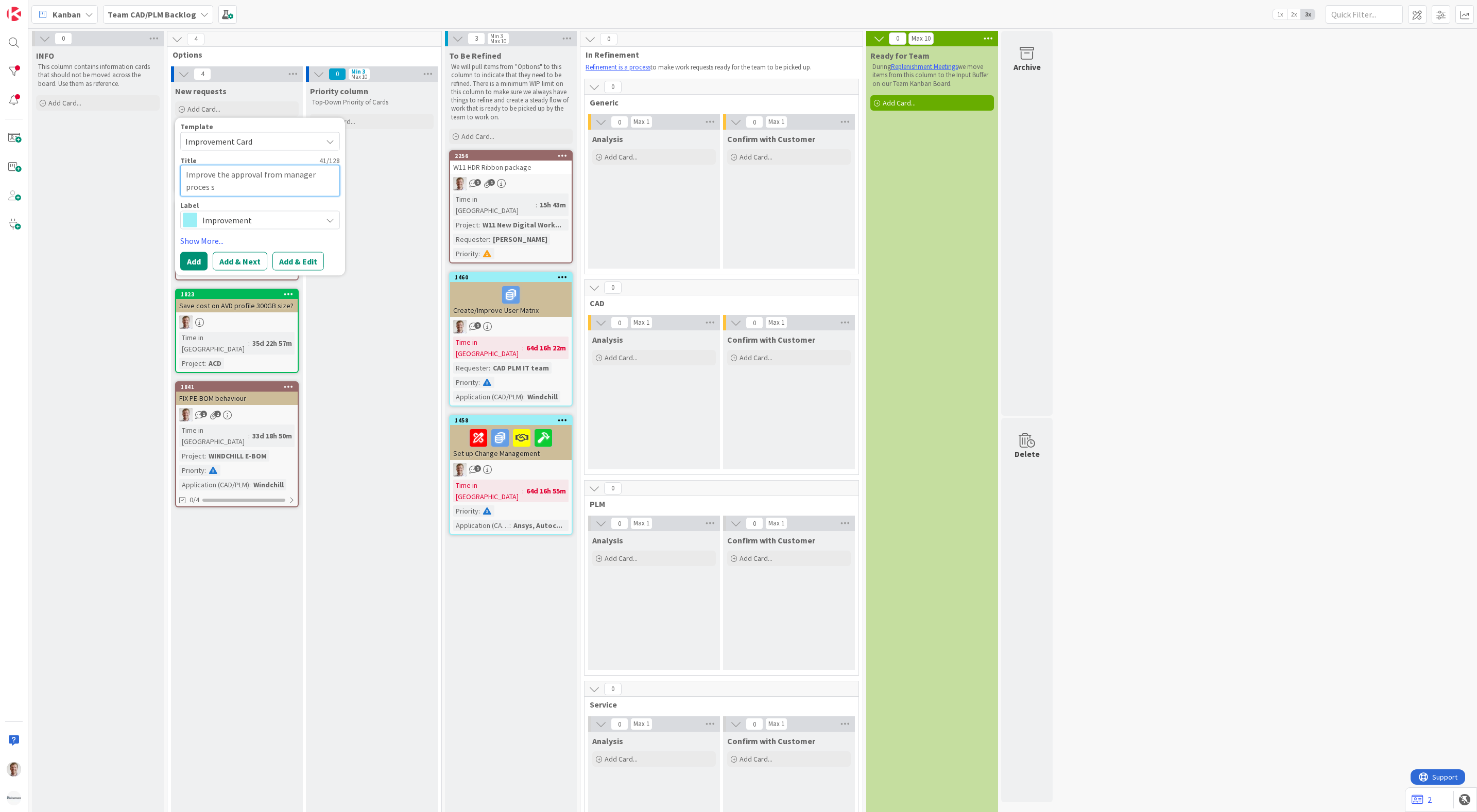
type textarea "x"
type textarea "Improve the approval from manager proces so"
type textarea "x"
type textarea "Improve the approval from manager proces so"
type textarea "x"
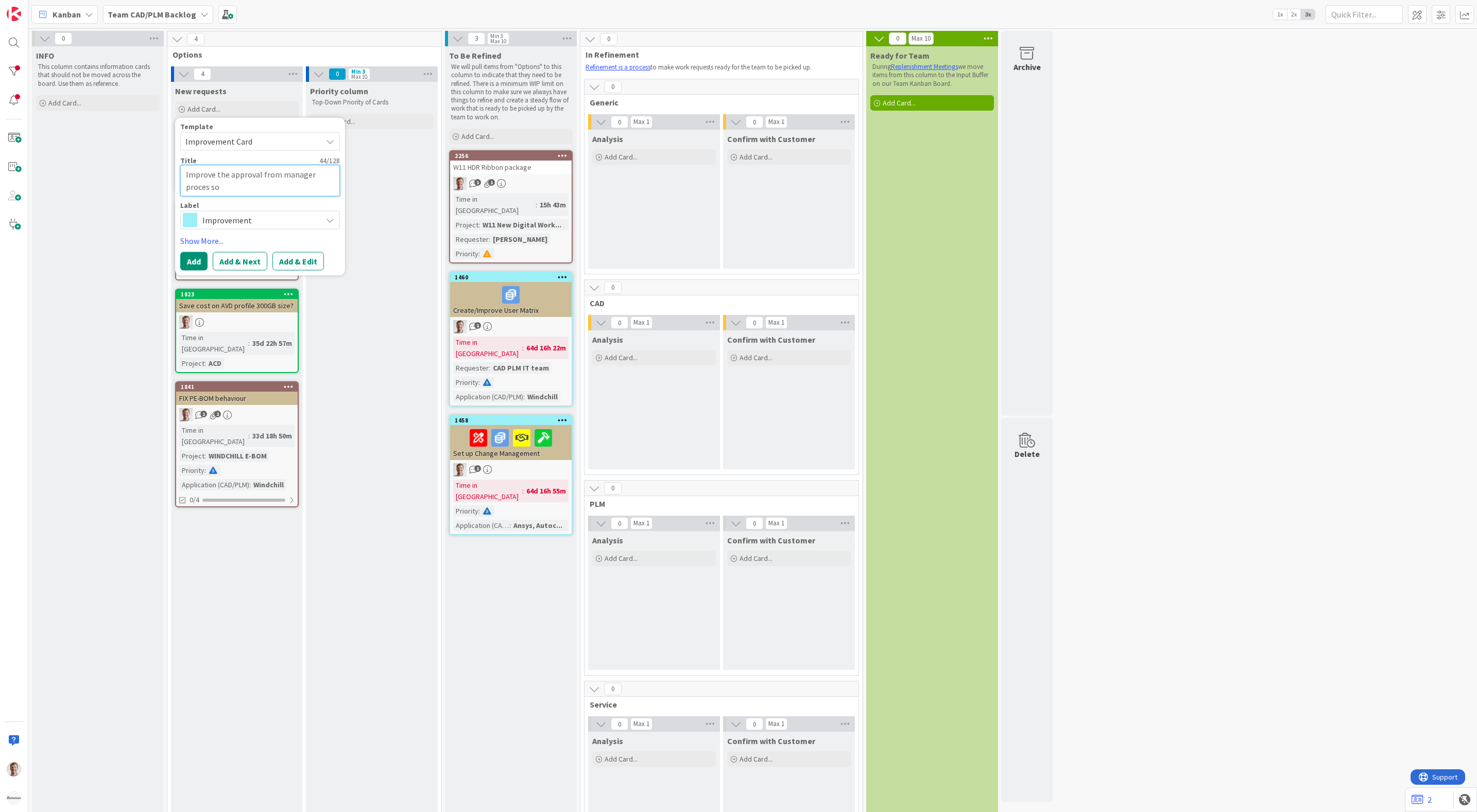
type textarea "Improve the approval from manager proces so t"
type textarea "x"
type textarea "Improve the approval from manager proces so th"
type textarea "x"
type textarea "Improve the approval from manager proces so tha"
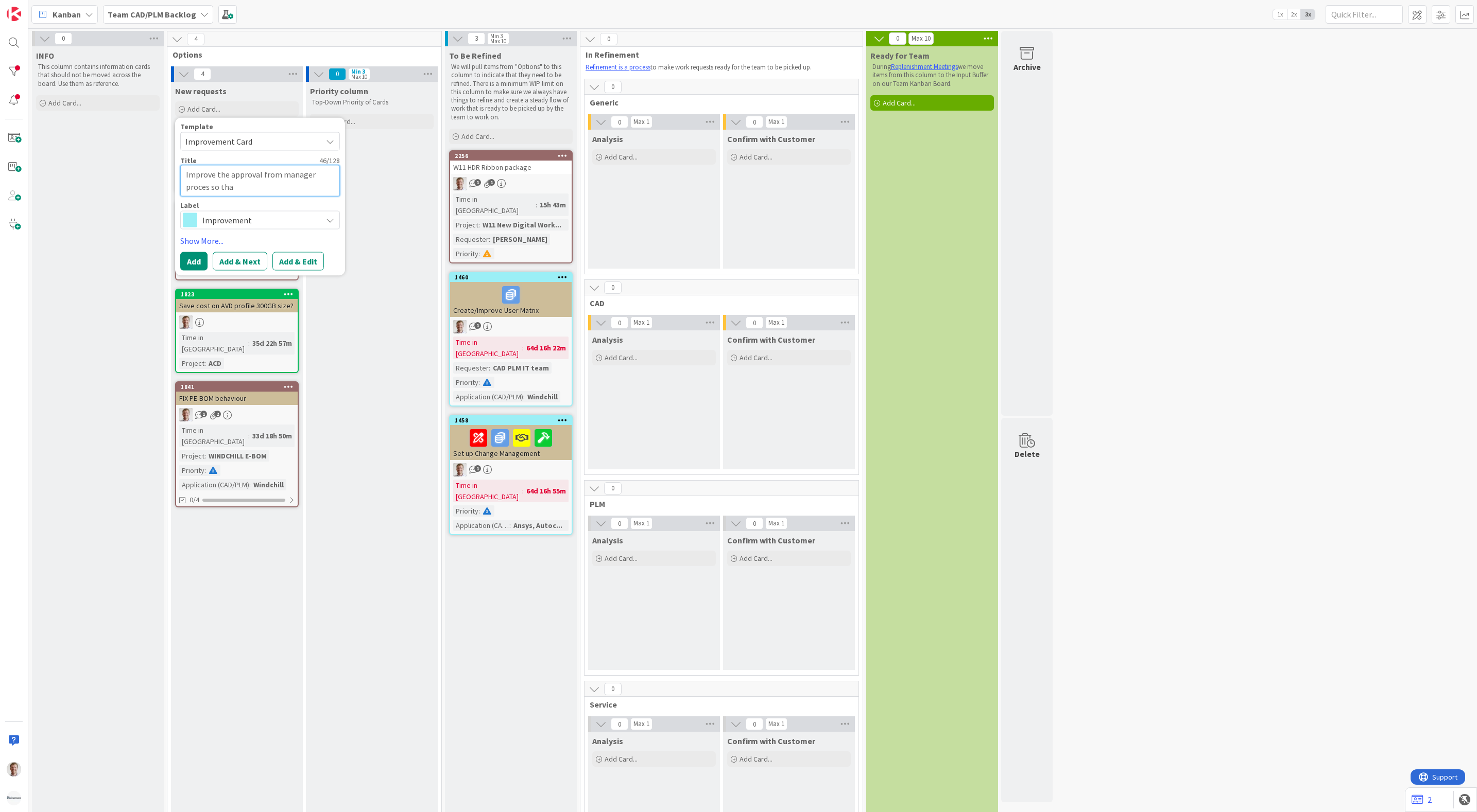
type textarea "x"
type textarea "Improve the approval from manager proces so that"
type textarea "x"
type textarea "Improve the approval from manager proces so that"
type textarea "x"
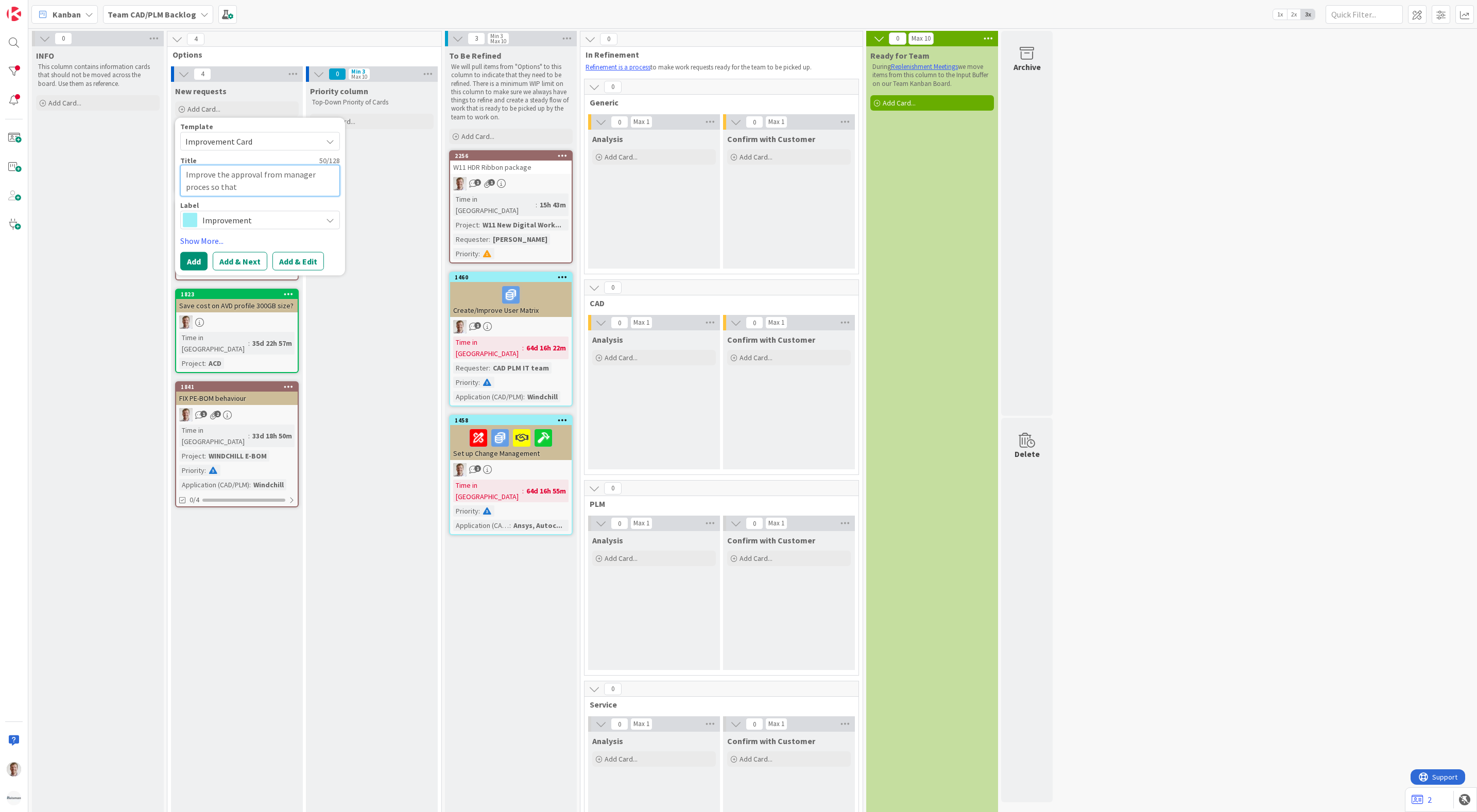
type textarea "Improve the approval from manager proces so that i"
type textarea "x"
type textarea "Improve the approval from manager proces so that it"
type textarea "x"
type textarea "Improve the approval from manager proces so that i"
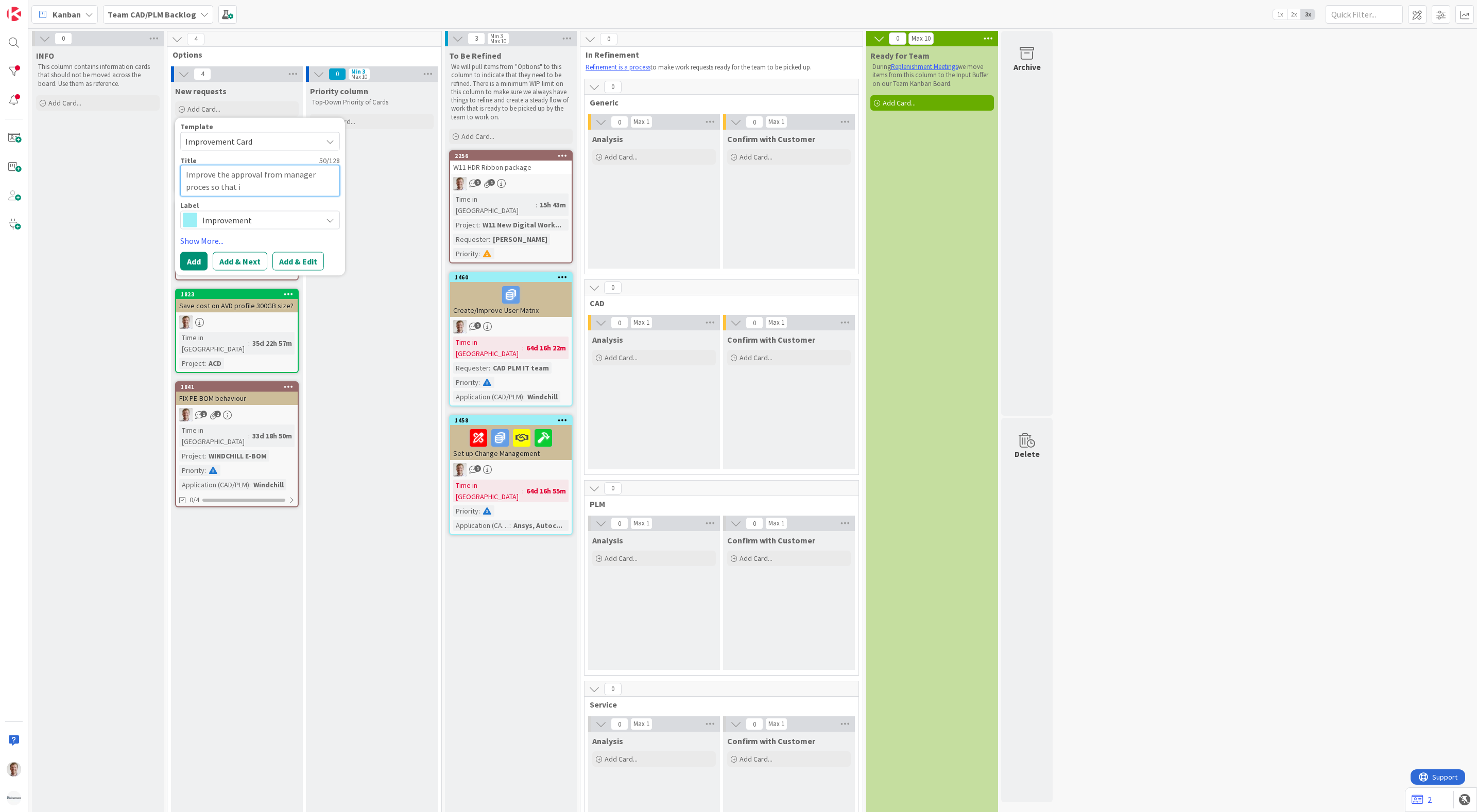
type textarea "x"
type textarea "Improve the approval from manager proces so that"
type textarea "x"
type textarea "Improve the approval from manager proces so that t"
type textarea "x"
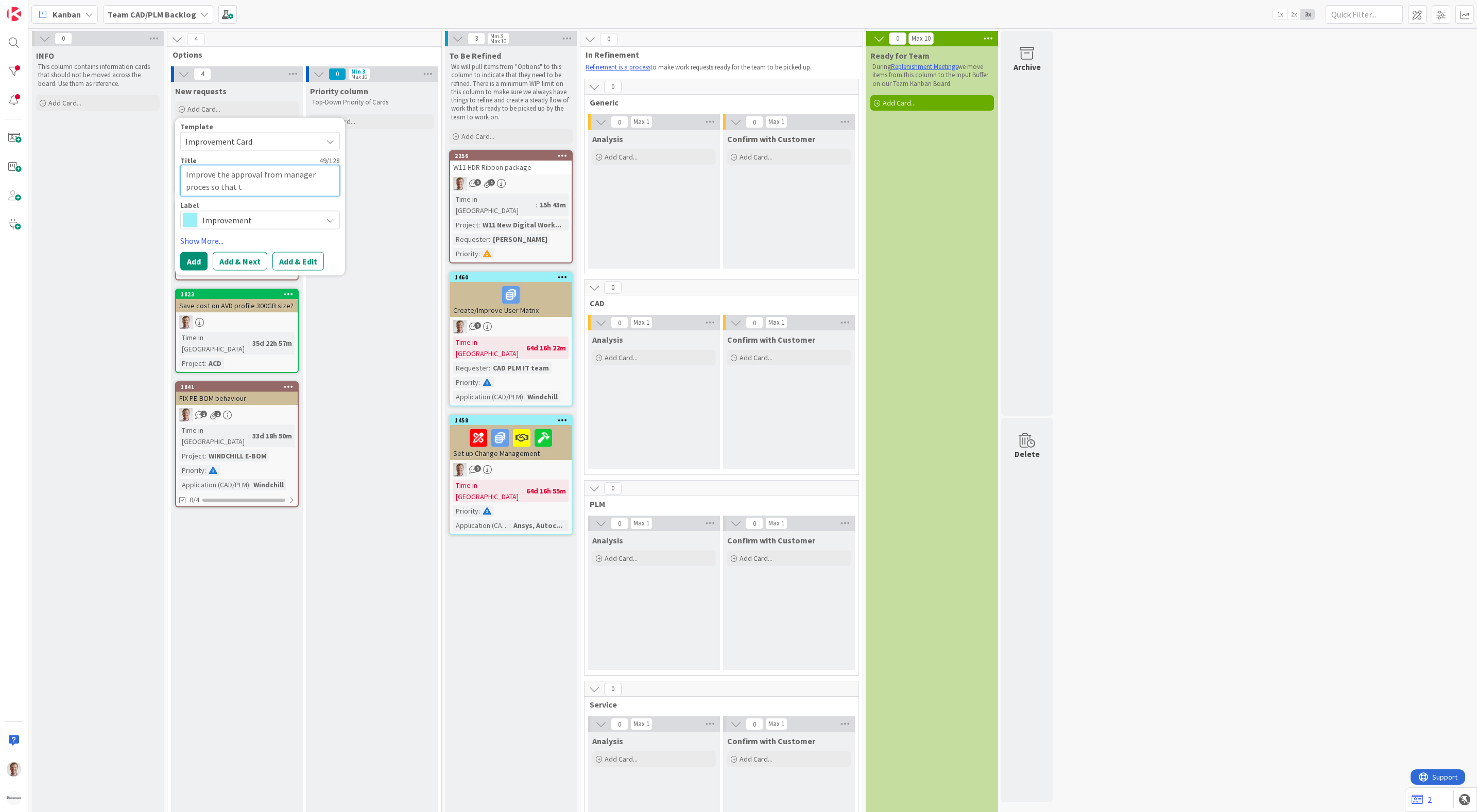
type textarea "Improve the approval from manager proces so that th"
type textarea "x"
type textarea "Improve the approval from manager proces so that the"
type textarea "x"
type textarea "Improve the approval from manager proces so that the"
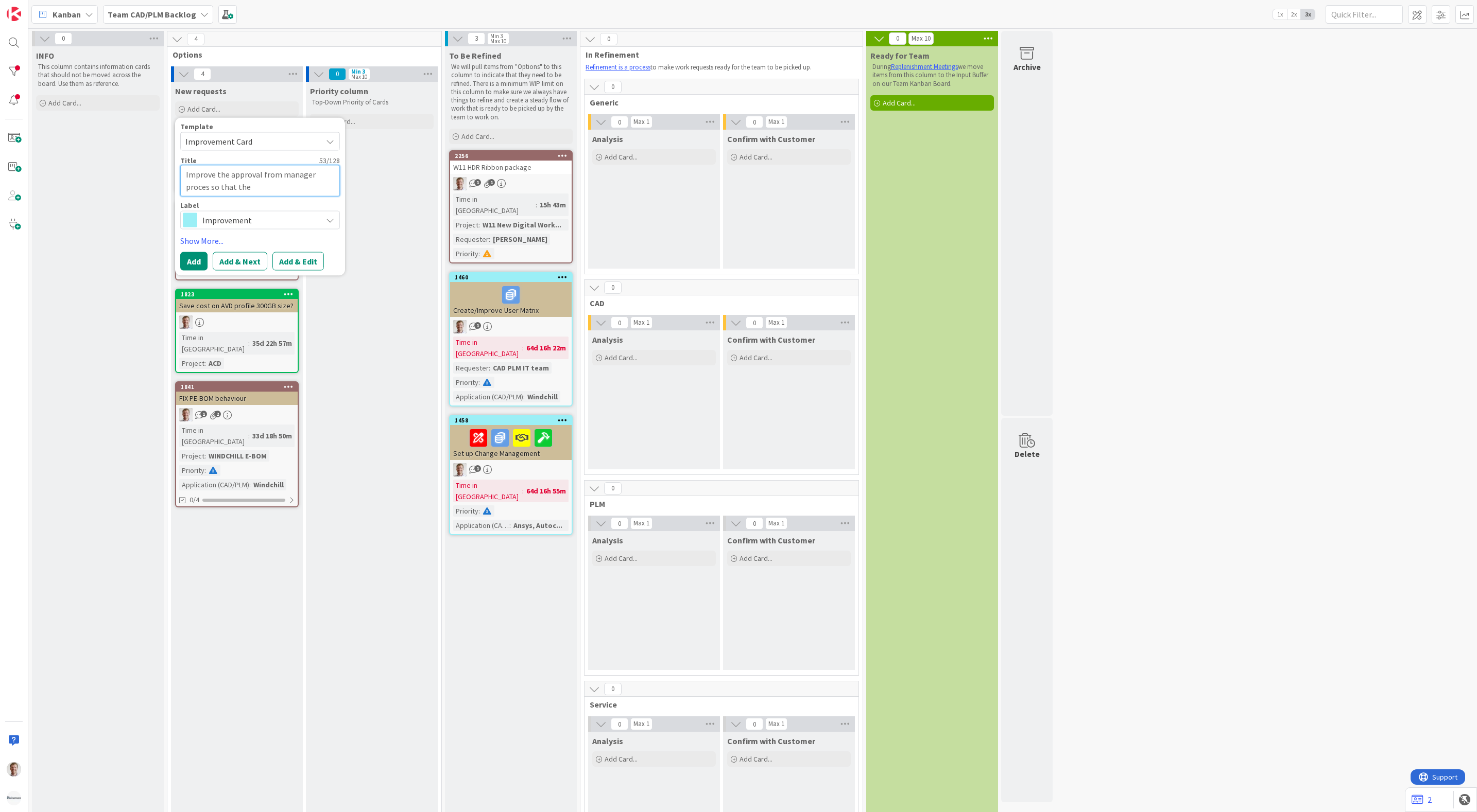
type textarea "x"
type textarea "Improve the approval from manager proces so that the m"
type textarea "x"
type textarea "Improve the approval from manager proces so that the ma"
type textarea "x"
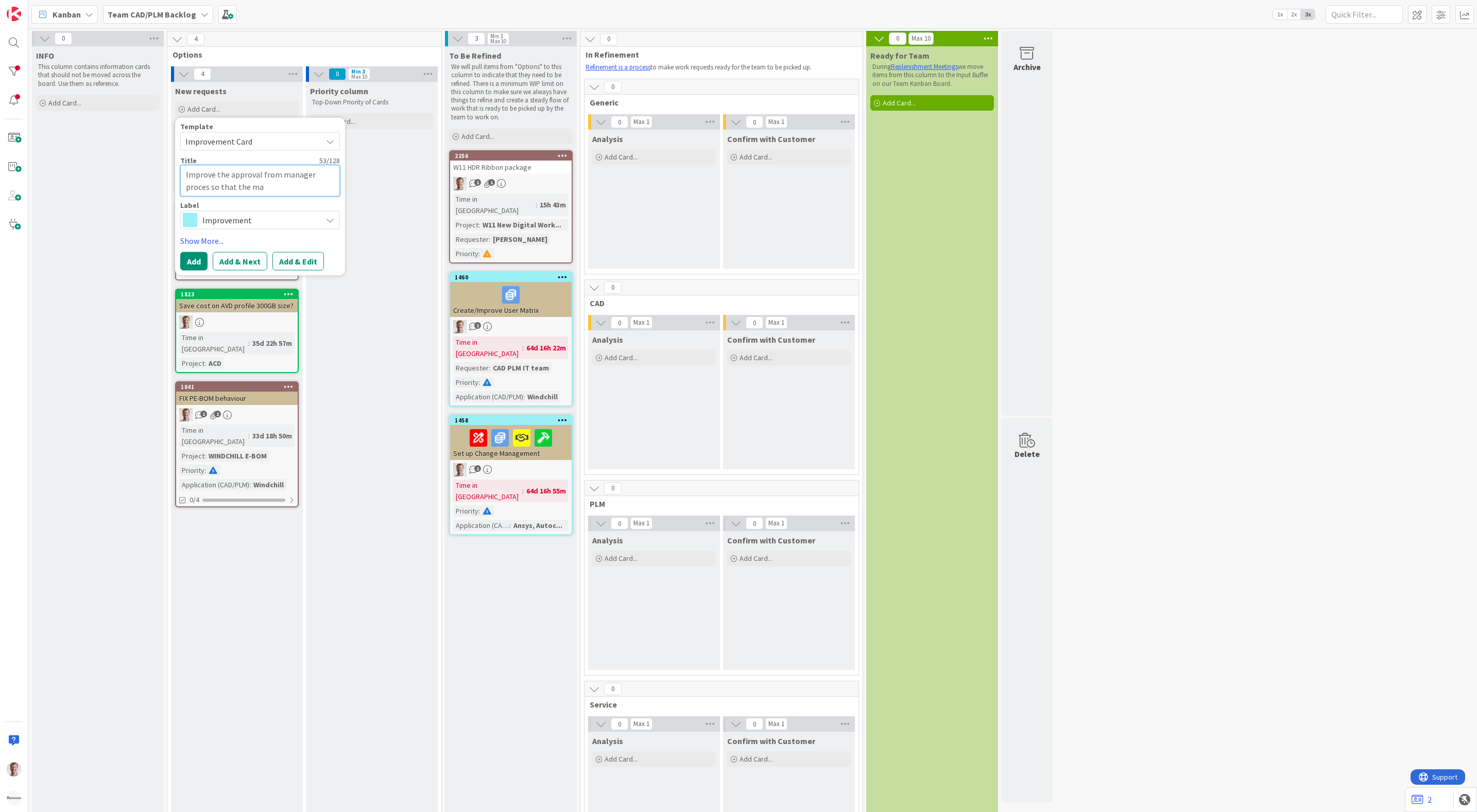
type textarea "Improve the approval from manager proces so that the man"
type textarea "x"
type textarea "Improve the approval from manager proces so that the mana"
type textarea "x"
type textarea "Improve the approval from manager proces so that the manag"
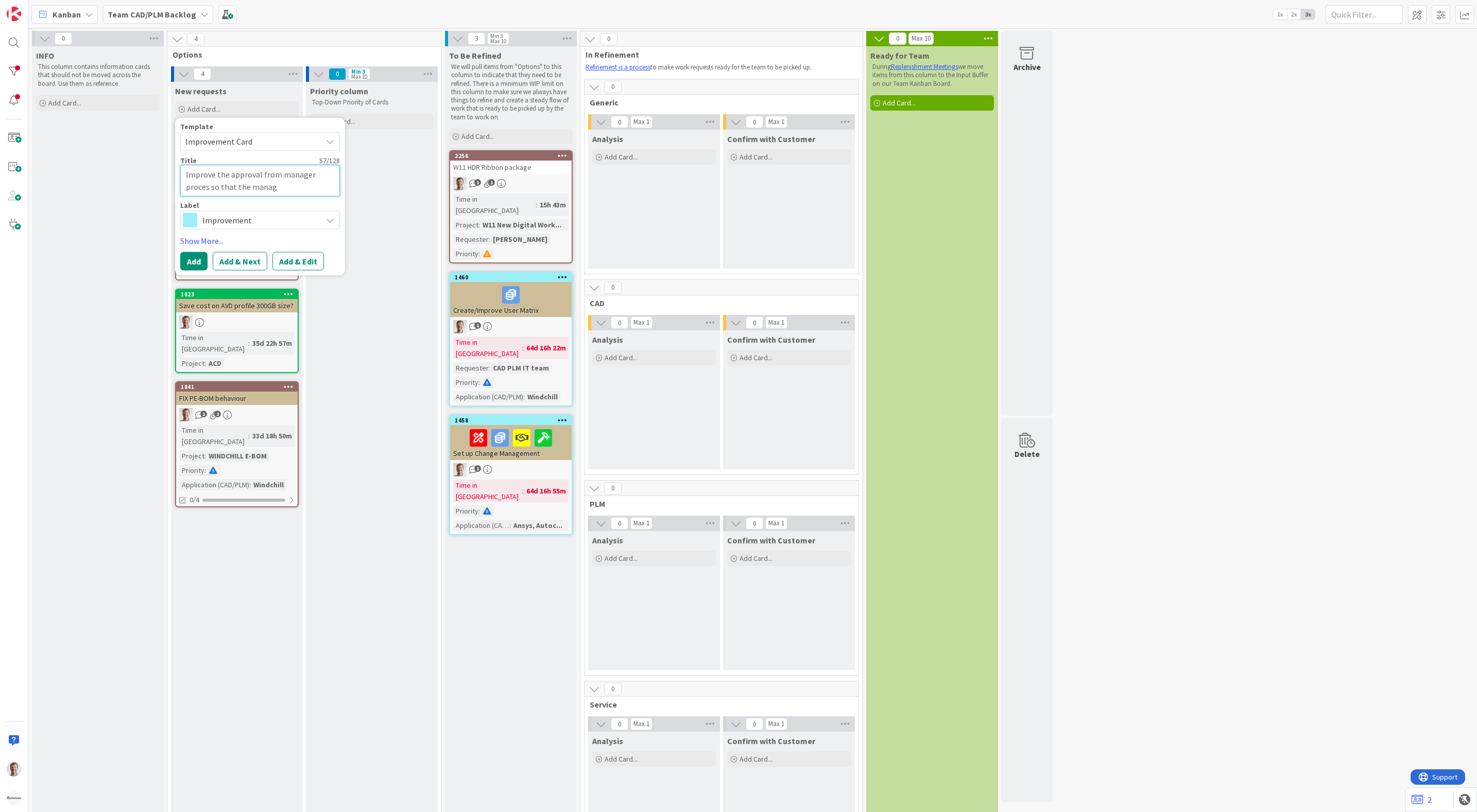
type textarea "x"
type textarea "Improve the approval from manager proces so that the manage"
type textarea "x"
type textarea "Improve the approval from manager proces so that the manager"
type textarea "x"
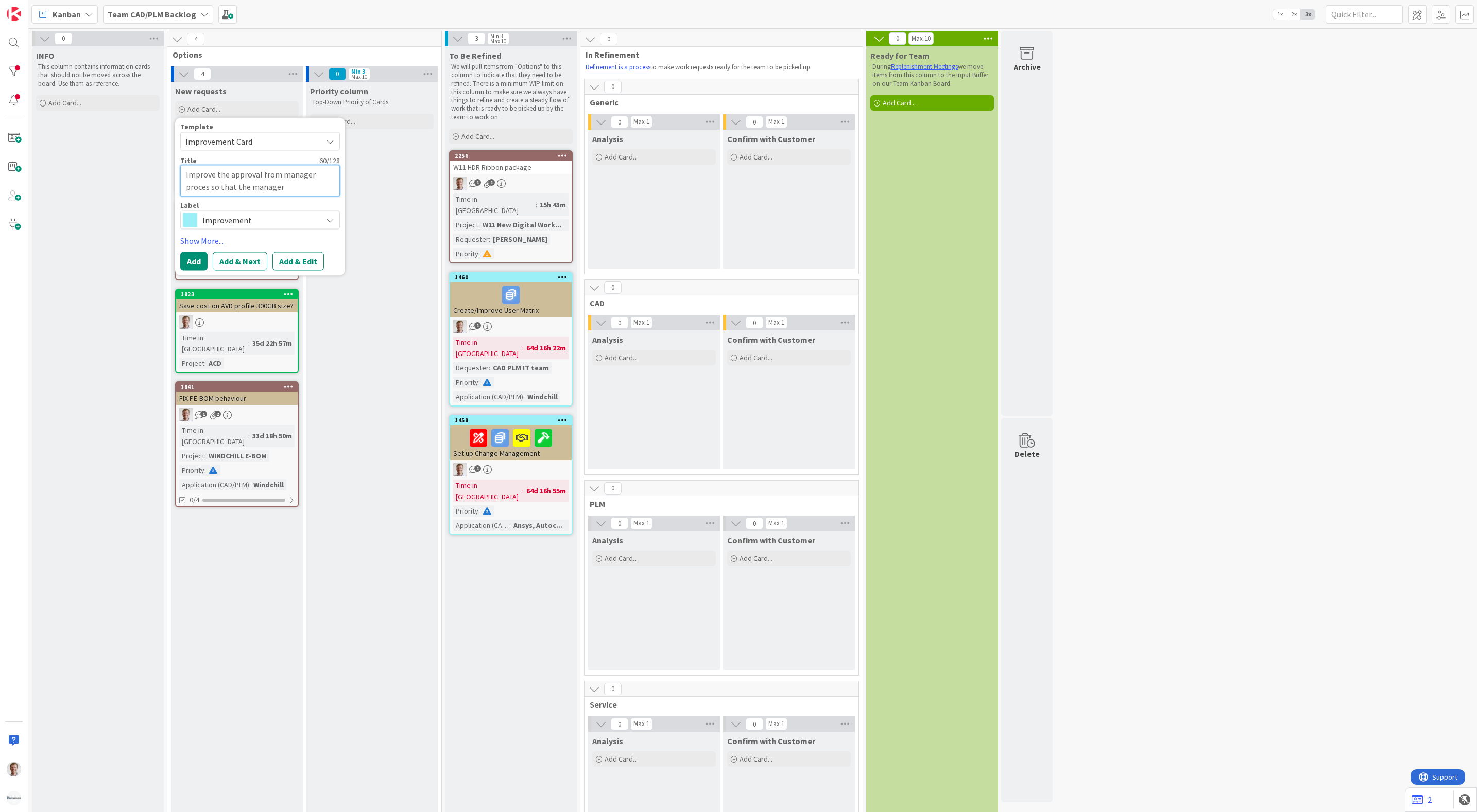
type textarea "Improve the approval from manager proces so that the manager"
type textarea "x"
type textarea "Improve the approval from manager proces so that the manager d"
type textarea "x"
type textarea "Improve the approval from manager proces so that the manager do"
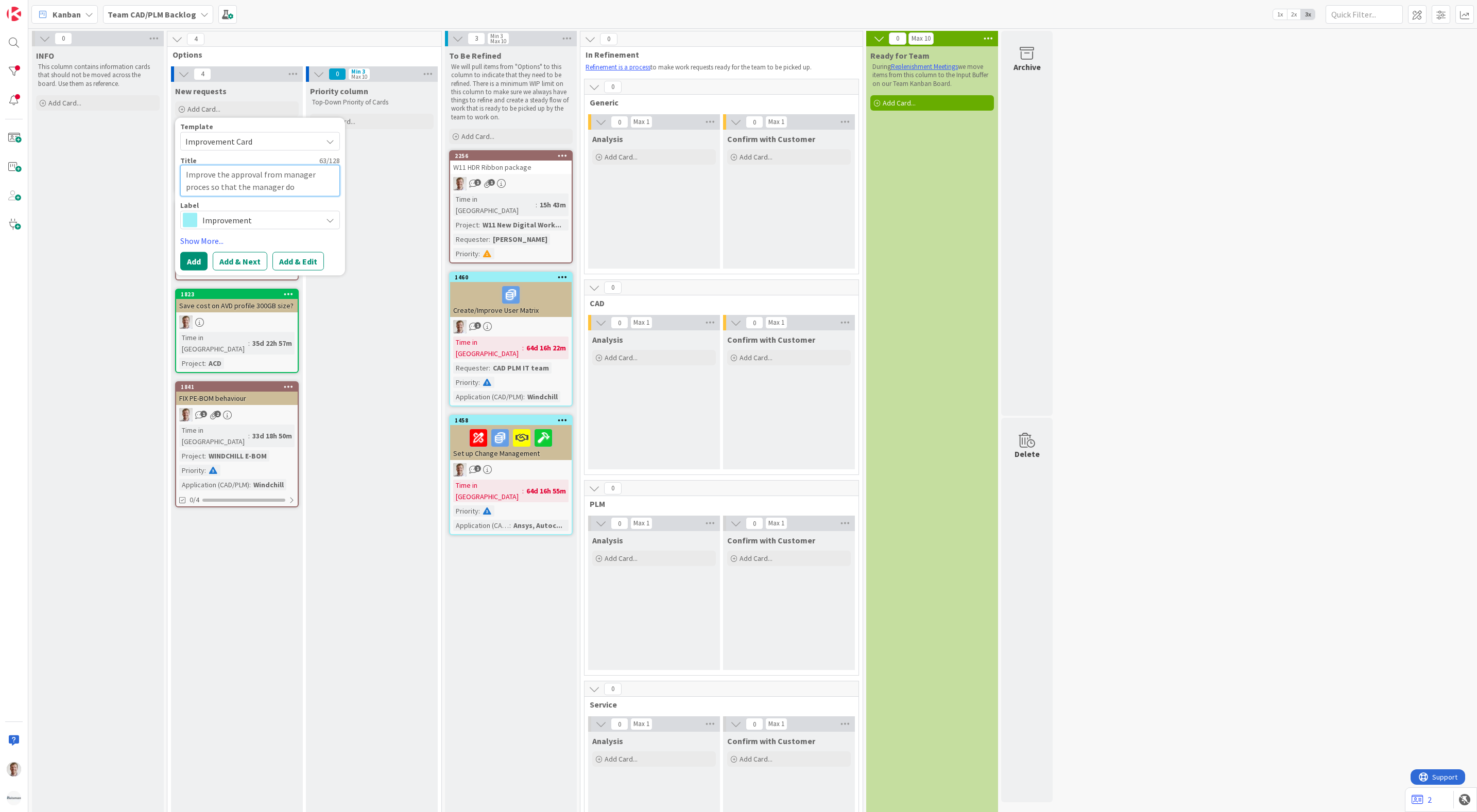
type textarea "x"
type textarea "Improve the approval from manager proces so that the manager doe"
type textarea "x"
type textarea "Improve the approval from manager proces so that the manager does"
type textarea "x"
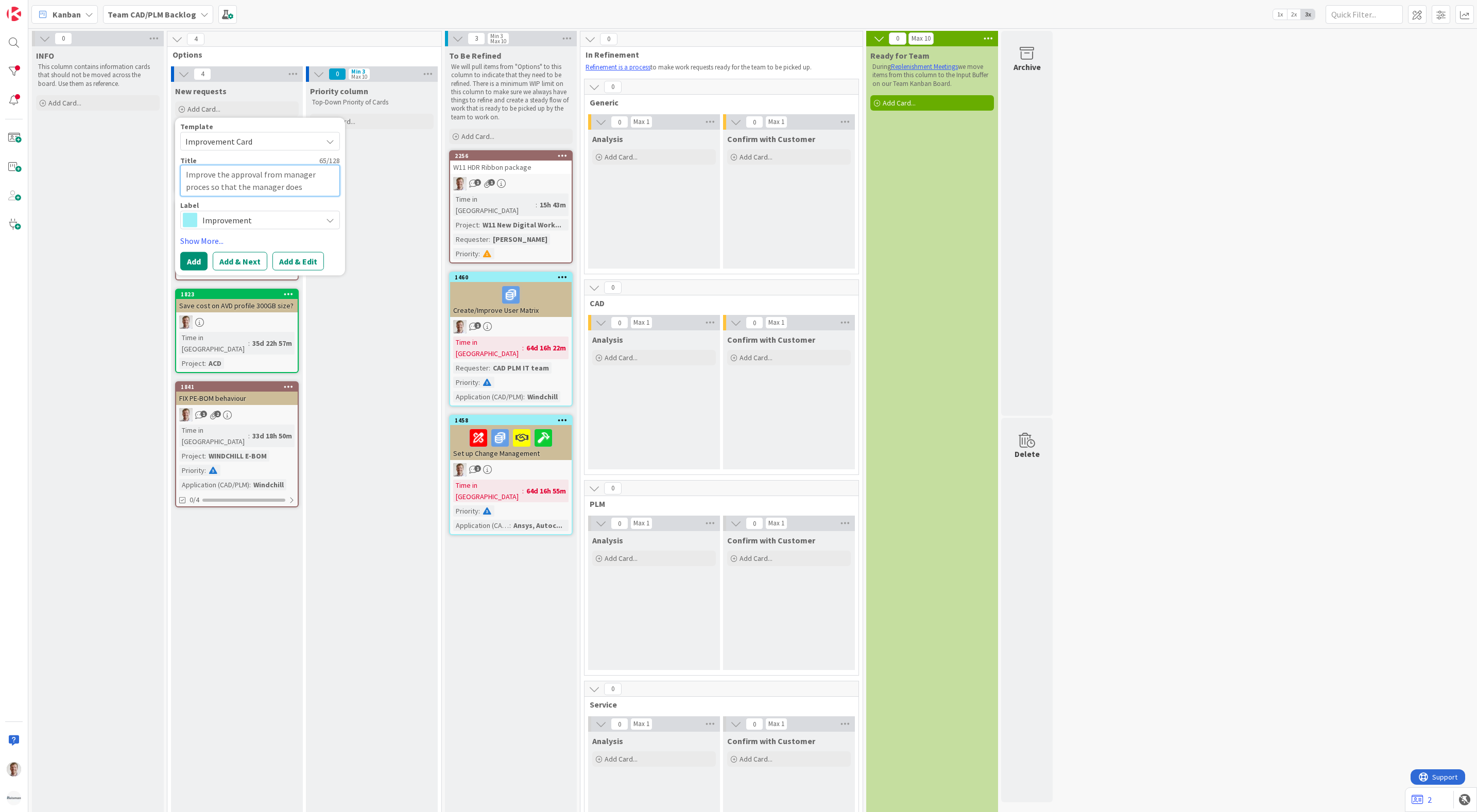
type textarea "Improve the approval from manager proces so that the manager does"
type textarea "x"
type textarea "Improve the approval from manager proces so that the manager does t"
type textarea "x"
type textarea "Improve the approval from manager proces so that the manager does th"
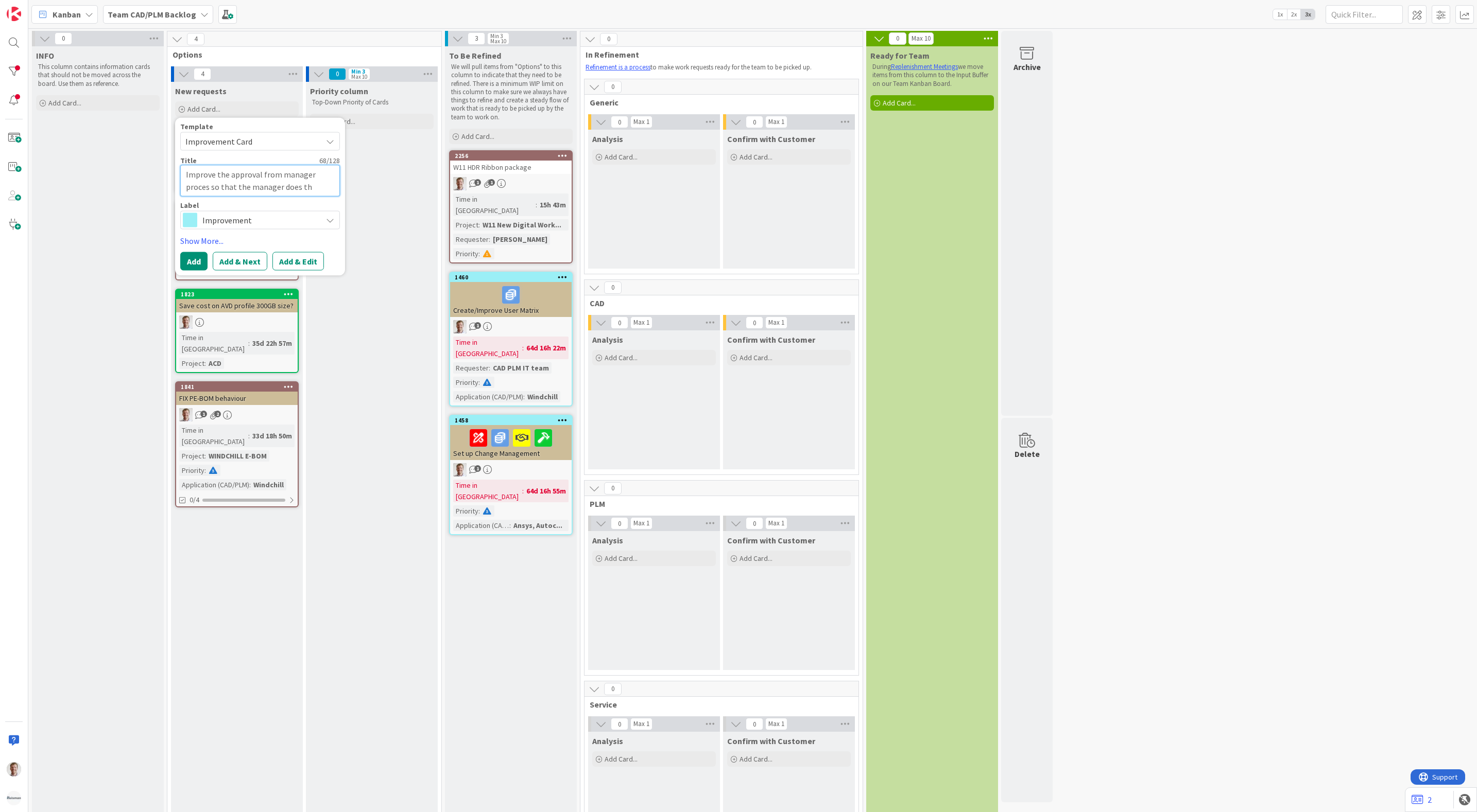
type textarea "x"
type textarea "Improve the approval from manager proces so that the manager does thi"
type textarea "x"
type textarea "Improve the approval from manager proces so that the manager does this"
type textarea "x"
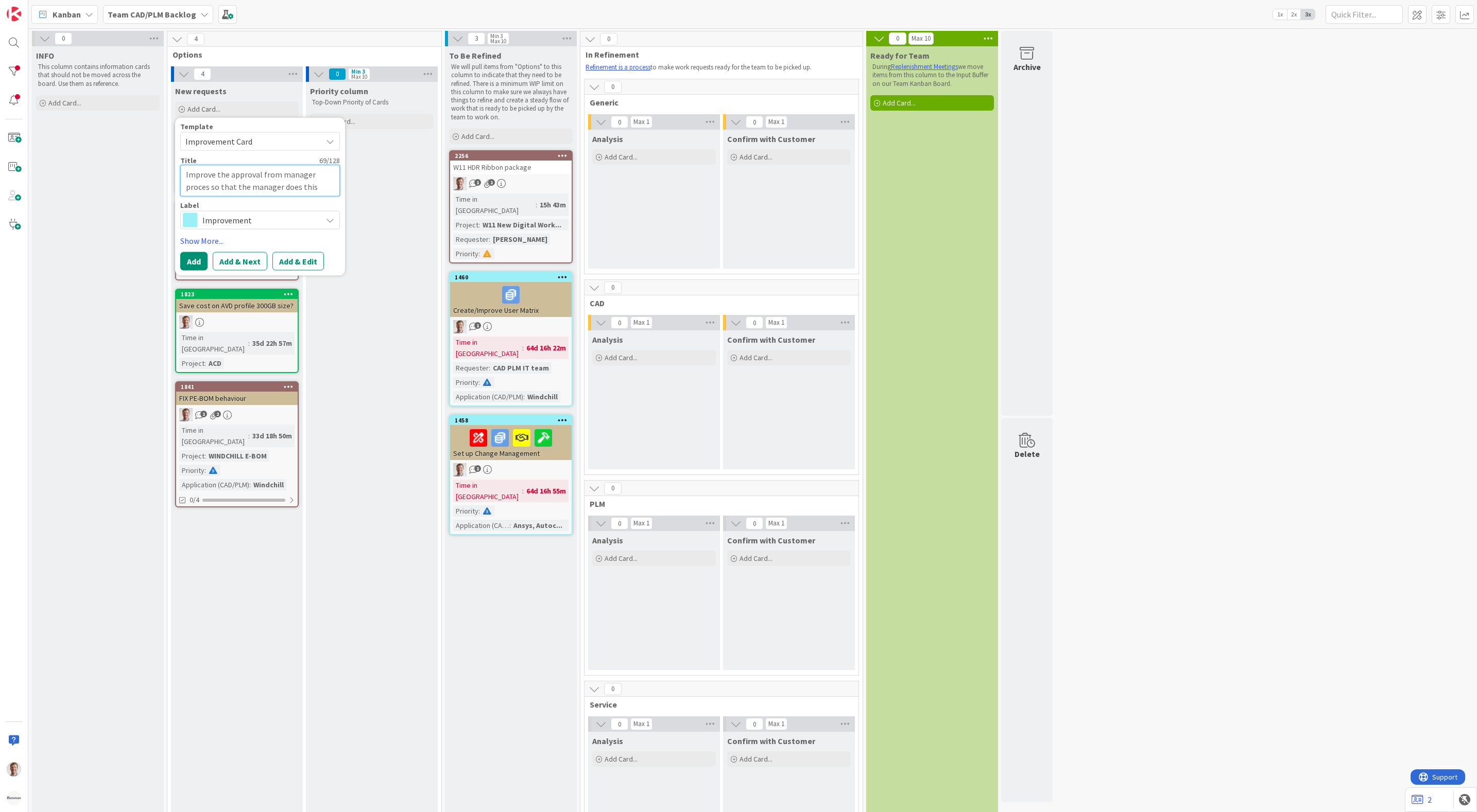
type textarea "Improve the approval from manager proces so that the manager does this"
type textarea "x"
type textarea "Improve the approval from manager proces so that the manager does this w"
type textarea "x"
type textarea "Improve the approval from manager proces so that the manager does this wh"
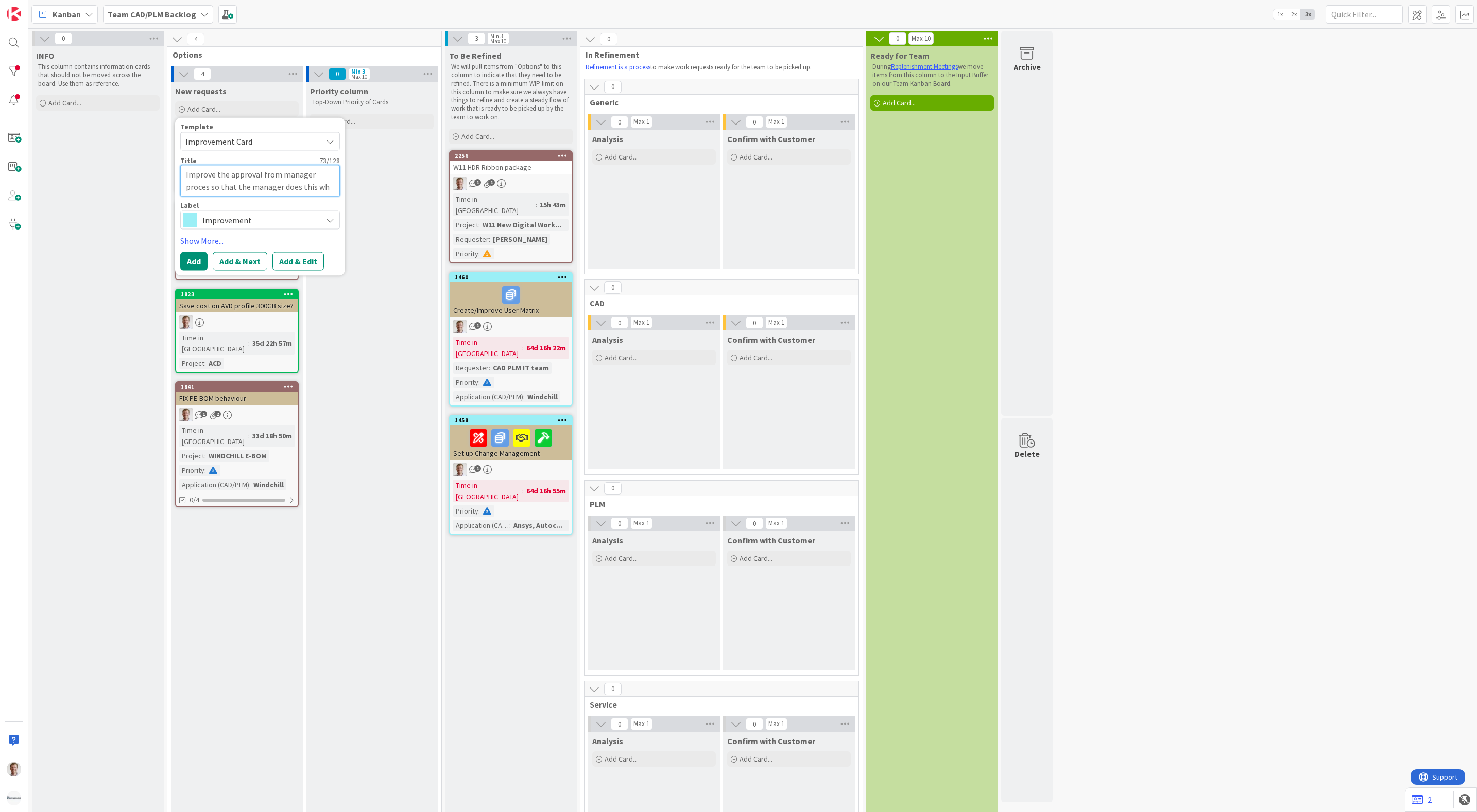
type textarea "x"
type textarea "Improve the approval from manager proces so that the manager does this whe"
type textarea "x"
type textarea "Improve the approval from manager proces so that the manager does this when"
type textarea "x"
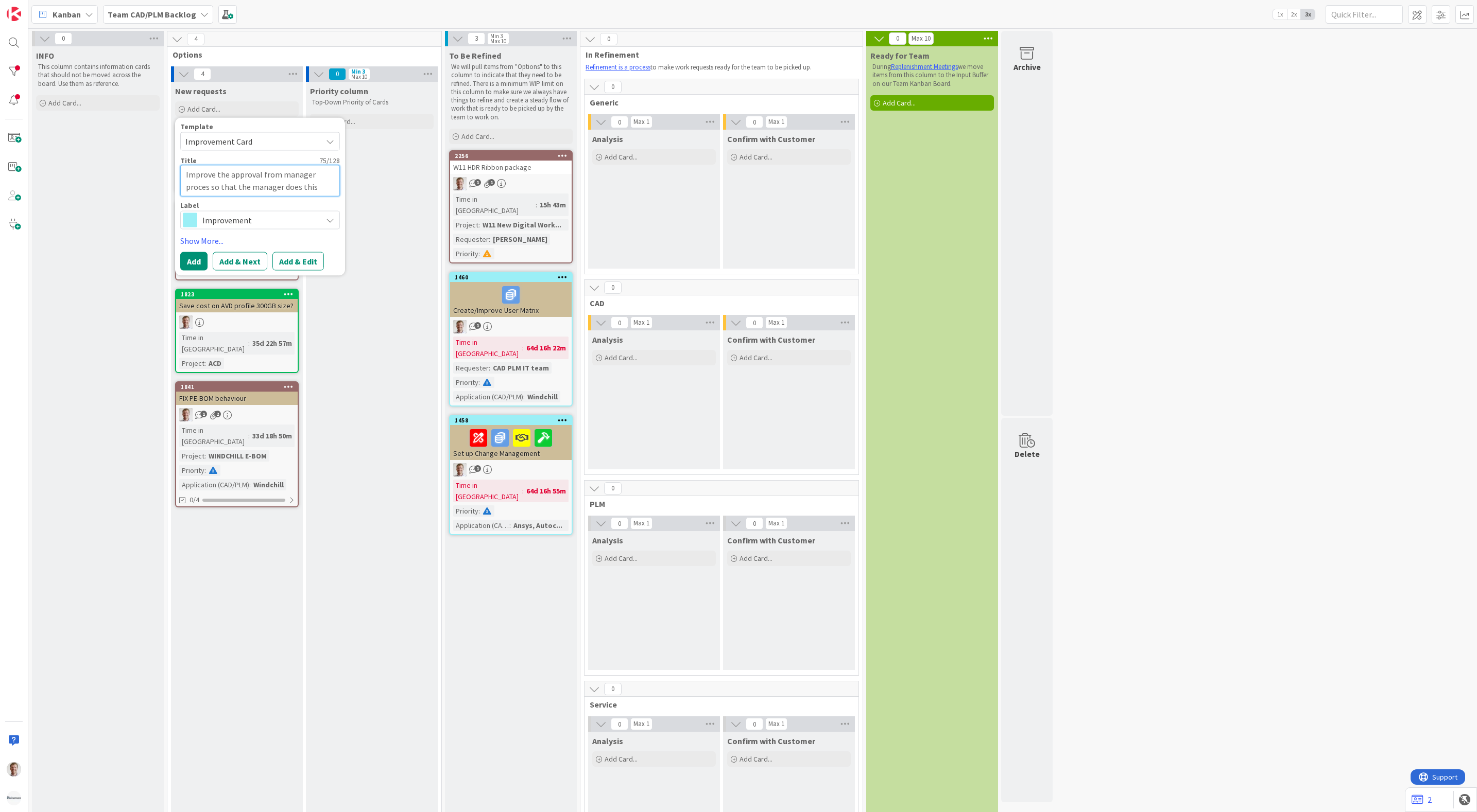
type textarea "Improve the approval from manager proces so that the manager does this when"
type textarea "x"
type textarea "Improve the approval from manager proces so that the manager does this when n"
type textarea "x"
type textarea "Improve the approval from manager proces so that the manager does this when no"
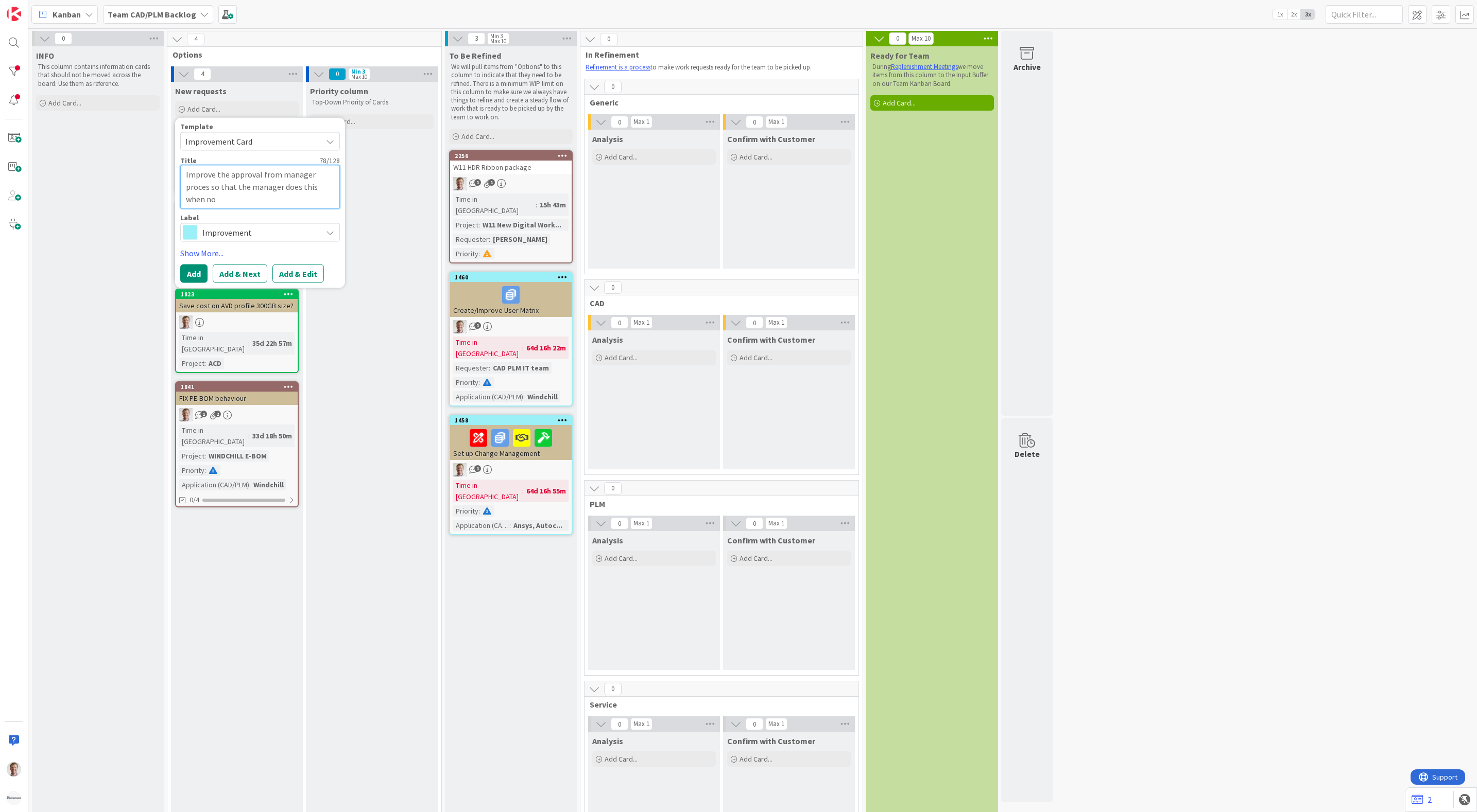
type textarea "x"
type textarea "Improve the approval from manager proces so that the manager does this when not"
type textarea "x"
type textarea "Improve the approval from manager proces so that the manager does this when noti"
type textarea "x"
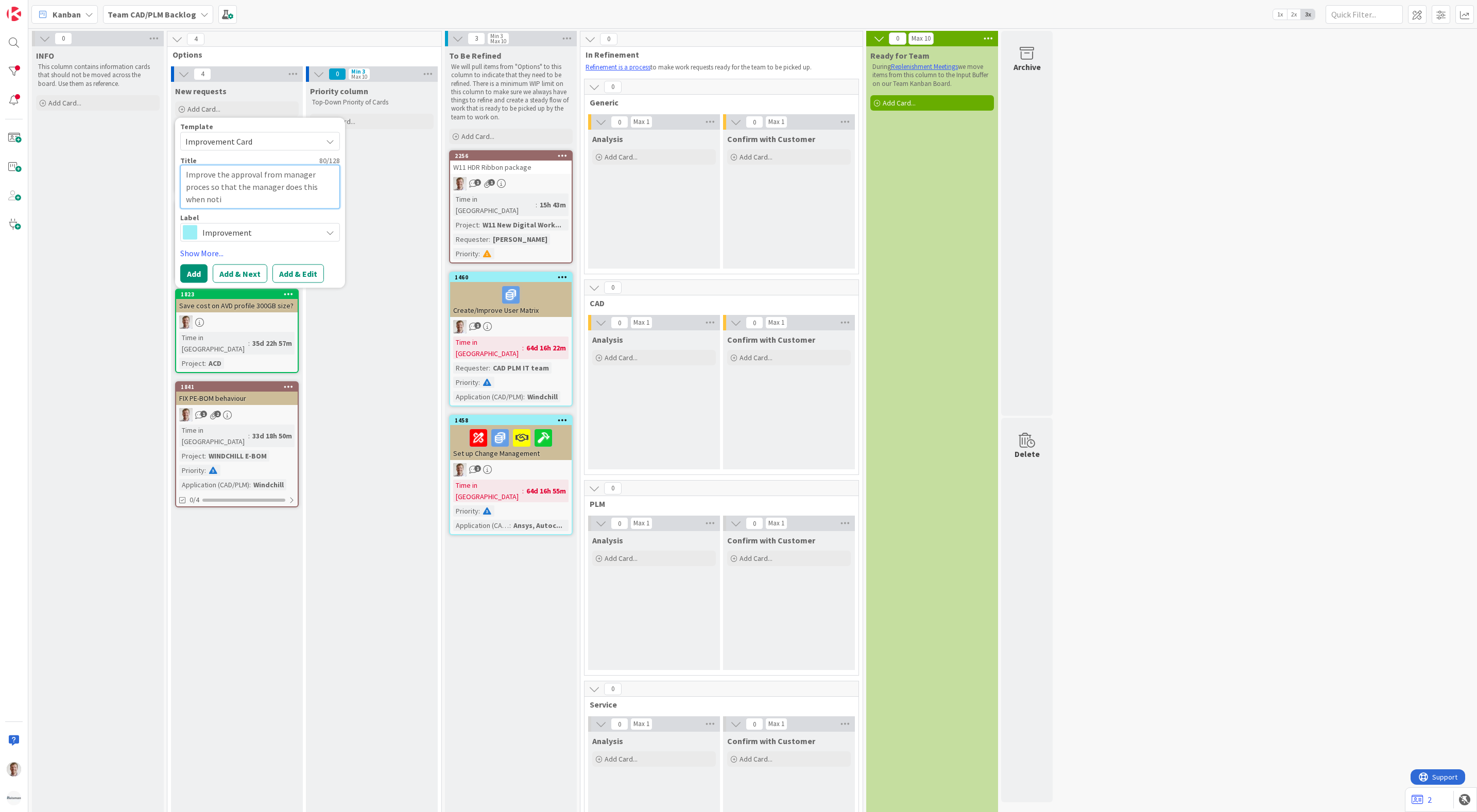
type textarea "Improve the approval from manager proces so that the manager does this when not"
type textarea "x"
type textarea "Improve the approval from manager proces so that the manager does this when no"
type textarea "x"
type textarea "Improve the approval from manager proces so that the manager does this when n"
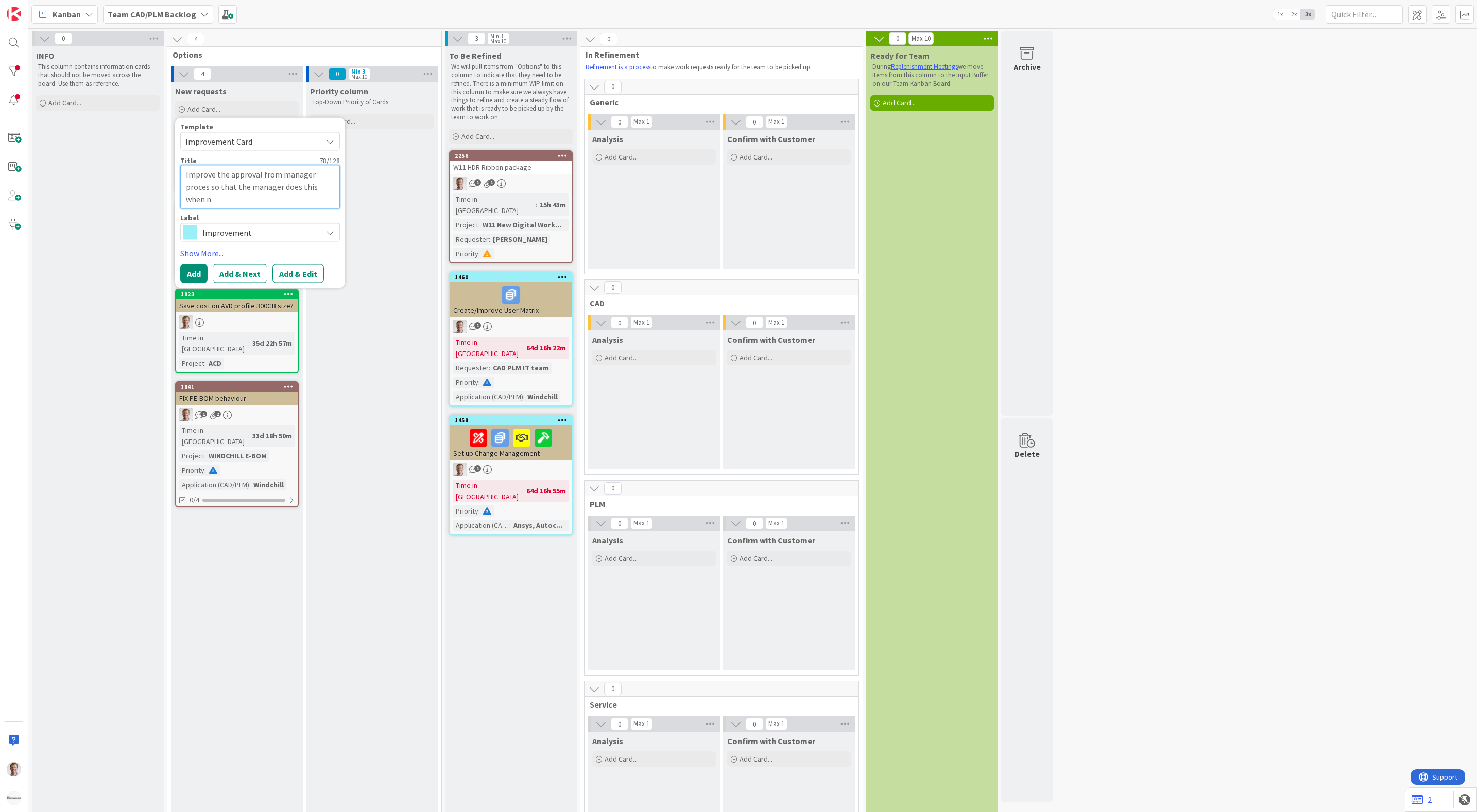
type textarea "x"
type textarea "Improve the approval from manager proces so that the manager does this when"
type textarea "x"
type textarea "Improve the approval from manager proces so that the manager does this when"
type textarea "x"
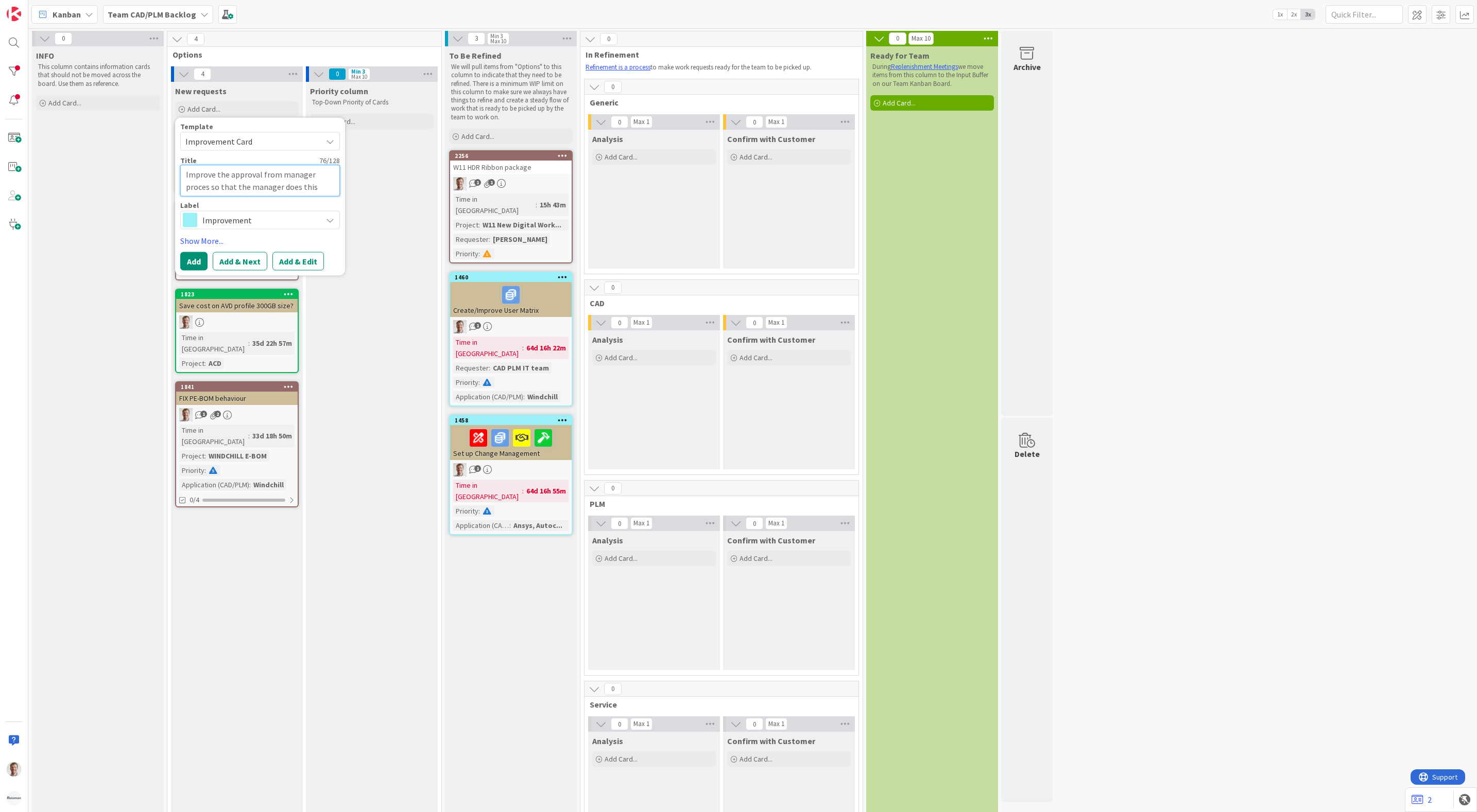
type textarea "Improve the approval from manager proces so that the manager does this whe"
type textarea "x"
type textarea "Improve the approval from manager proces so that the manager does this wh"
type textarea "x"
type textarea "Improve the approval from manager proces so that the manager does this w"
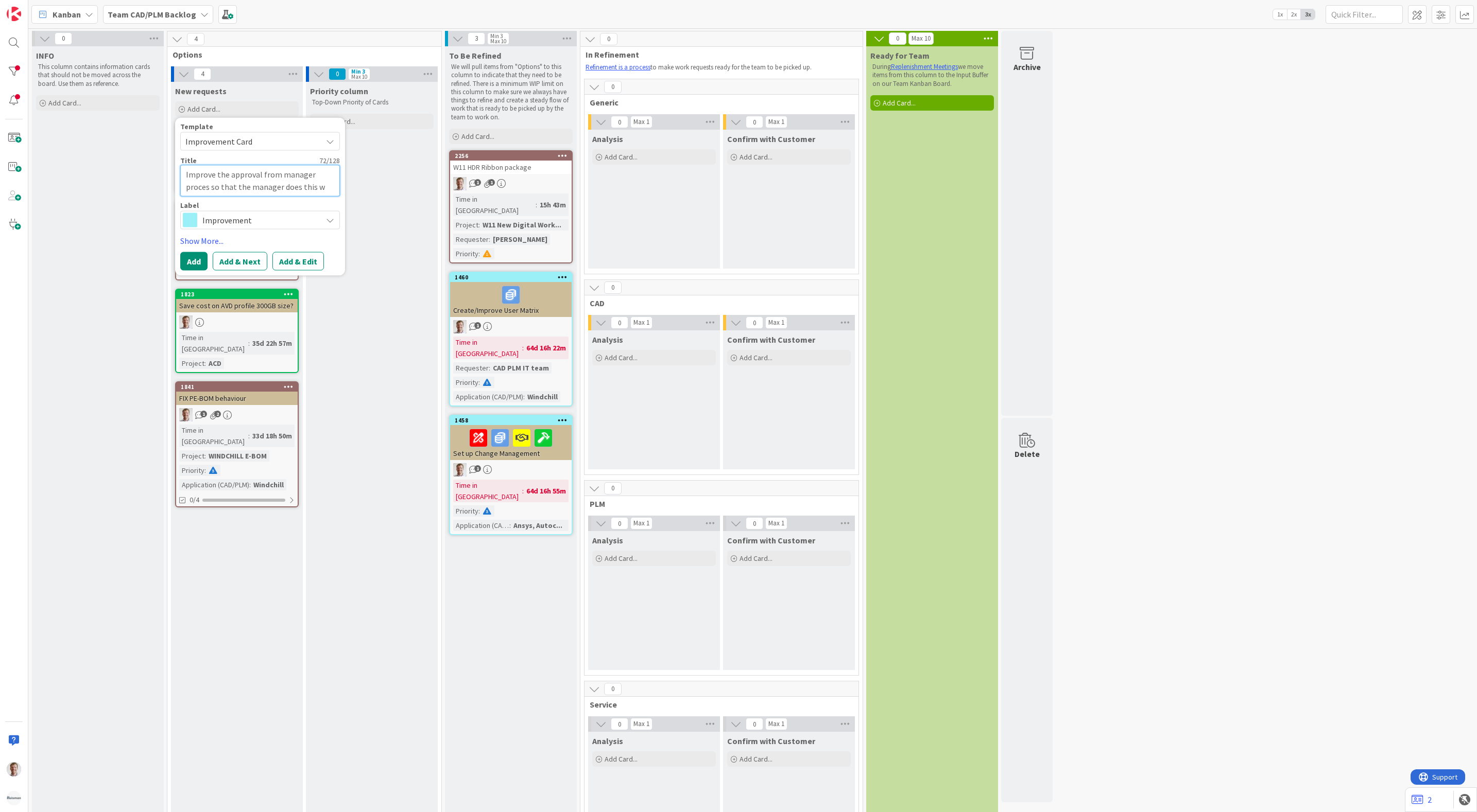
type textarea "x"
type textarea "Improve the approval from manager proces so that the manager does this"
type textarea "x"
type textarea "Improve the approval from manager proces so that the manager does this b"
type textarea "x"
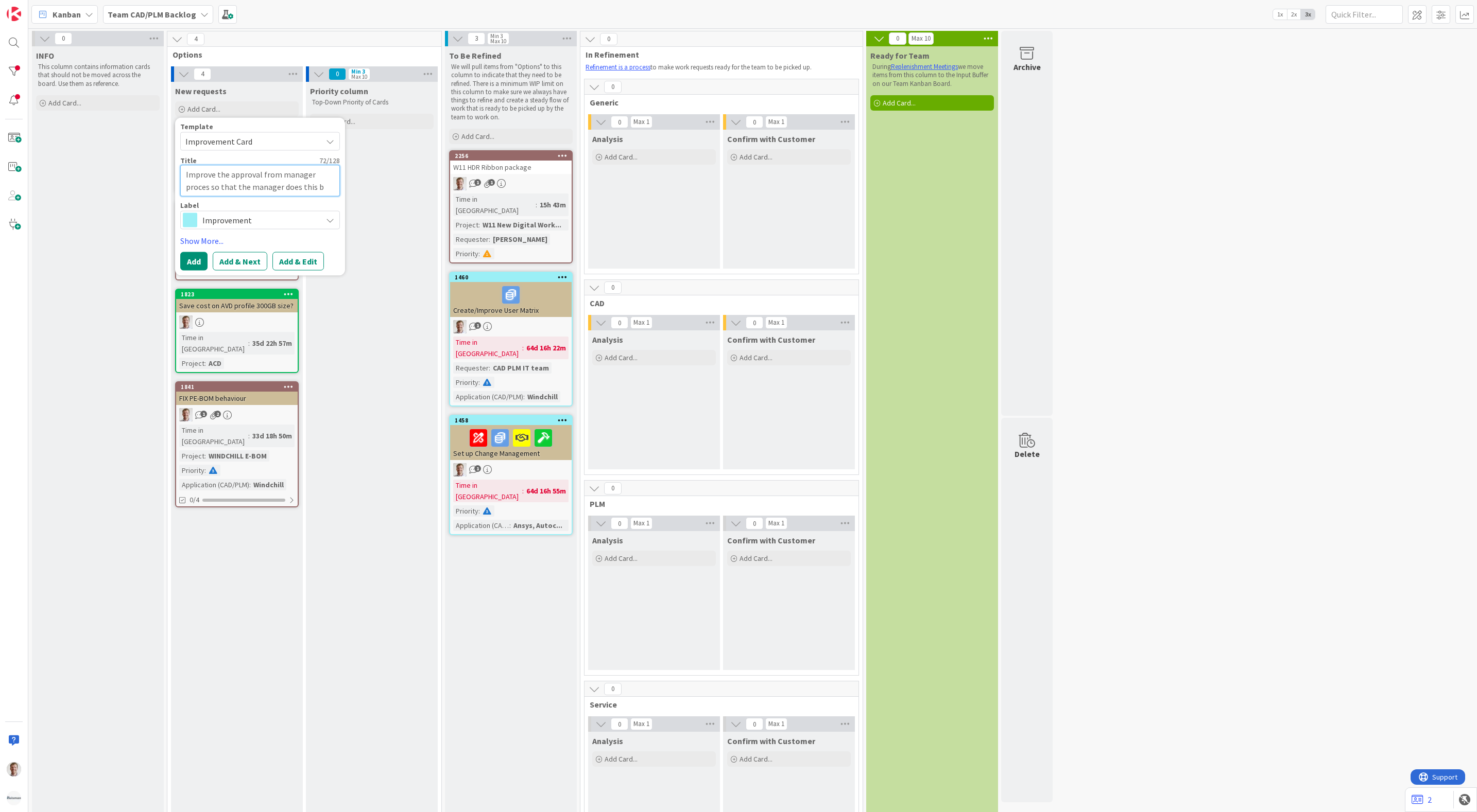
type textarea "Improve the approval from manager proces so that the manager does this by"
type textarea "x"
type textarea "Improve the approval from manager proces so that the manager does this by"
type textarea "x"
type textarea "Improve the approval from manager proces so that the manager does this by n"
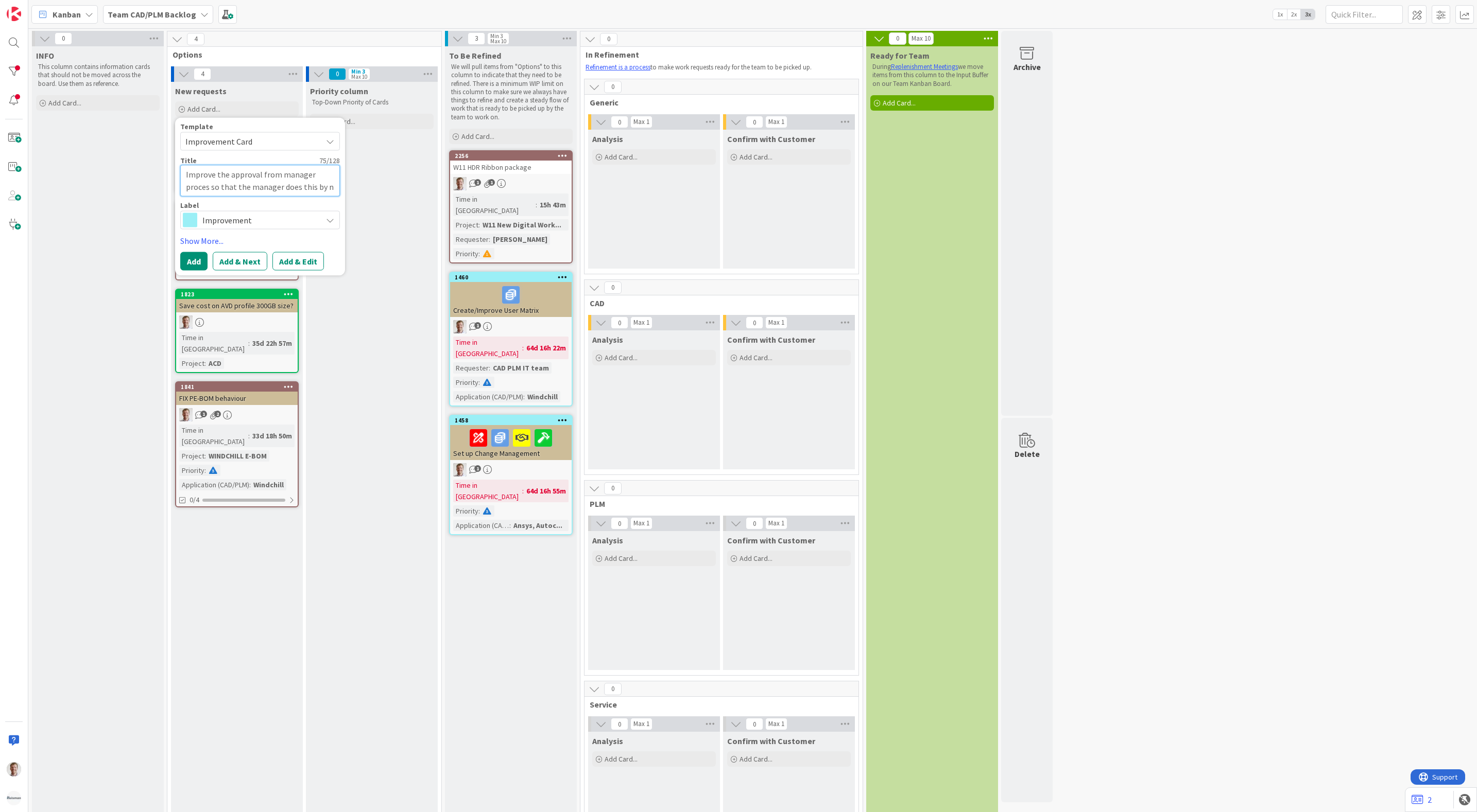
type textarea "x"
type textarea "Improve the approval from manager proces so that the manager does this by no"
type textarea "x"
type textarea "Improve the approval from manager proces so that the manager does this by not"
click at [291, 273] on button "Add & Edit" at bounding box center [298, 274] width 52 height 18
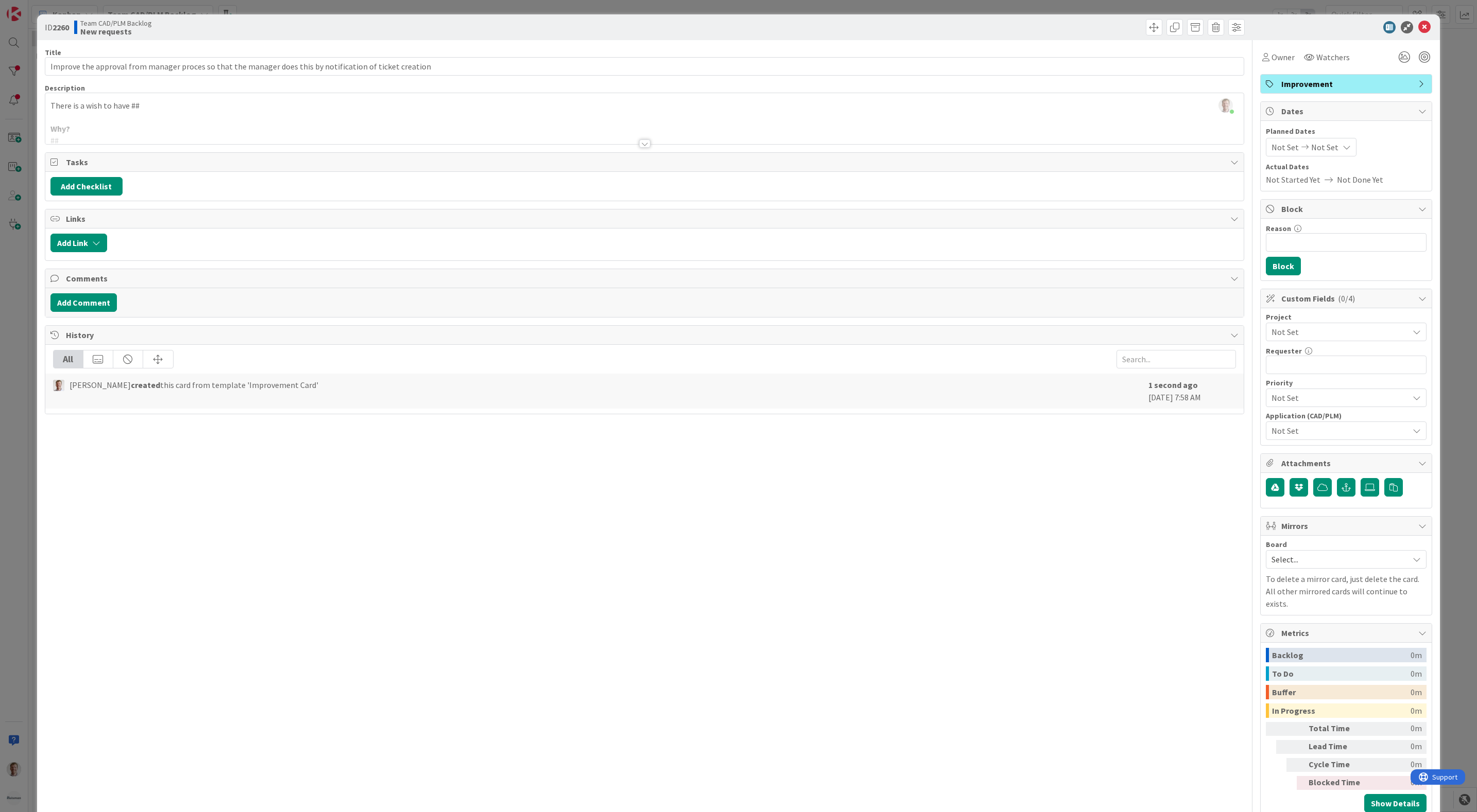
click at [639, 144] on div at bounding box center [645, 143] width 11 height 8
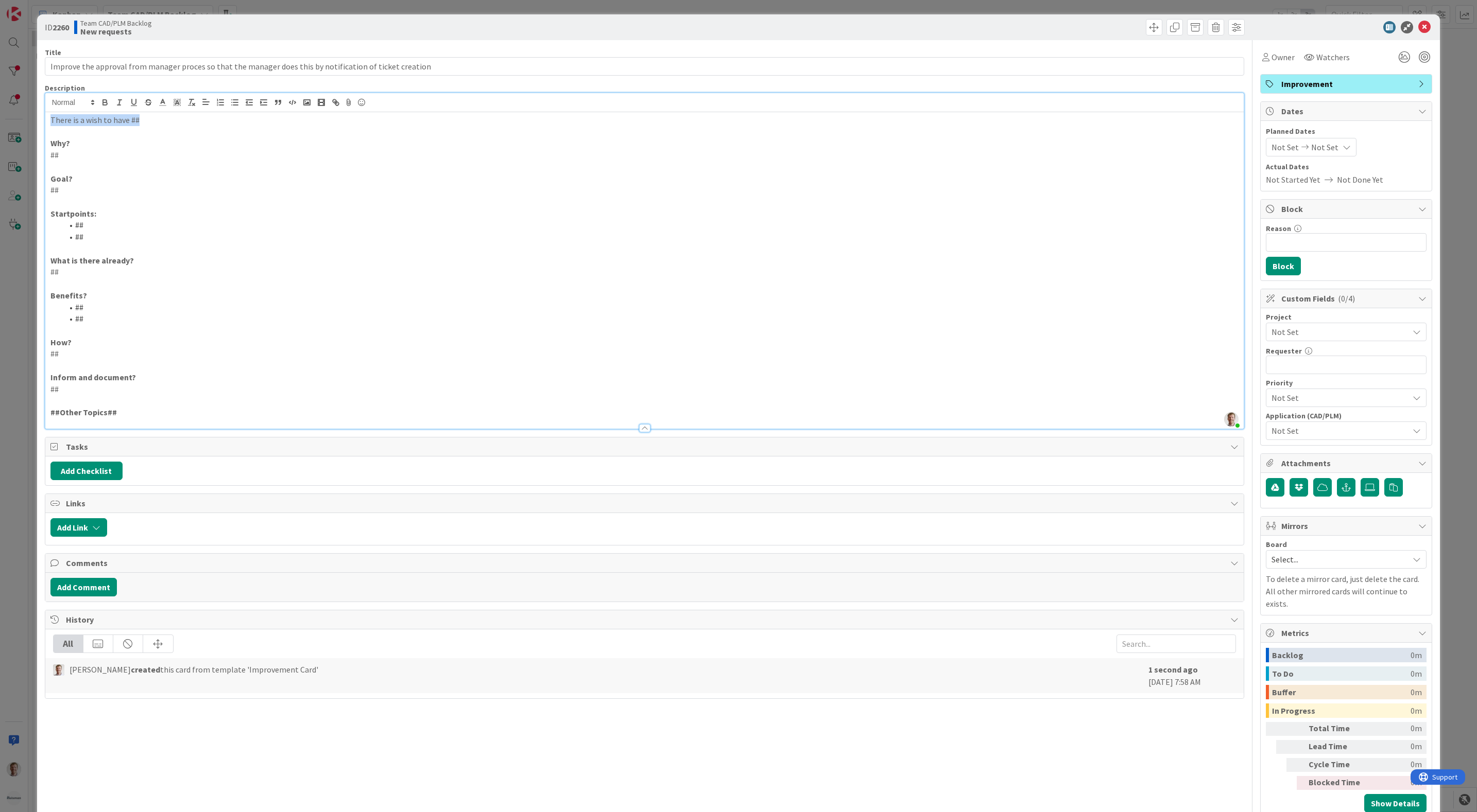
drag, startPoint x: 159, startPoint y: 125, endPoint x: 0, endPoint y: 119, distance: 159.1
click at [0, 116] on html "Kanban Team CAD/PLM Backlog 1x 2x 3x 0 INFO This column contains information ca…" at bounding box center [739, 406] width 1477 height 812
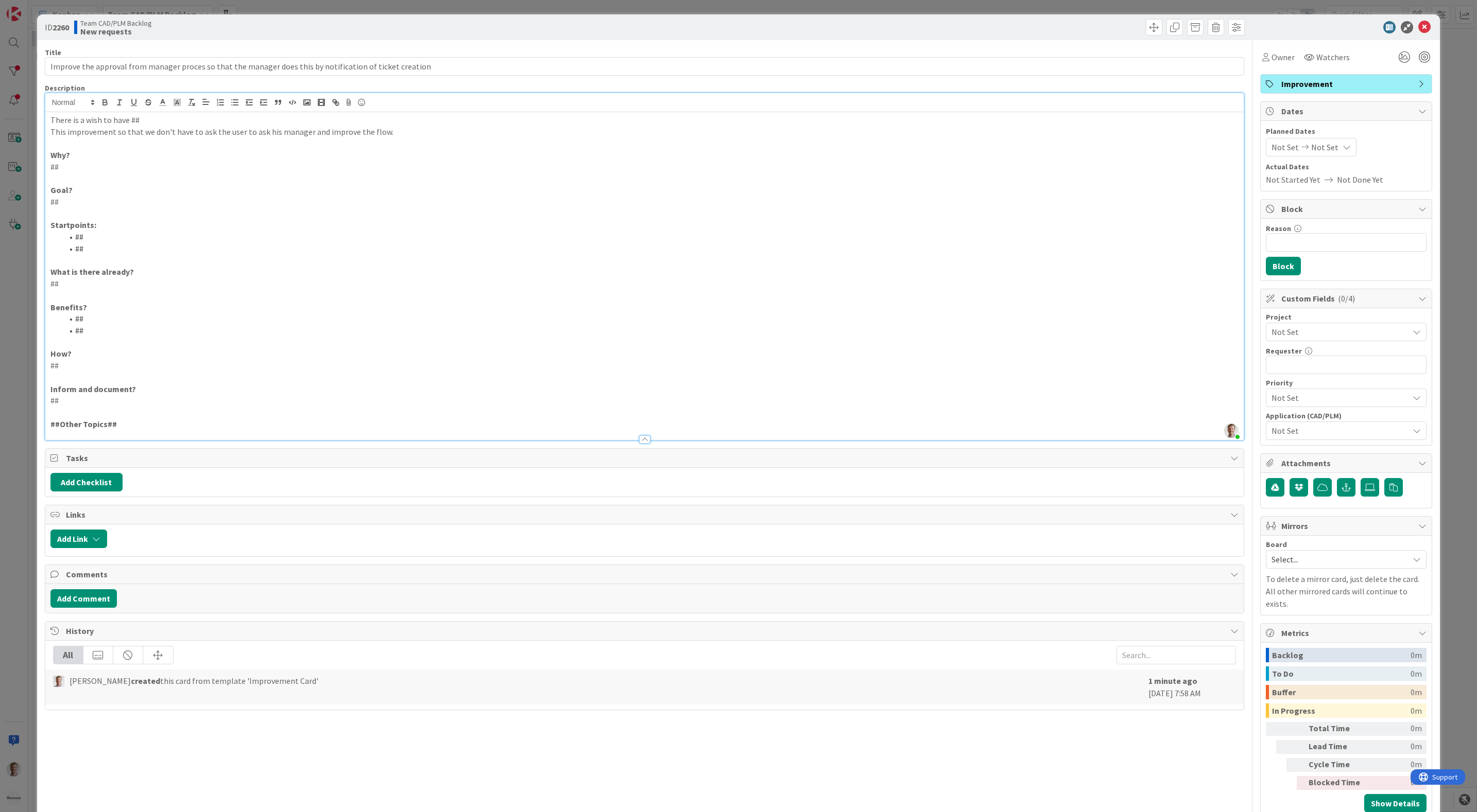
drag, startPoint x: 59, startPoint y: 168, endPoint x: 80, endPoint y: 183, distance: 25.8
click at [60, 168] on p "##" at bounding box center [644, 167] width 1189 height 12
drag, startPoint x: 74, startPoint y: 210, endPoint x: 80, endPoint y: 210, distance: 6.0
click at [76, 210] on p at bounding box center [644, 214] width 1189 height 12
click at [84, 199] on p "##" at bounding box center [644, 202] width 1189 height 12
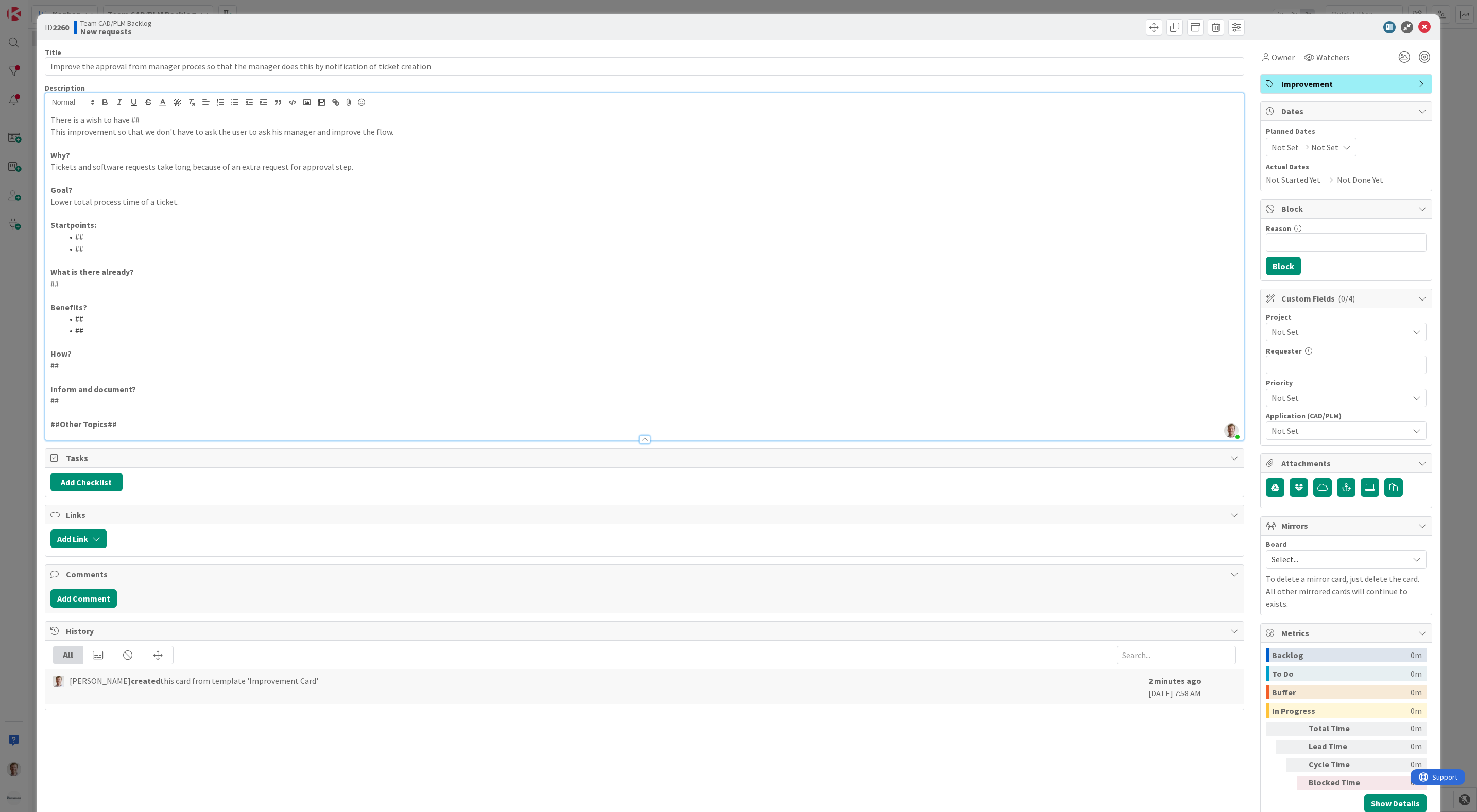
click at [108, 249] on li "##" at bounding box center [651, 249] width 1176 height 12
click at [101, 238] on li "##" at bounding box center [651, 237] width 1176 height 12
click at [101, 252] on li "##" at bounding box center [651, 249] width 1176 height 12
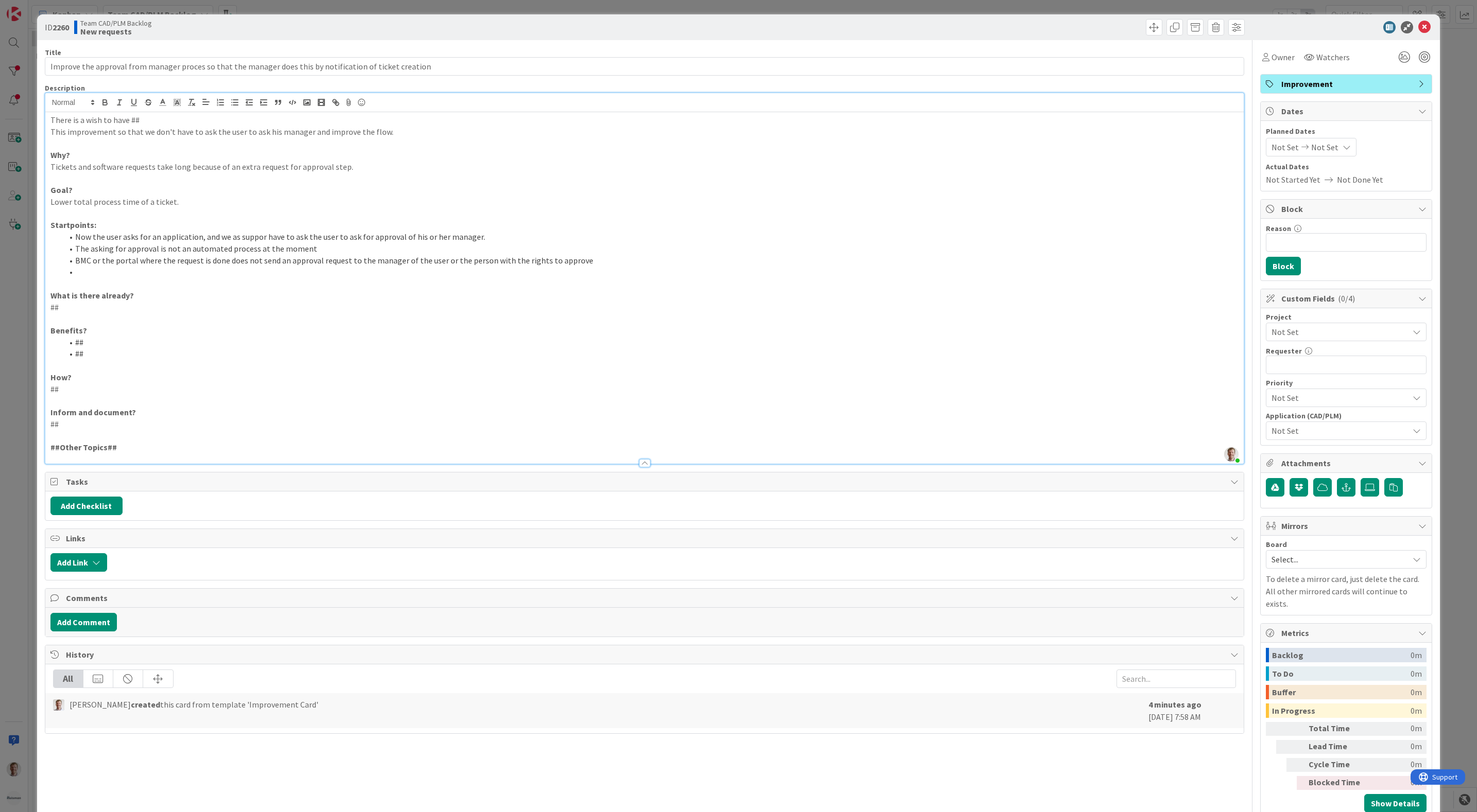
click at [314, 245] on li "The asking for approval is not an automated process at the moment" at bounding box center [651, 249] width 1176 height 12
click at [85, 273] on li at bounding box center [651, 272] width 1176 height 12
click at [64, 303] on p "##" at bounding box center [644, 307] width 1189 height 12
click at [115, 342] on li "##" at bounding box center [651, 342] width 1176 height 12
click at [91, 393] on p "##" at bounding box center [644, 389] width 1189 height 12
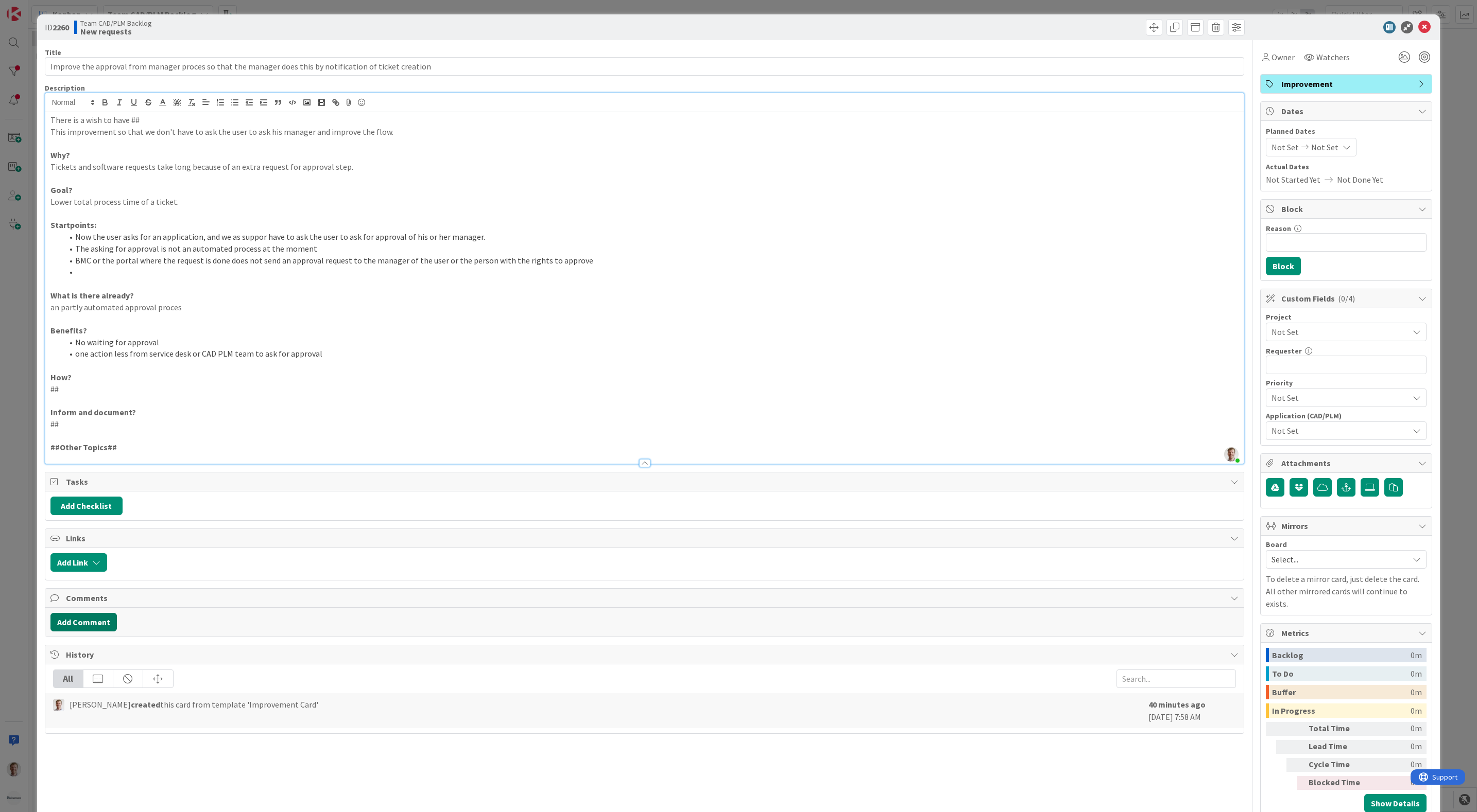
click at [96, 618] on button "Add Comment" at bounding box center [84, 622] width 67 height 18
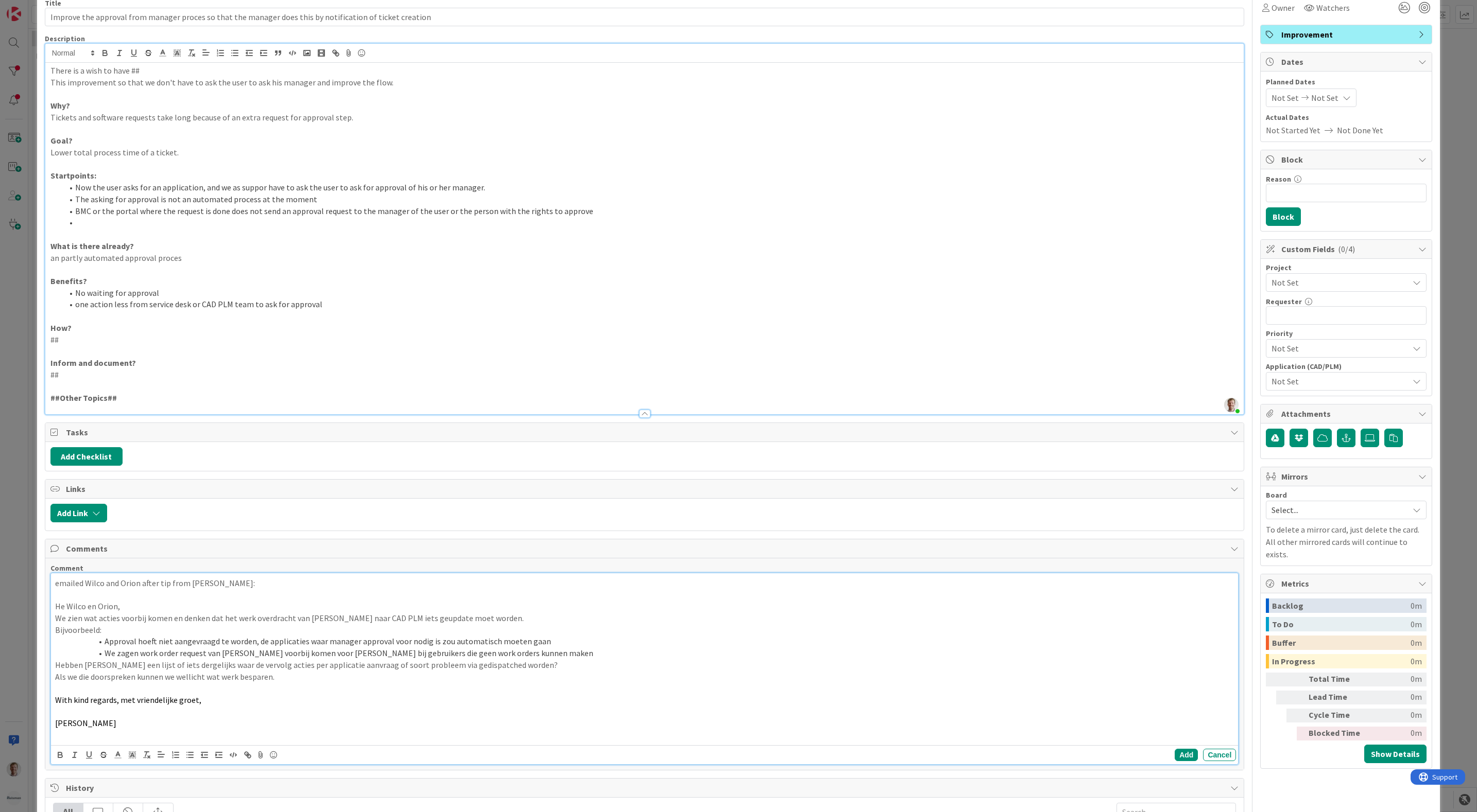
scroll to position [133, 0]
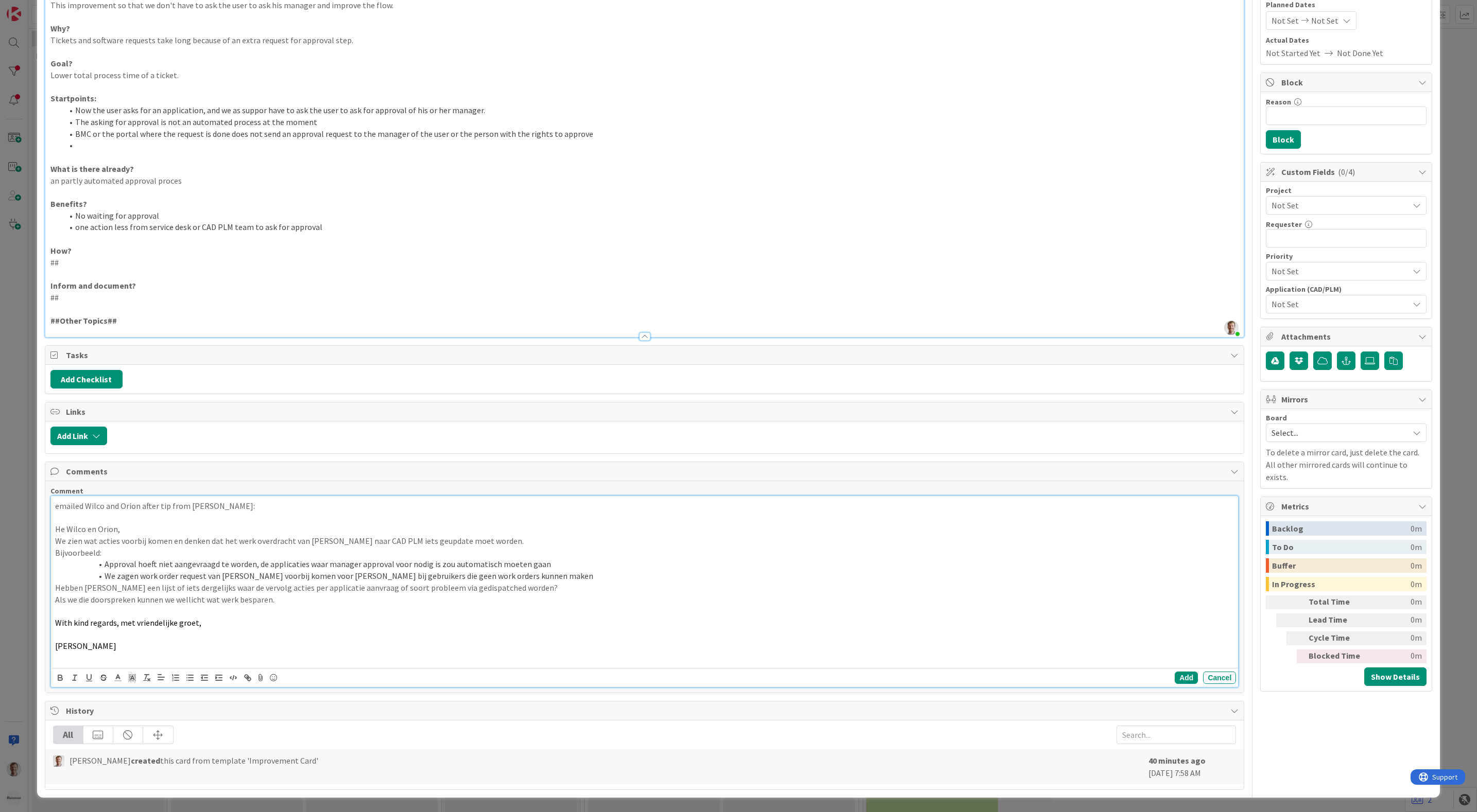
click at [116, 633] on p at bounding box center [644, 635] width 1179 height 12
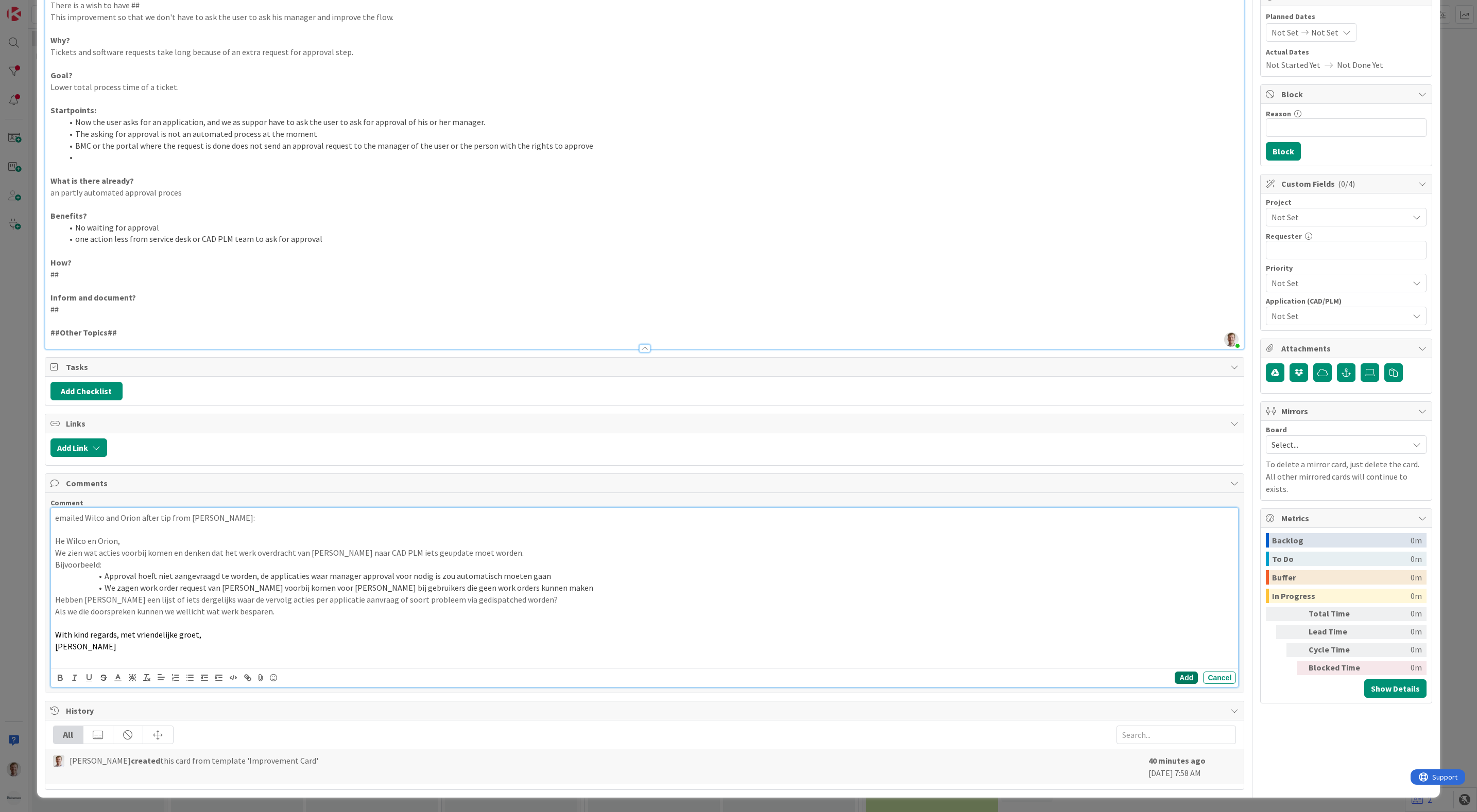
click at [1175, 675] on button "Add" at bounding box center [1186, 678] width 23 height 13
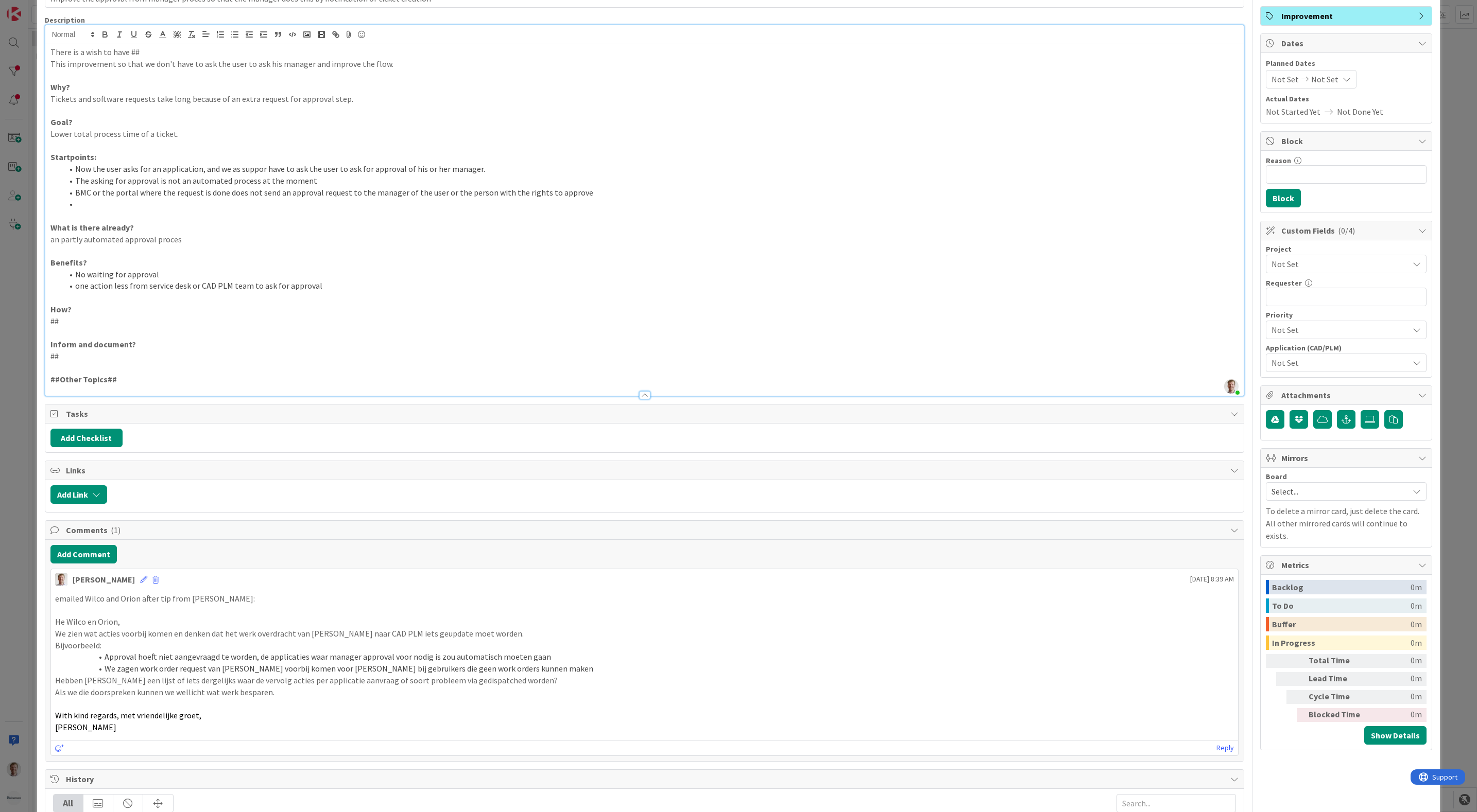
scroll to position [0, 0]
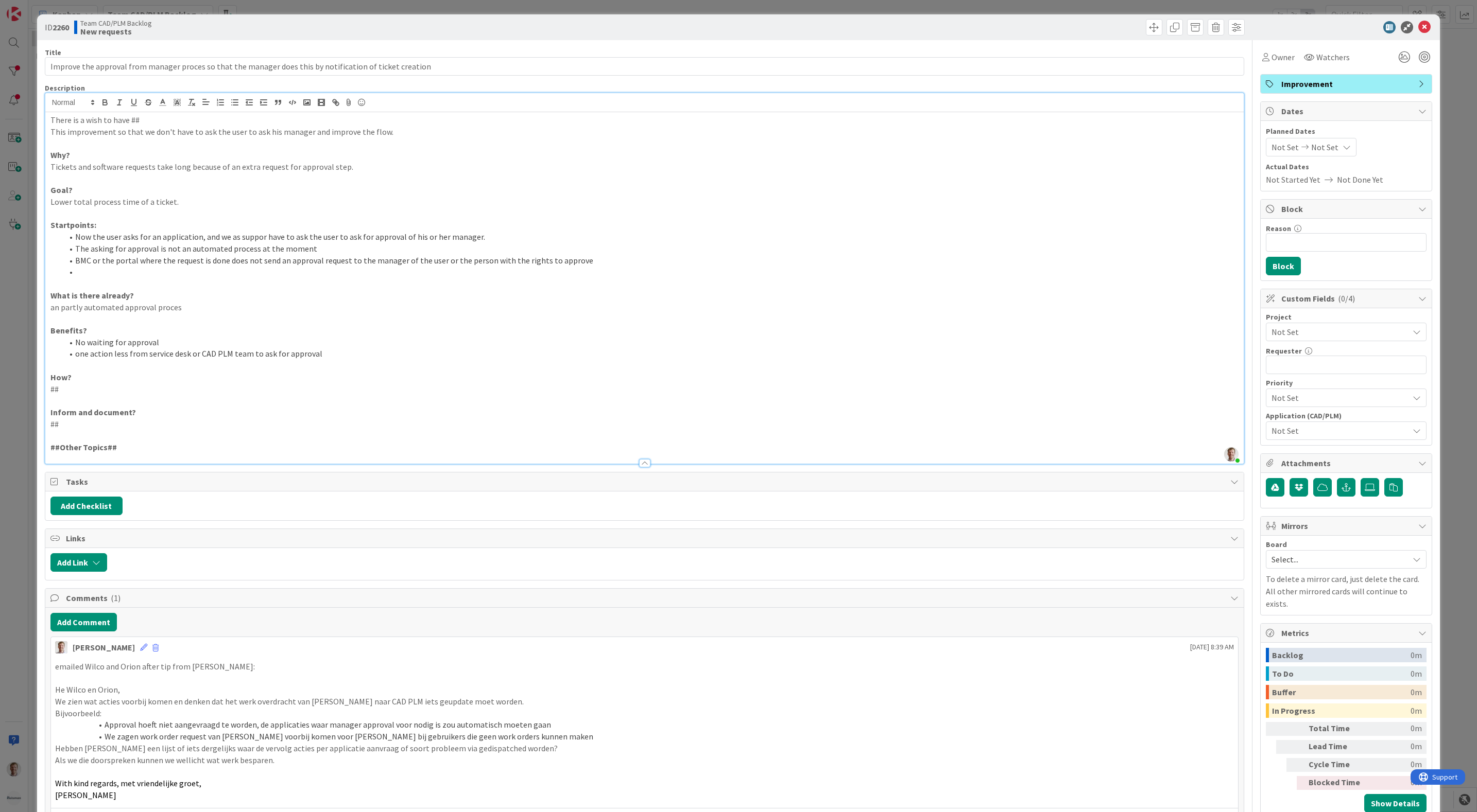
click at [1335, 338] on span "Not Set" at bounding box center [1338, 332] width 132 height 14
click at [1333, 364] on input "text" at bounding box center [1346, 362] width 149 height 18
click at [1373, 340] on span "Not Set" at bounding box center [1338, 332] width 131 height 14
click at [1326, 428] on span "Not Set" at bounding box center [1340, 431] width 137 height 13
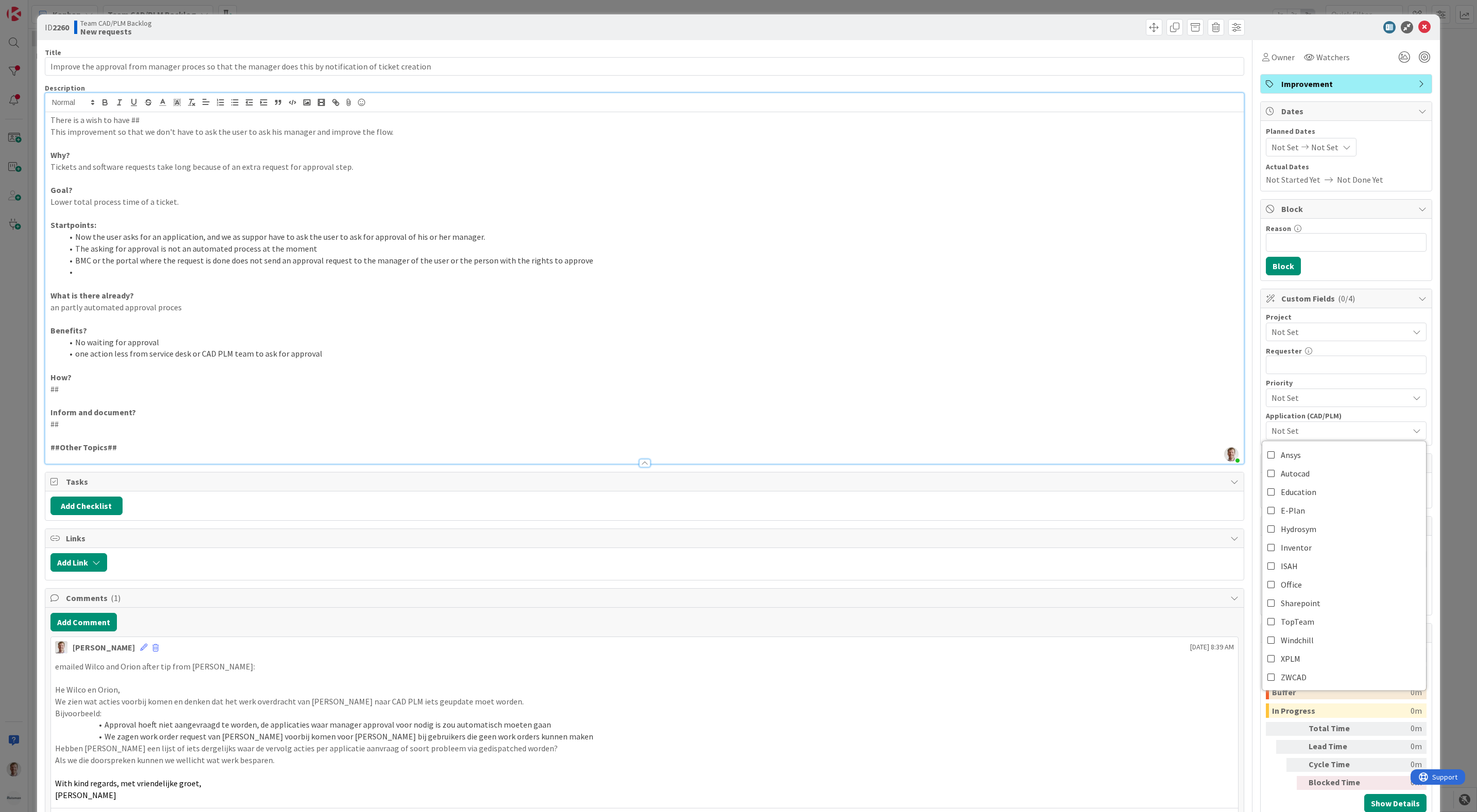
click at [1330, 434] on span "Not Set" at bounding box center [1340, 431] width 137 height 13
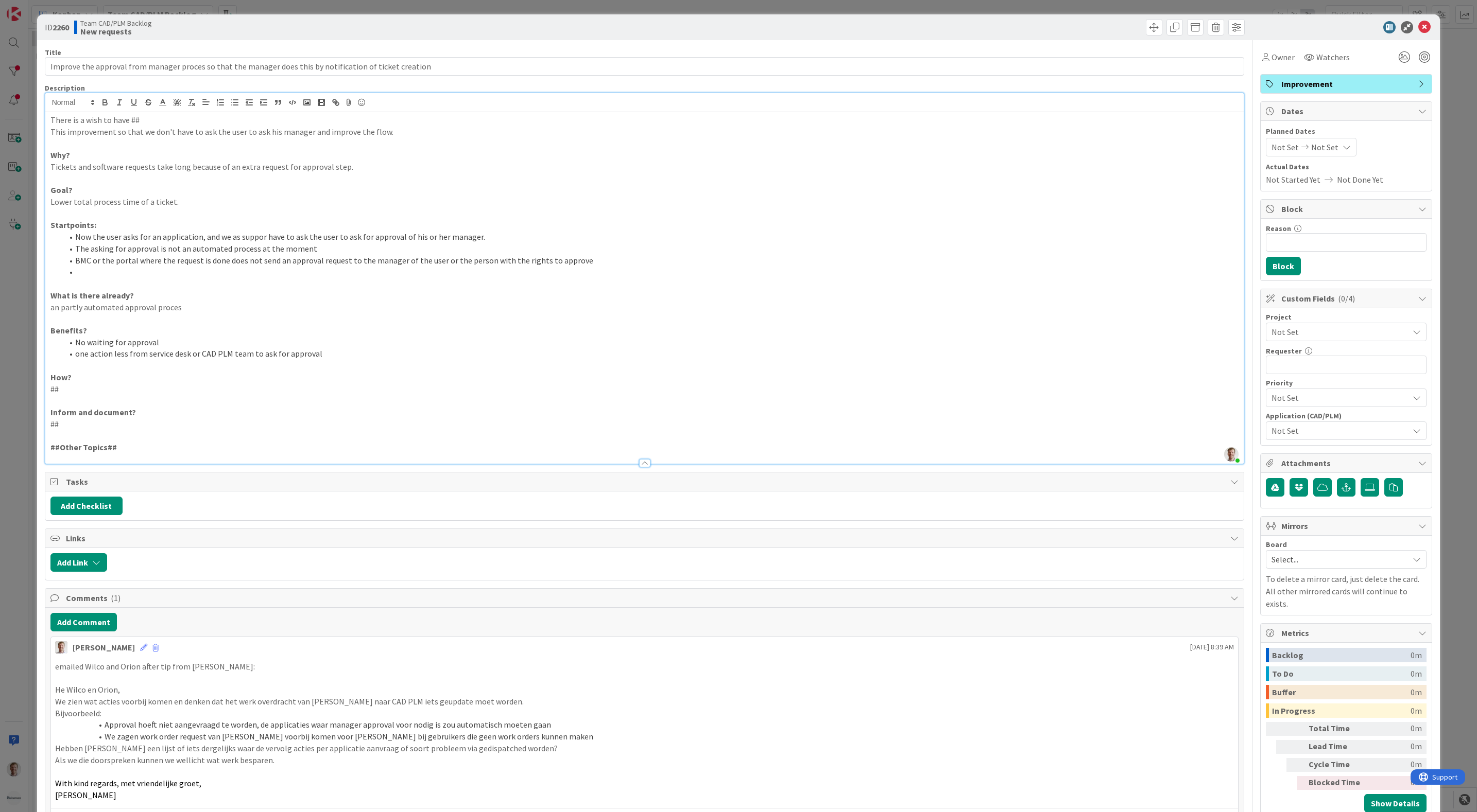
click at [1323, 403] on span "Not Set" at bounding box center [1338, 398] width 132 height 14
click at [1323, 504] on span "Low" at bounding box center [1361, 496] width 119 height 15
click at [1344, 567] on span "Select..." at bounding box center [1338, 559] width 132 height 14
click at [1272, 56] on span "Owner" at bounding box center [1283, 57] width 23 height 13
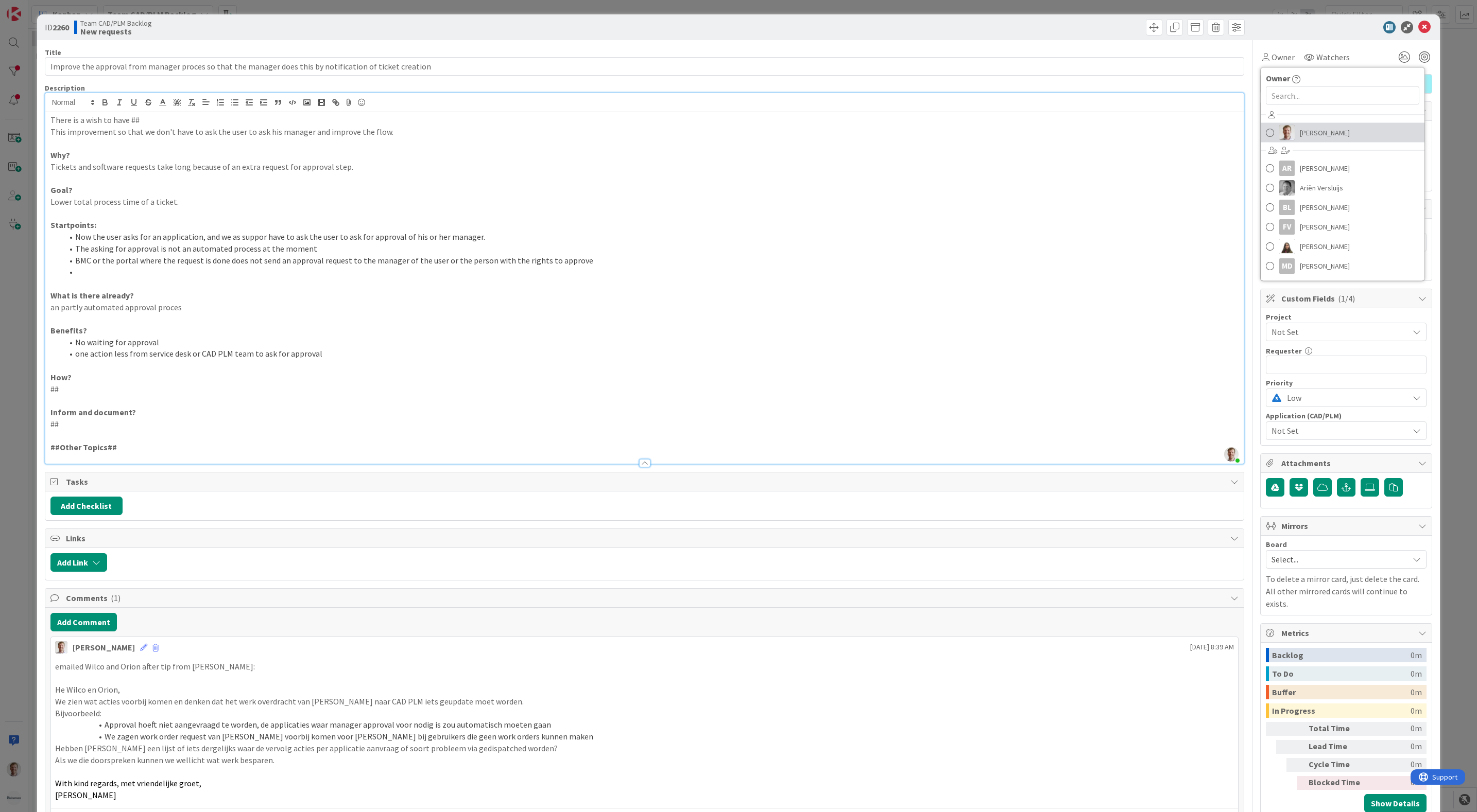
click at [1266, 131] on span at bounding box center [1270, 132] width 8 height 15
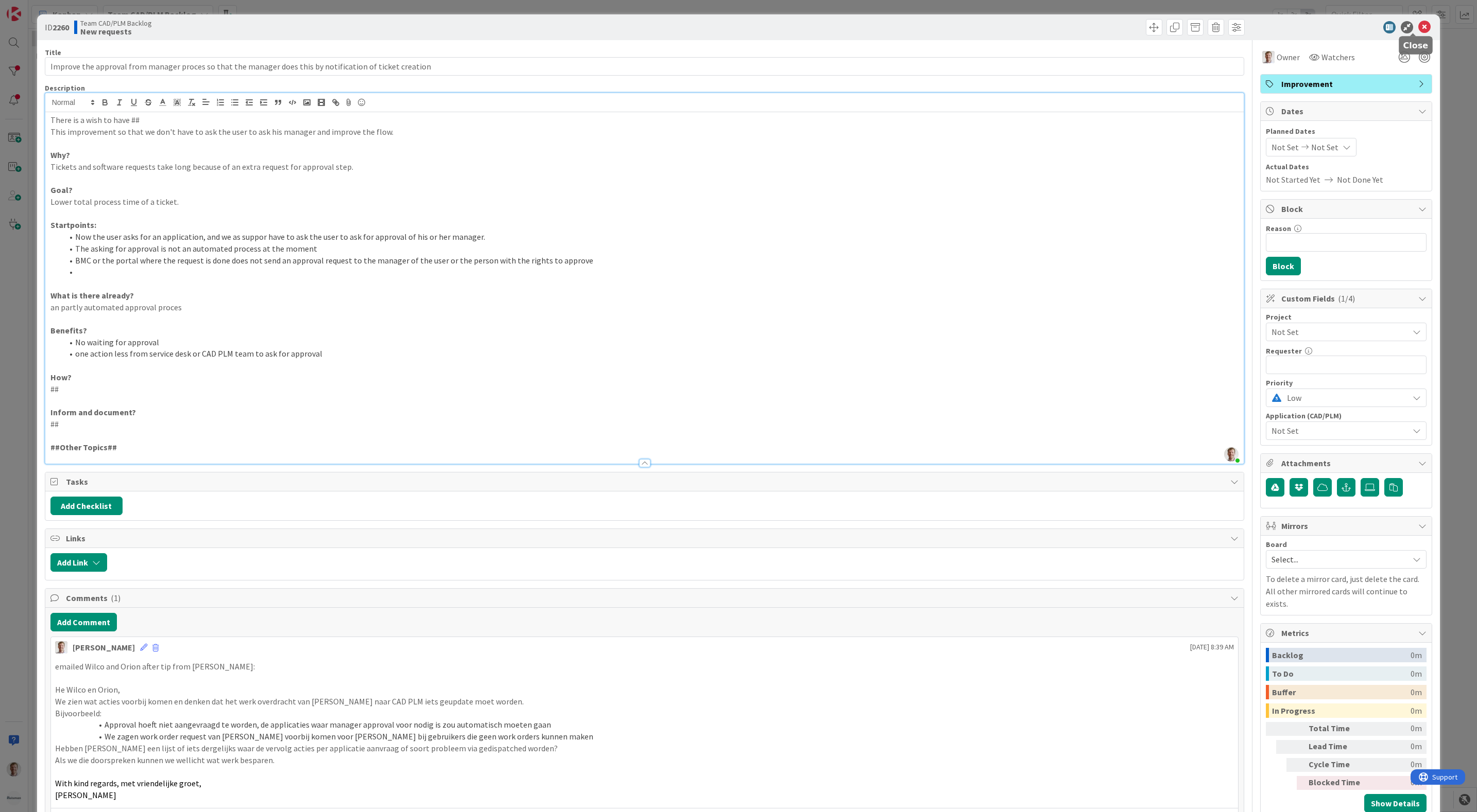
click at [1419, 29] on icon at bounding box center [1425, 28] width 13 height 13
